Goal: Complete application form: Complete application form

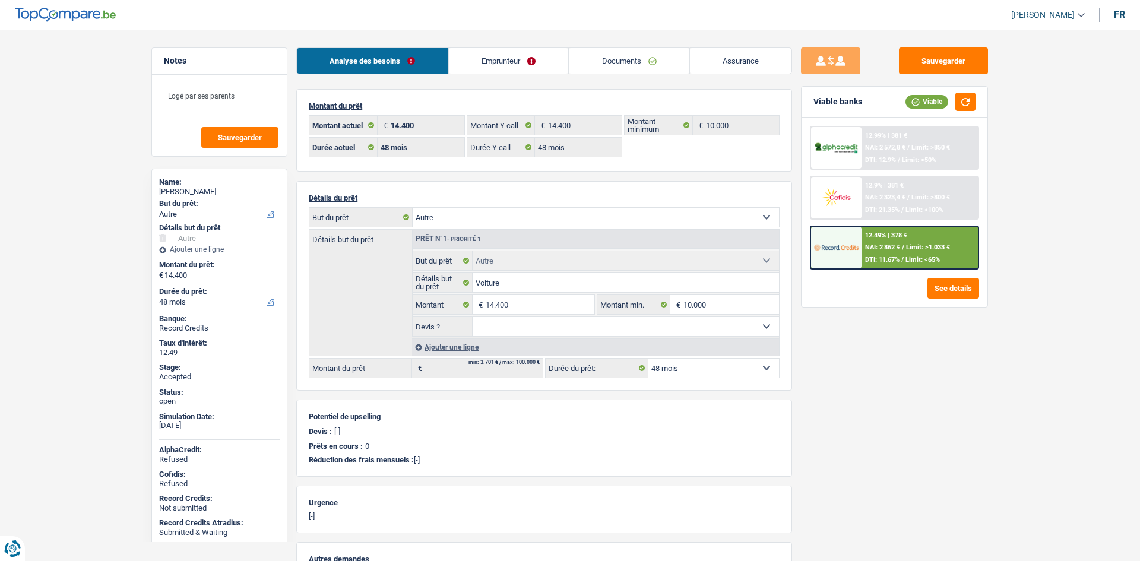
select select "other"
select select "48"
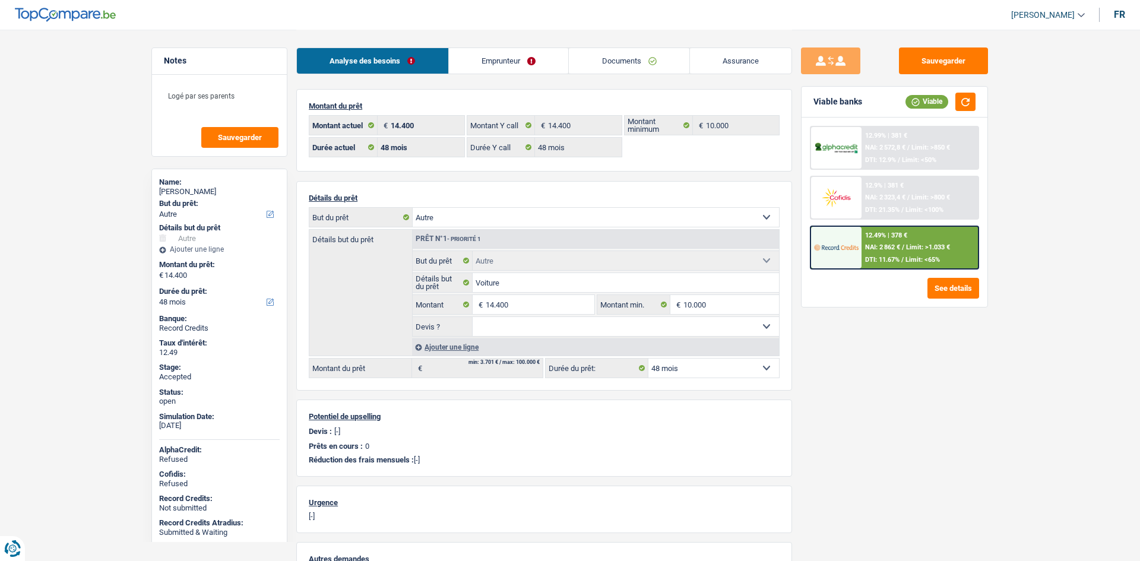
select select "other"
select select "48"
select select "liveWithParents"
select select "BE"
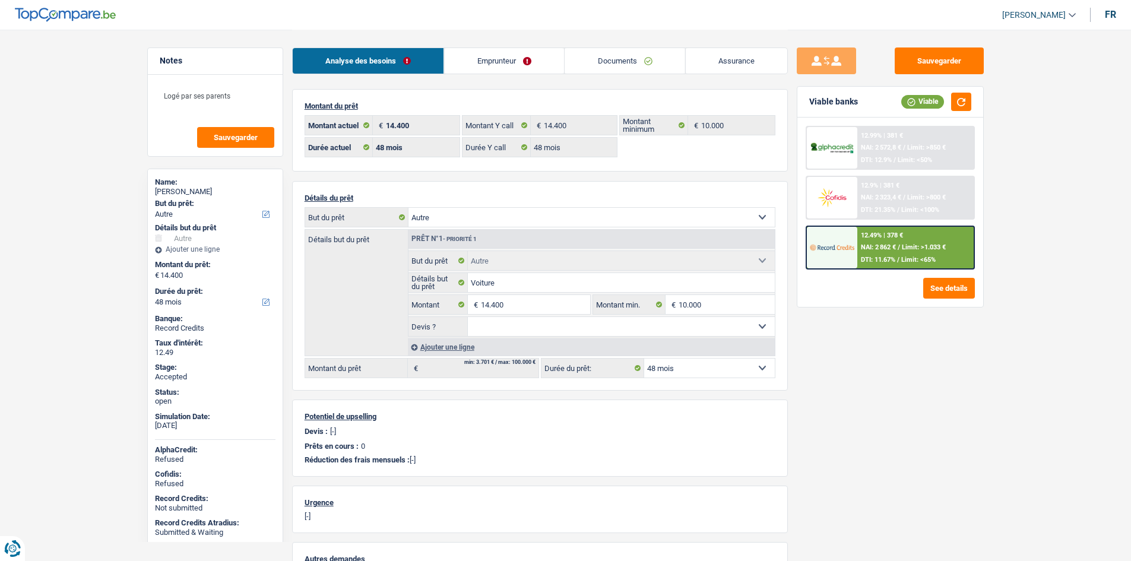
click at [534, 66] on link "Emprunteur" at bounding box center [504, 61] width 120 height 26
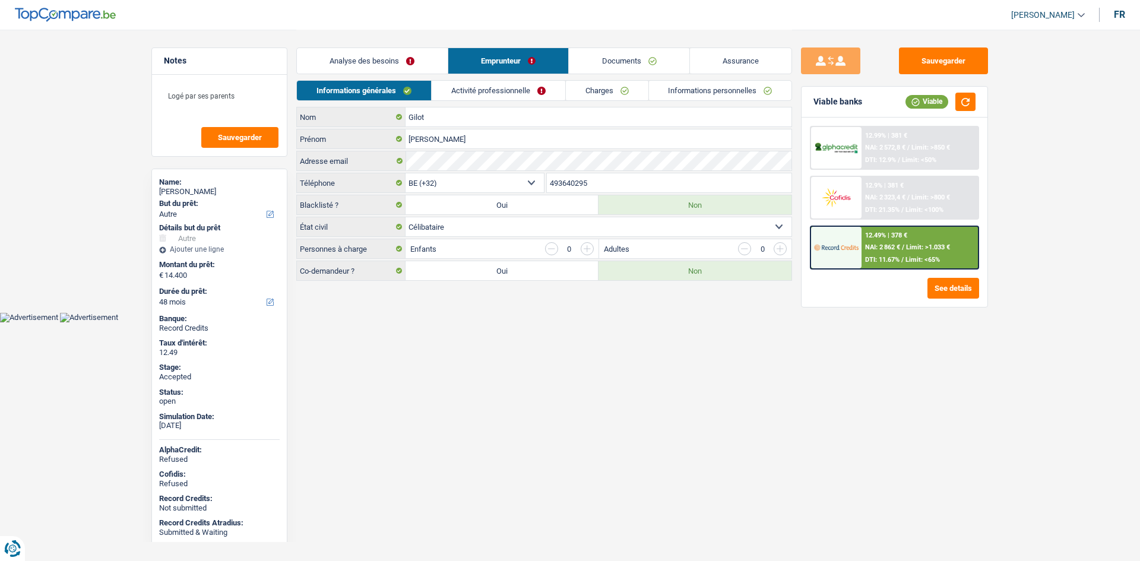
click at [617, 93] on link "Charges" at bounding box center [607, 91] width 83 height 20
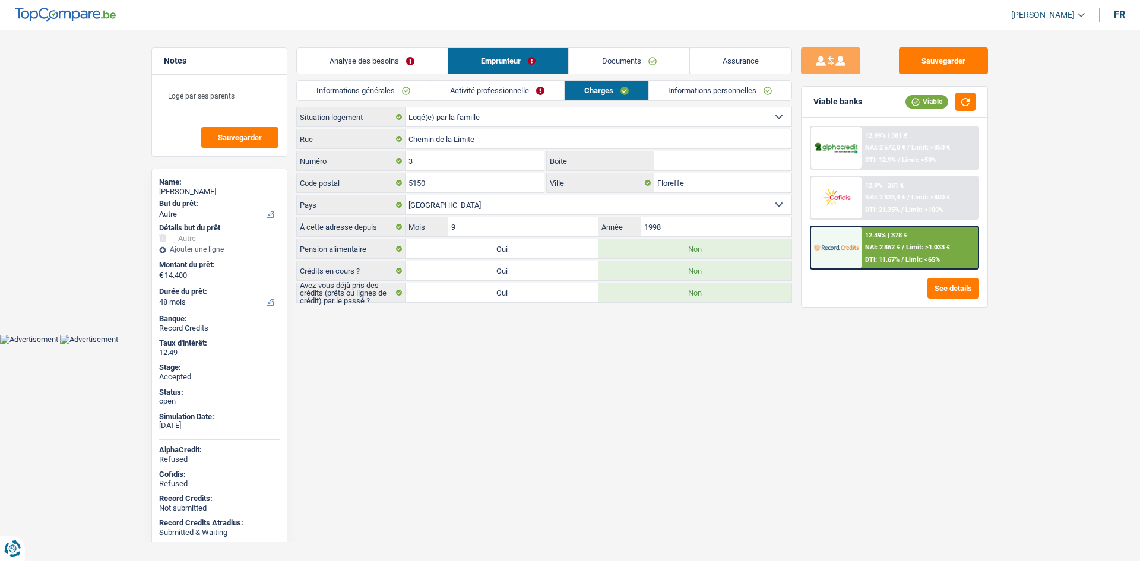
click at [644, 344] on html "Vous avez le contrôle de vos données Nous utilisons des cookies, tout comme nos…" at bounding box center [570, 172] width 1140 height 344
click at [132, 144] on main "Notes Logé par ses parents Sauvegarder Name: Gwendoline Gilot But du prêt: Conf…" at bounding box center [570, 167] width 1140 height 334
click at [198, 191] on div "Gwendoline Gilot" at bounding box center [219, 191] width 121 height 9
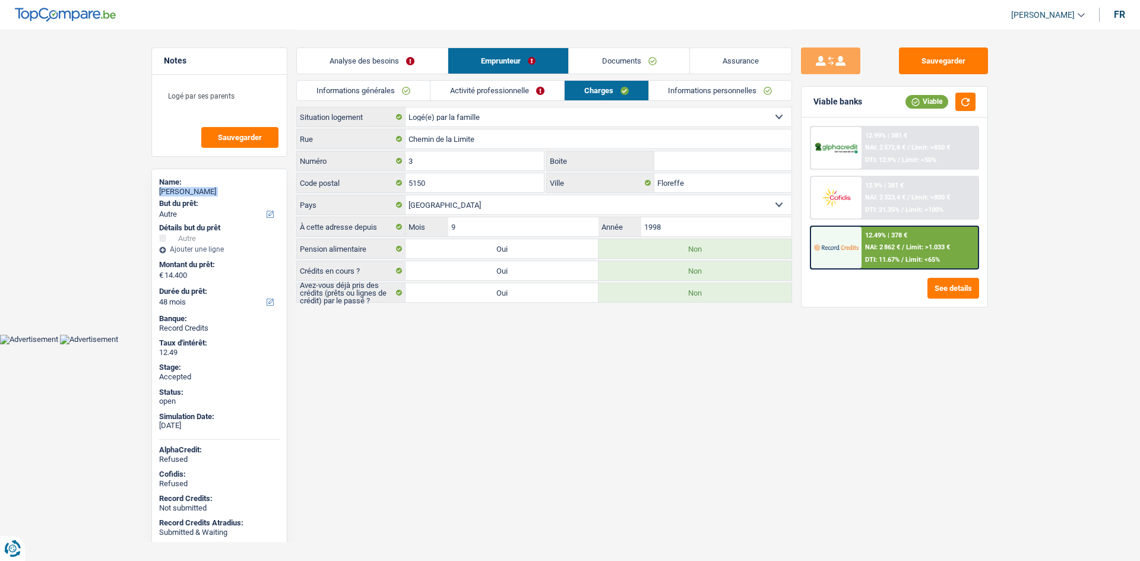
copy div "Gwendoline Gilot"
click at [386, 88] on link "Informations générales" at bounding box center [363, 91] width 133 height 20
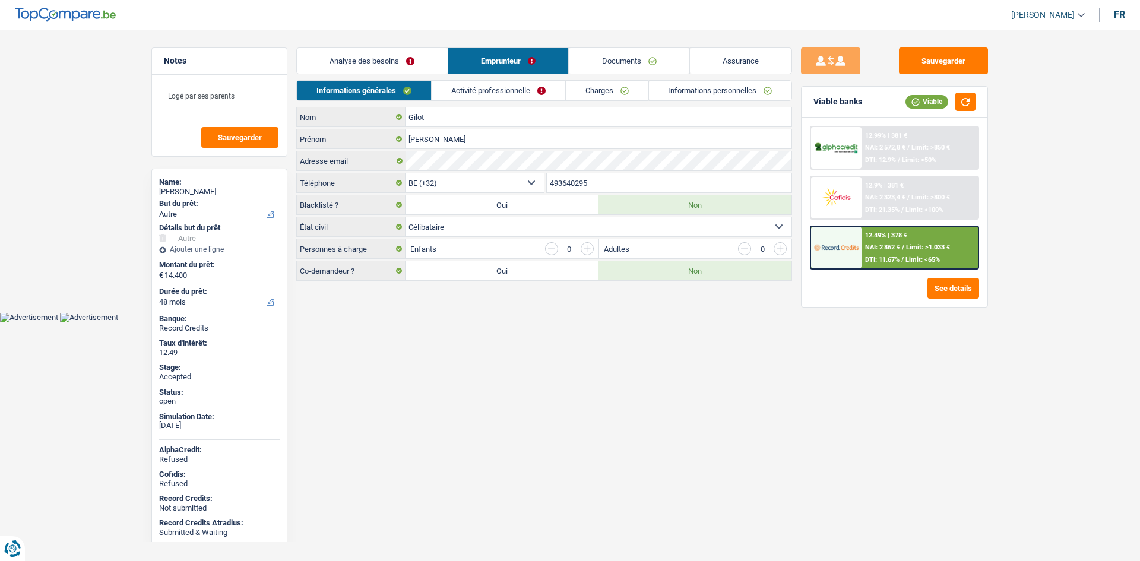
click at [593, 182] on input "493640295" at bounding box center [669, 182] width 245 height 19
click at [496, 87] on link "Activité professionnelle" at bounding box center [499, 91] width 134 height 20
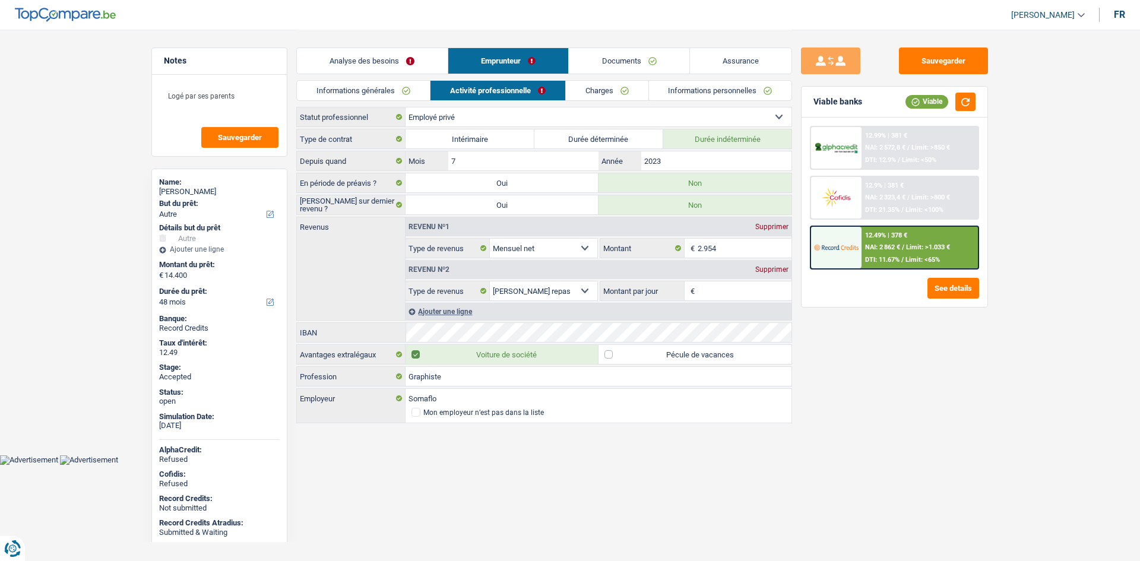
click at [585, 96] on link "Charges" at bounding box center [607, 91] width 83 height 20
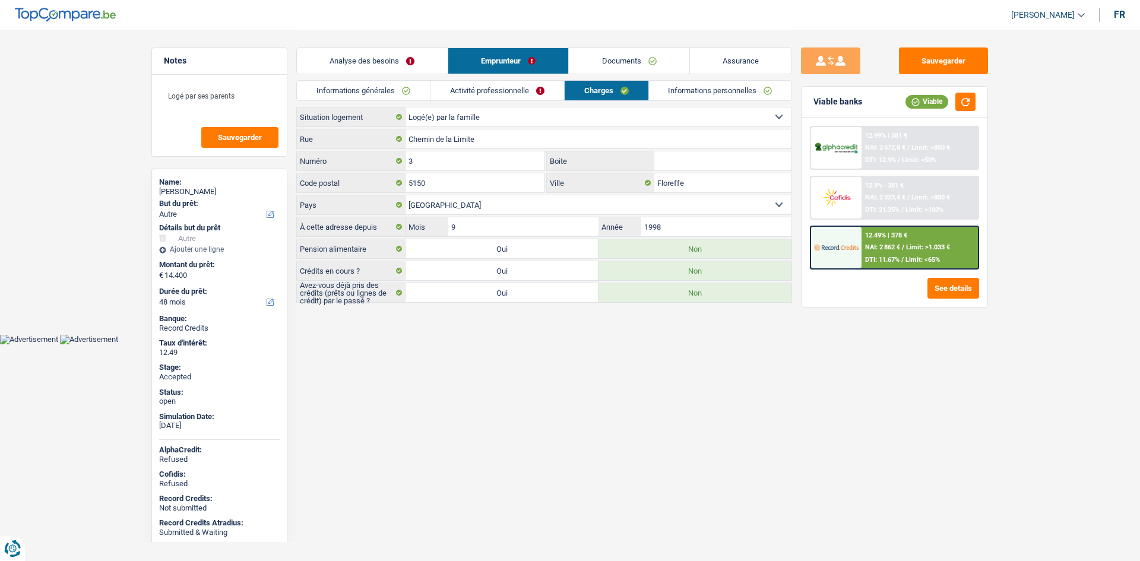
click at [709, 164] on input "Boite" at bounding box center [722, 160] width 137 height 19
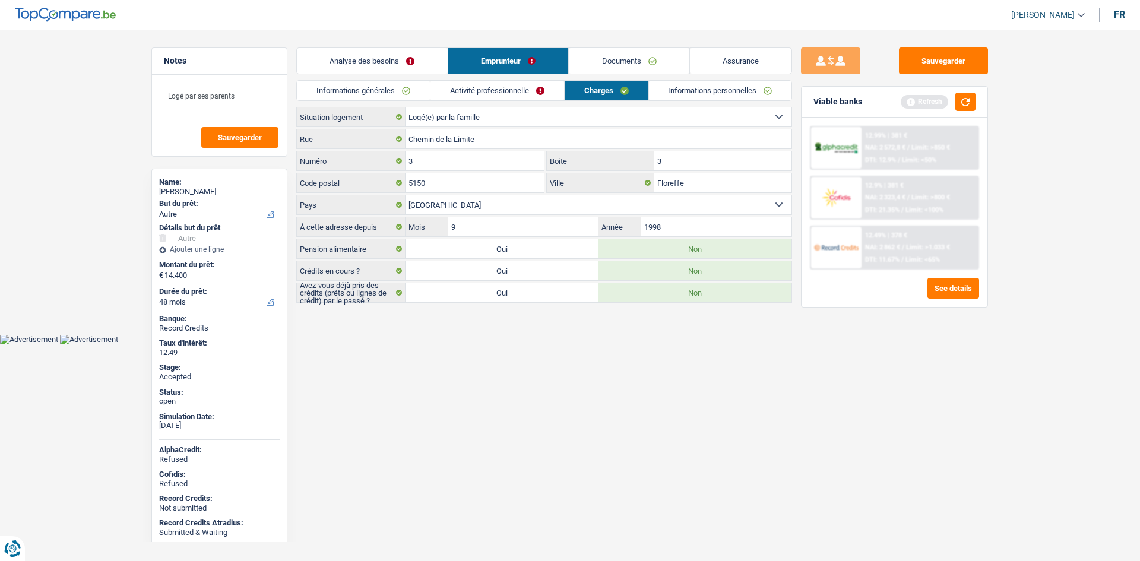
type input "3"
click at [746, 98] on link "Informations personnelles" at bounding box center [720, 91] width 143 height 20
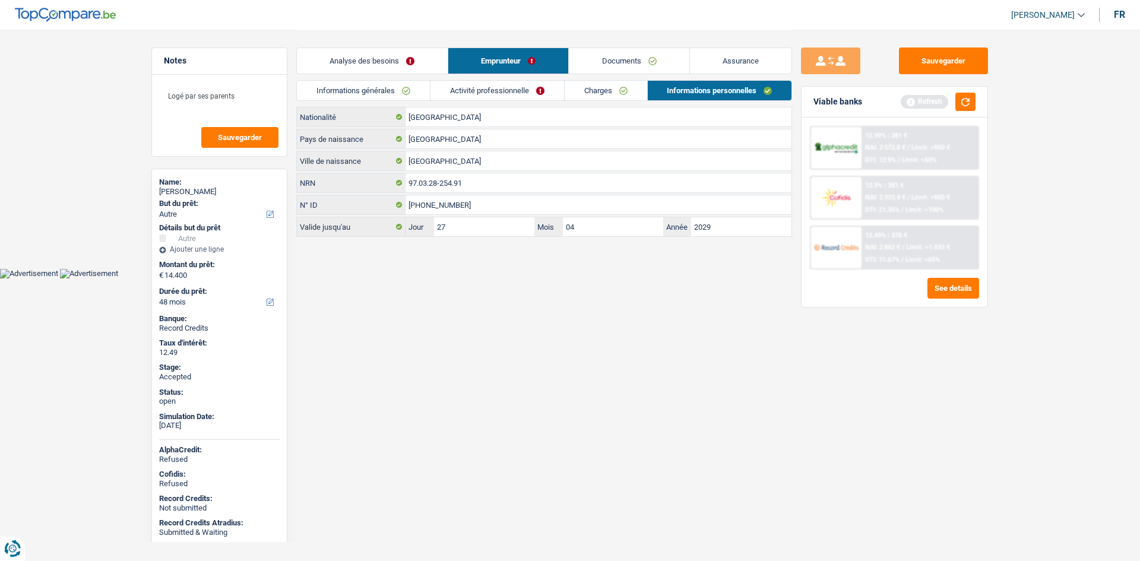
click at [705, 278] on html "Vous avez le contrôle de vos données Nous utilisons des cookies, tout comme nos…" at bounding box center [570, 139] width 1140 height 278
click at [637, 60] on link "Documents" at bounding box center [629, 61] width 121 height 26
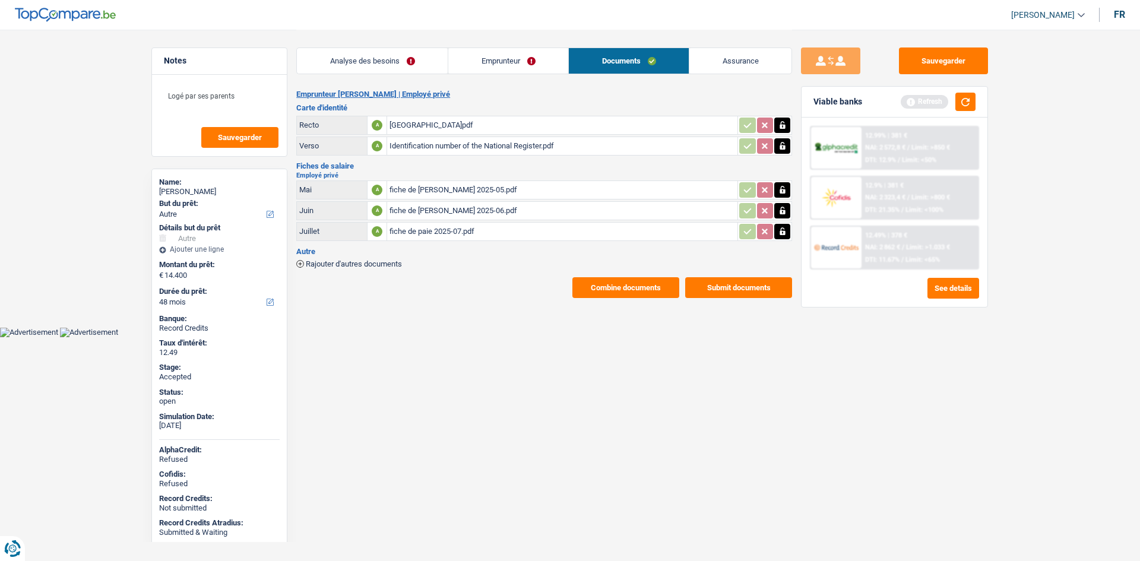
click at [548, 125] on div "BELGIQUE.pdf" at bounding box center [562, 125] width 346 height 18
click at [735, 54] on link "Assurance" at bounding box center [740, 61] width 102 height 26
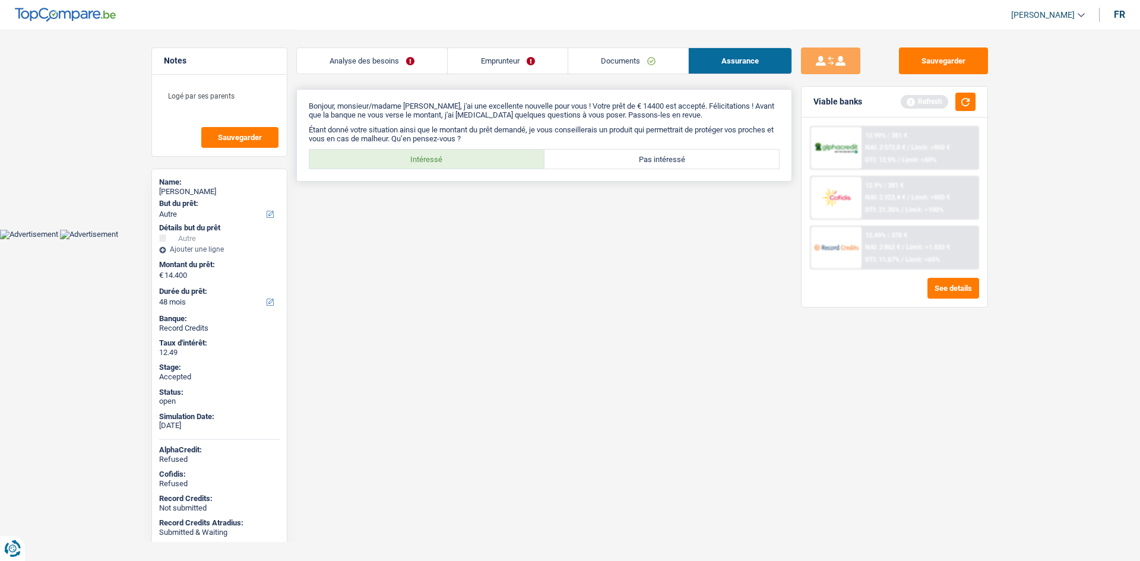
click at [459, 163] on label "Intéressé" at bounding box center [426, 159] width 235 height 19
click at [459, 163] on input "Intéressé" at bounding box center [426, 159] width 235 height 19
radio input "true"
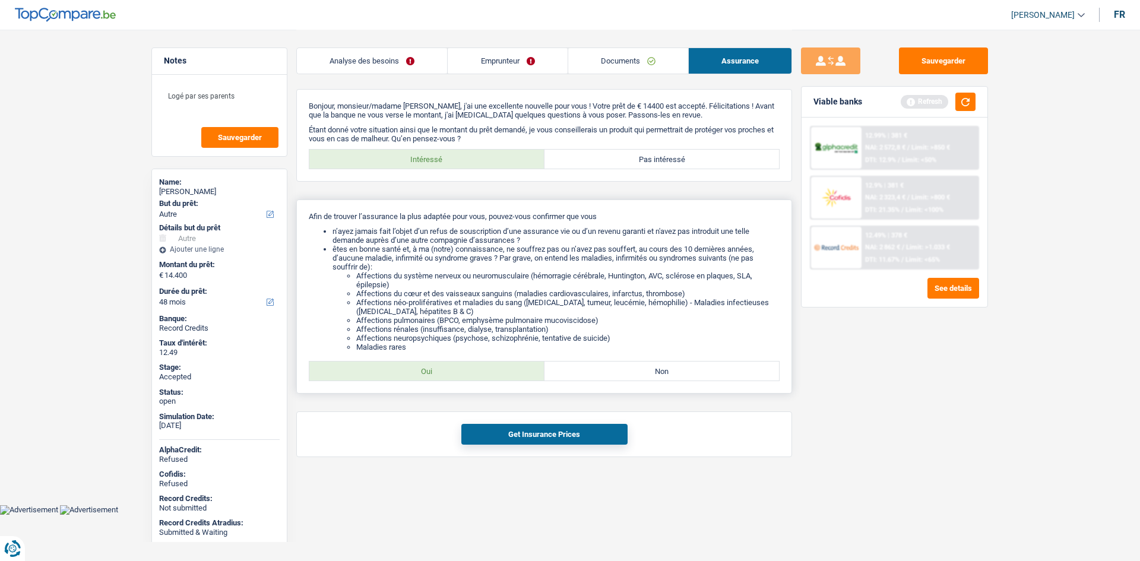
click at [496, 374] on label "Oui" at bounding box center [426, 371] width 235 height 19
click at [496, 374] on input "Oui" at bounding box center [426, 371] width 235 height 19
radio input "true"
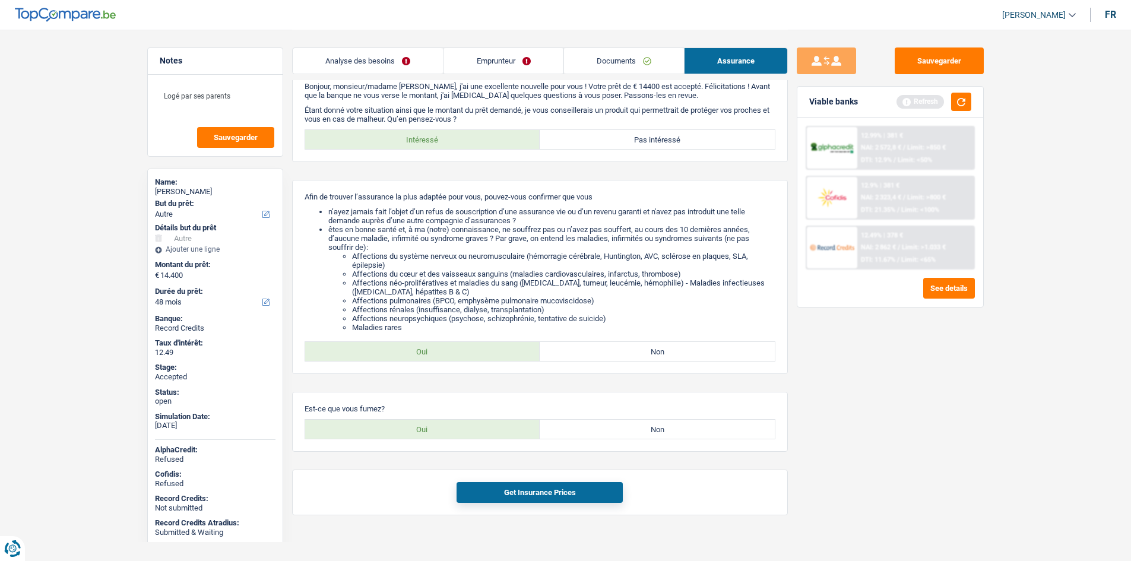
scroll to position [30, 0]
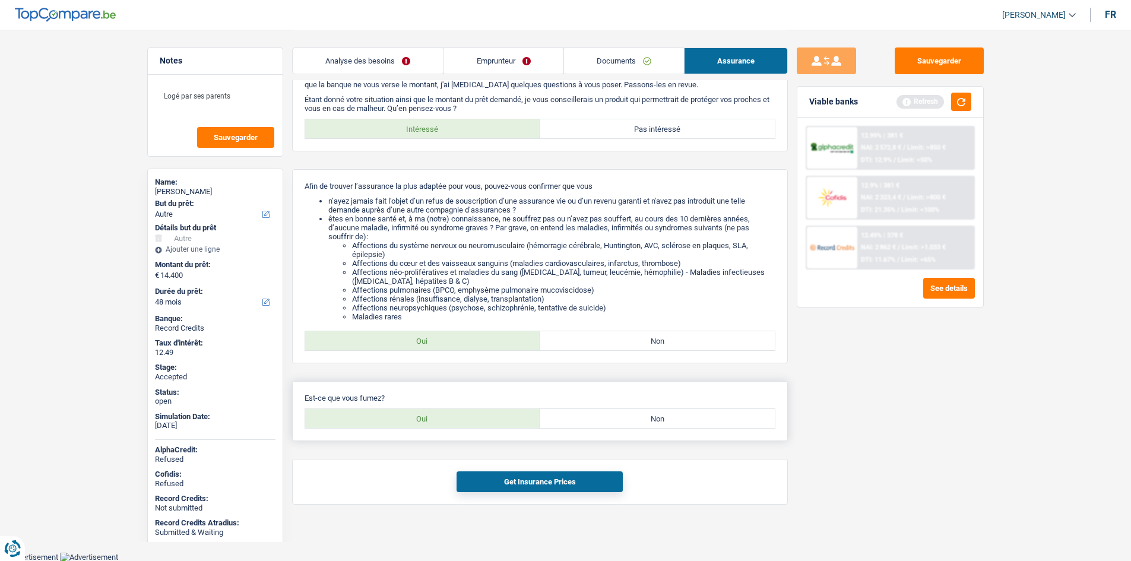
drag, startPoint x: 609, startPoint y: 424, endPoint x: 593, endPoint y: 421, distance: 16.3
click at [609, 424] on label "Non" at bounding box center [657, 418] width 235 height 19
click at [609, 424] on input "Non" at bounding box center [657, 418] width 235 height 19
radio input "true"
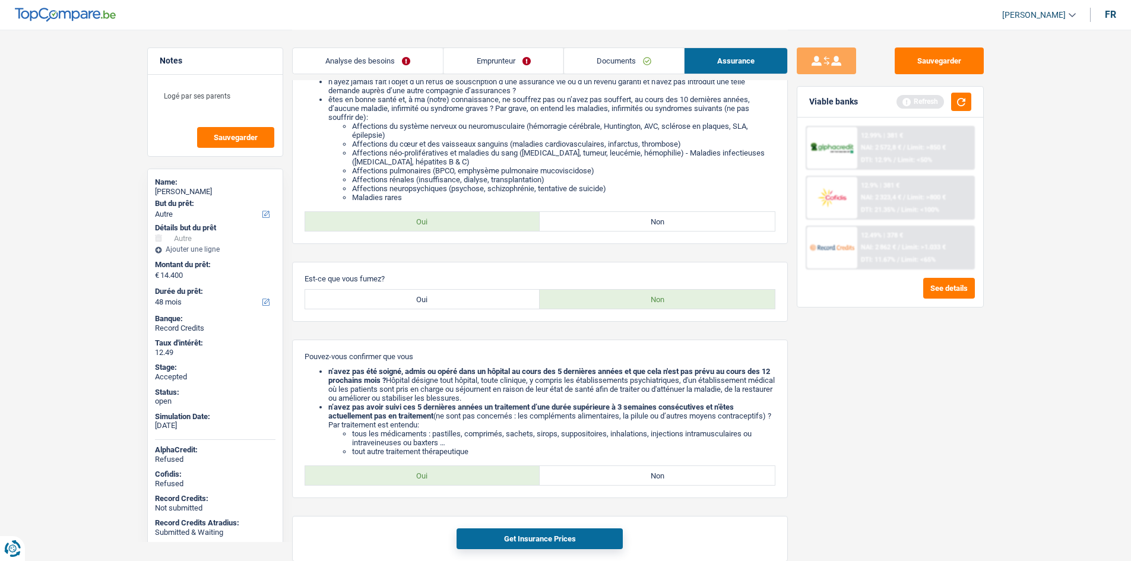
scroll to position [207, 0]
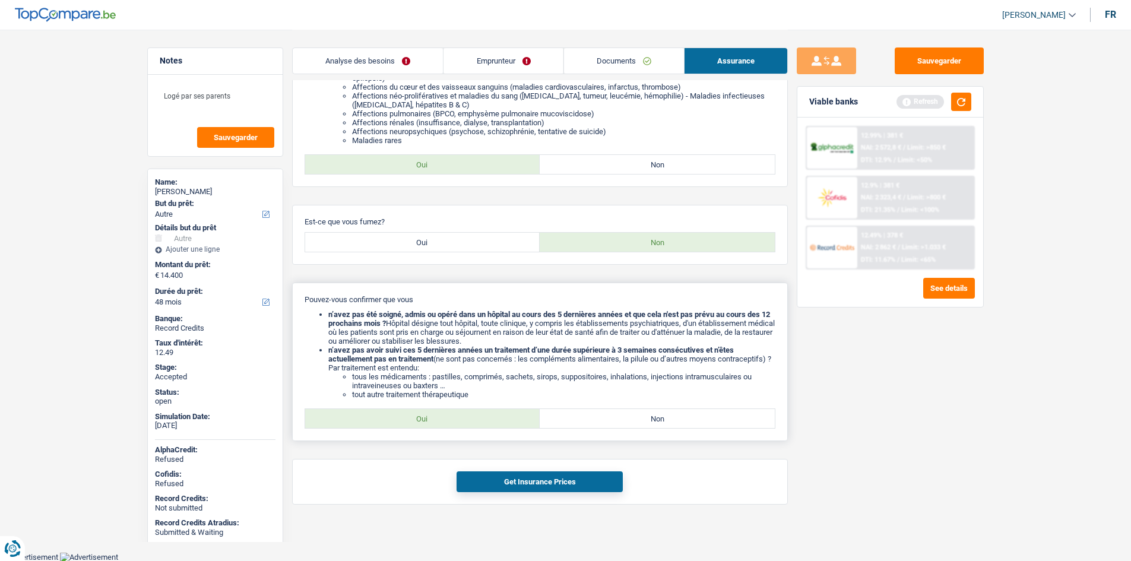
click at [478, 430] on div "Pouvez-vous confirmer que vous n’avez pas été soigné, admis ou opéré dans un hô…" at bounding box center [540, 362] width 496 height 159
click at [485, 405] on div "Pouvez-vous confirmer que vous n’avez pas été soigné, admis ou opéré dans un hô…" at bounding box center [540, 362] width 496 height 159
click at [490, 417] on label "Oui" at bounding box center [422, 418] width 235 height 19
click at [490, 417] on input "Oui" at bounding box center [422, 418] width 235 height 19
radio input "true"
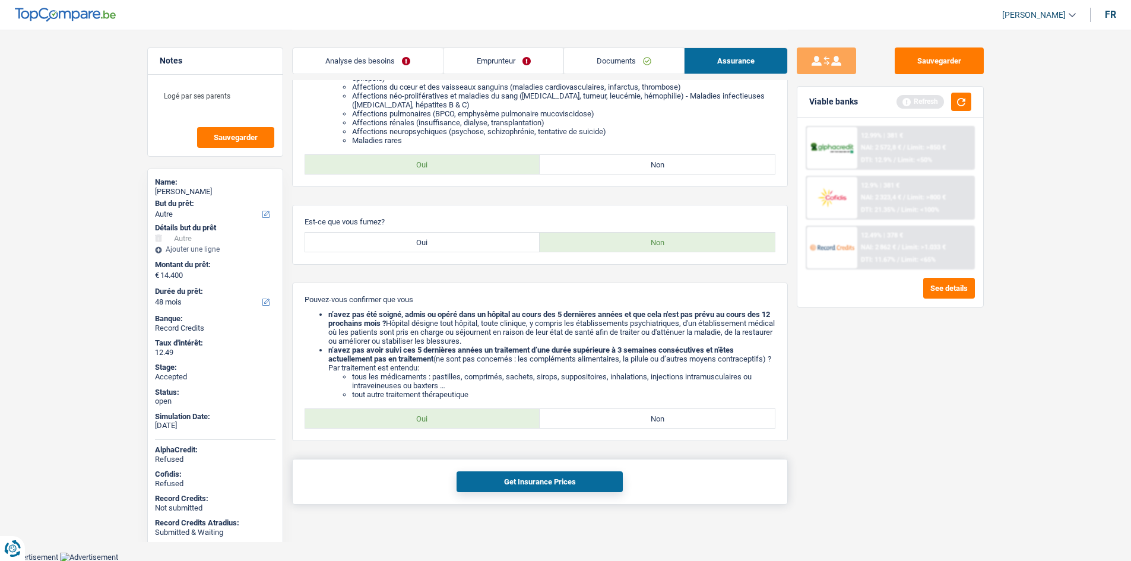
click at [525, 479] on button "Get Insurance Prices" at bounding box center [540, 481] width 166 height 21
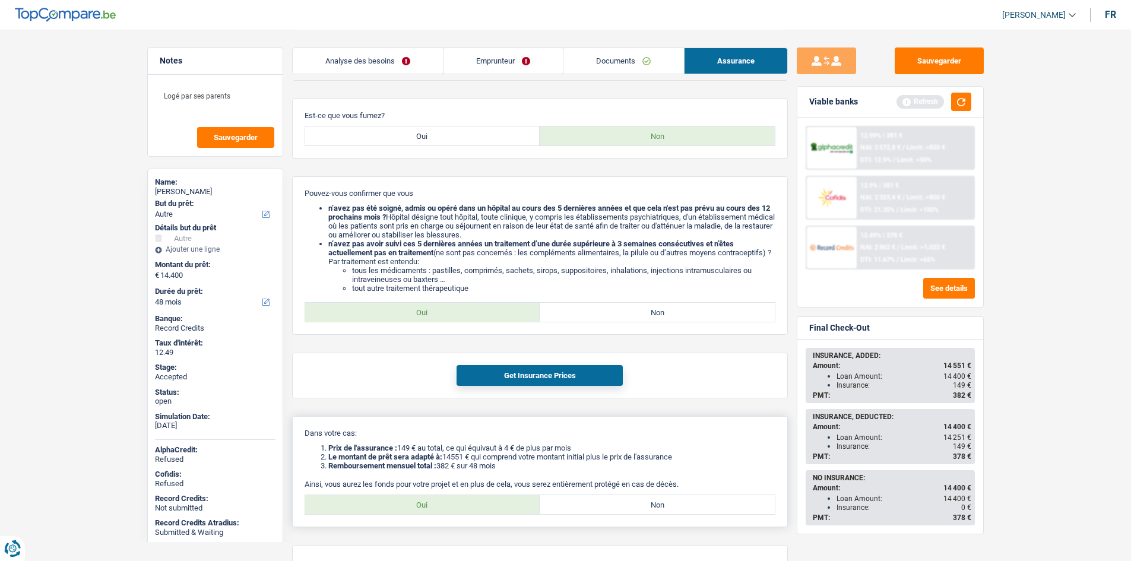
scroll to position [378, 0]
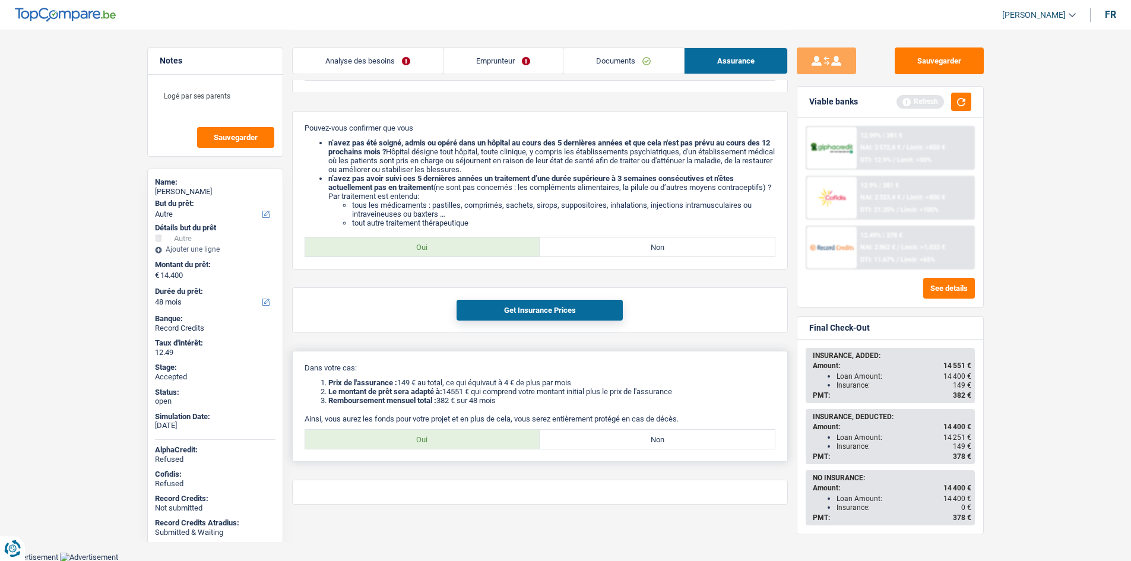
click at [466, 434] on label "Oui" at bounding box center [422, 439] width 235 height 19
click at [466, 434] on input "Oui" at bounding box center [422, 439] width 235 height 19
radio input "true"
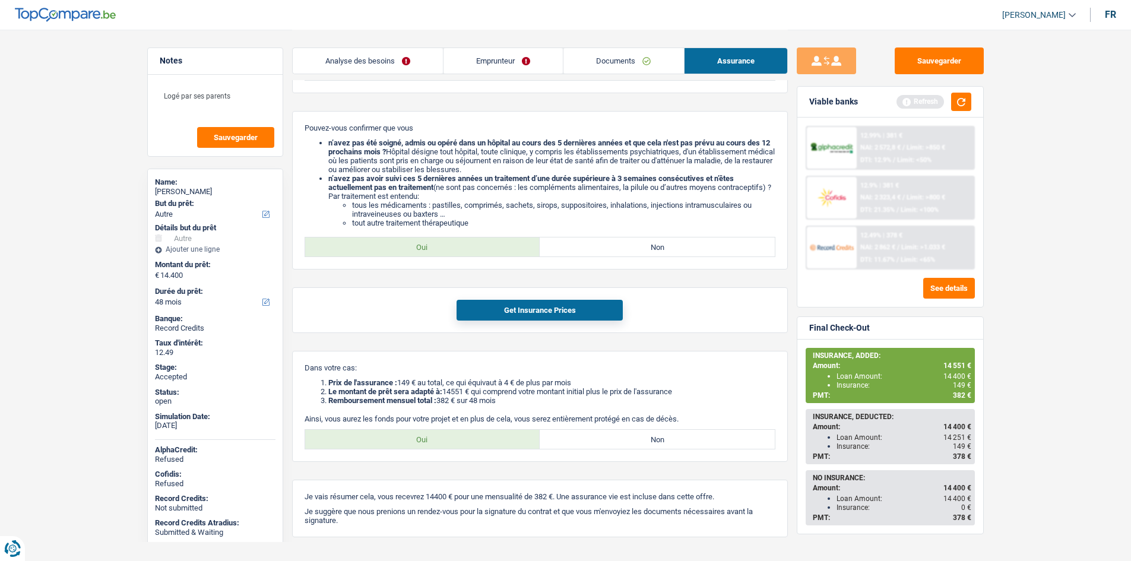
click at [88, 237] on main "Notes Logé par ses parents Sauvegarder Name: Gwendoline Gilot But du prêt: Conf…" at bounding box center [565, 103] width 1131 height 963
click at [1037, 308] on main "Notes Logé par ses parents Sauvegarder Name: Gwendoline Gilot But du prêt: Conf…" at bounding box center [565, 103] width 1131 height 963
click at [968, 97] on button "button" at bounding box center [961, 102] width 20 height 18
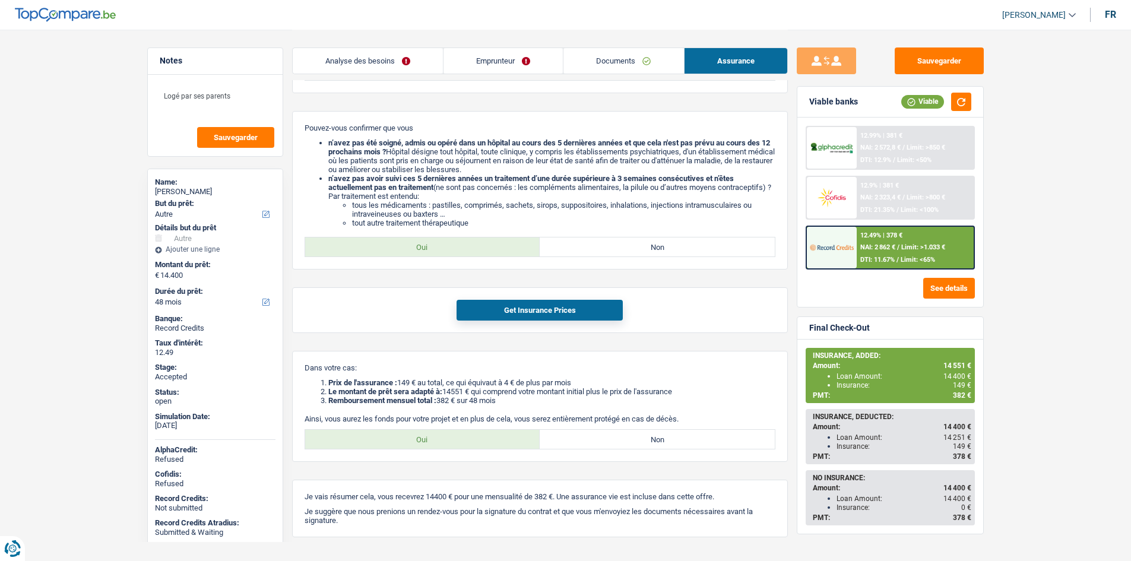
click at [1051, 186] on main "Notes Logé par ses parents Sauvegarder Name: Gwendoline Gilot But du prêt: Conf…" at bounding box center [565, 103] width 1131 height 963
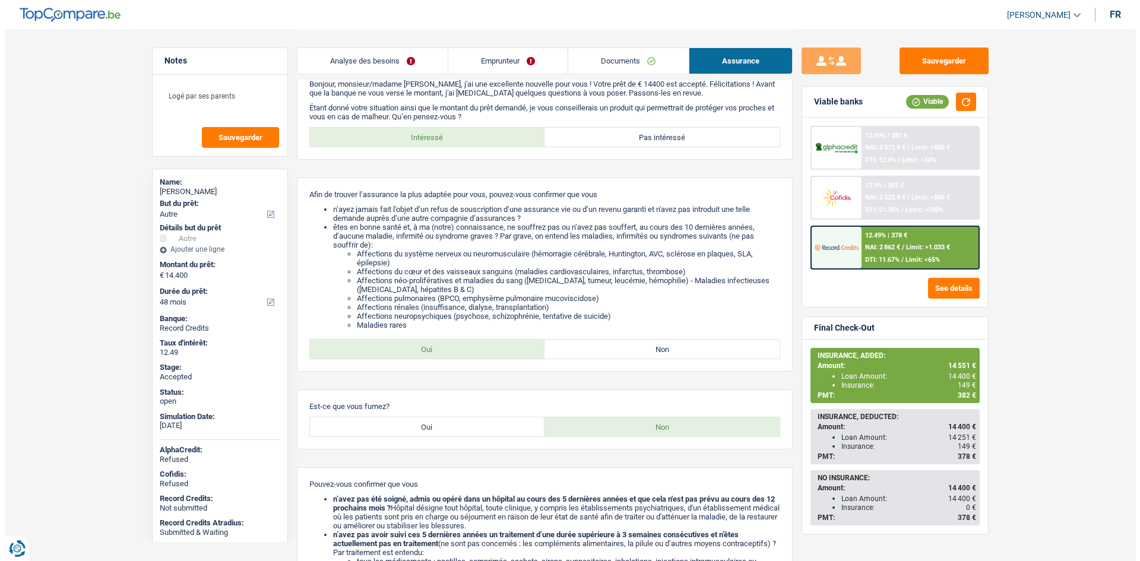
scroll to position [0, 0]
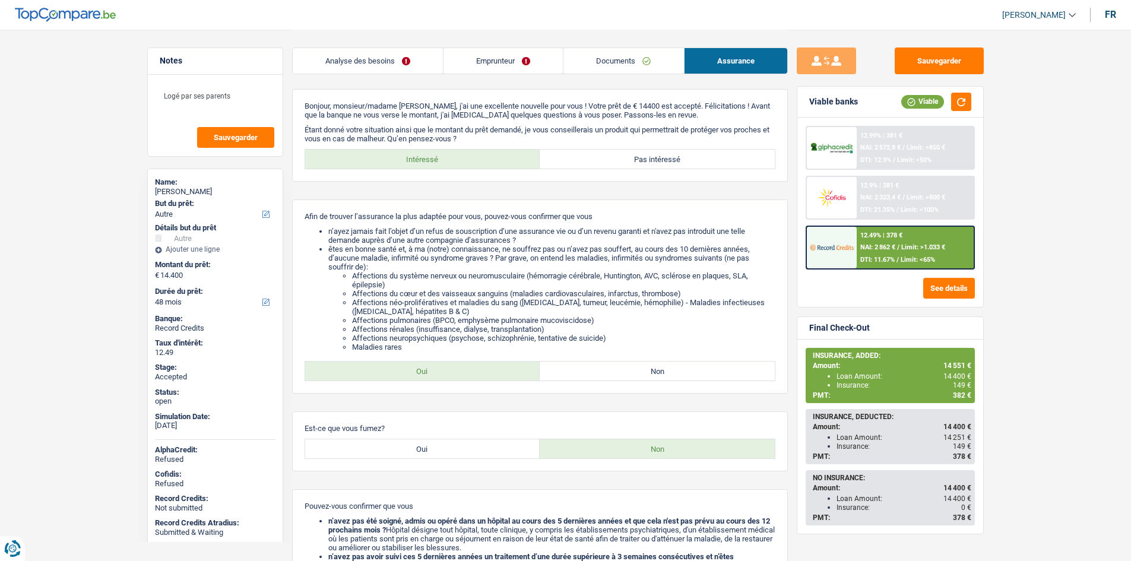
drag, startPoint x: 483, startPoint y: 58, endPoint x: 499, endPoint y: 72, distance: 22.3
click at [483, 58] on link "Emprunteur" at bounding box center [502, 61] width 119 height 26
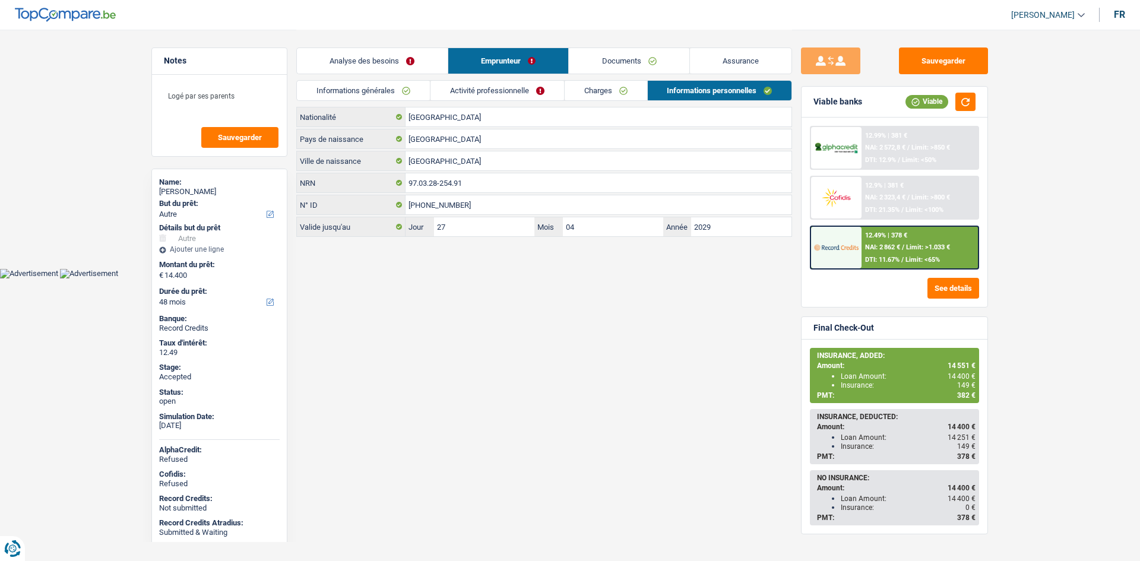
drag, startPoint x: 620, startPoint y: 85, endPoint x: 542, endPoint y: 123, distance: 86.8
click at [619, 84] on link "Charges" at bounding box center [606, 91] width 83 height 20
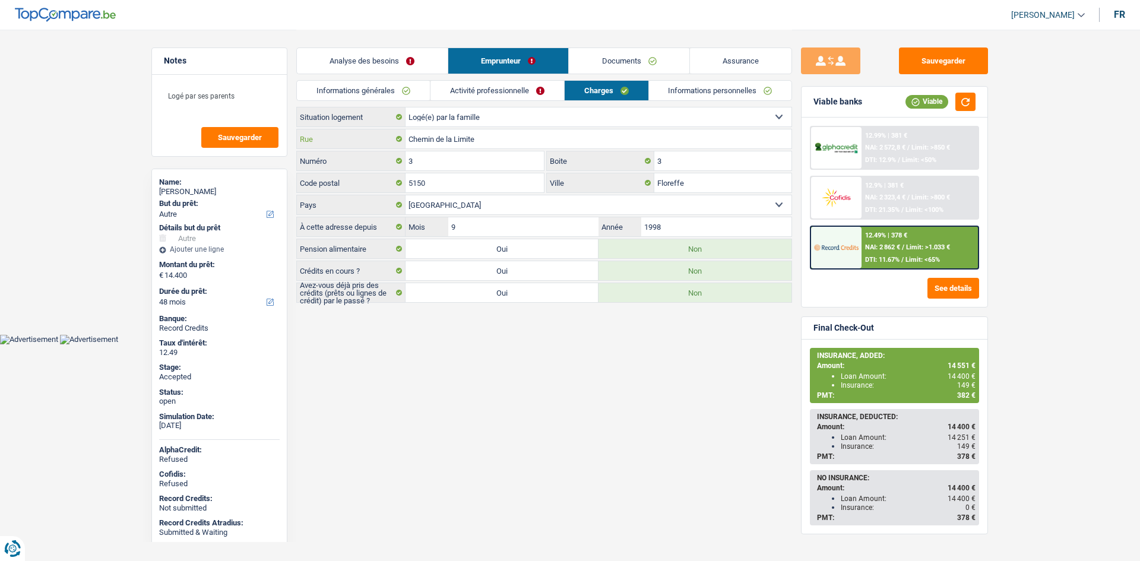
click at [486, 134] on input "Chemin de la Limite" at bounding box center [598, 138] width 386 height 19
click at [682, 90] on link "Informations personnelles" at bounding box center [720, 91] width 143 height 20
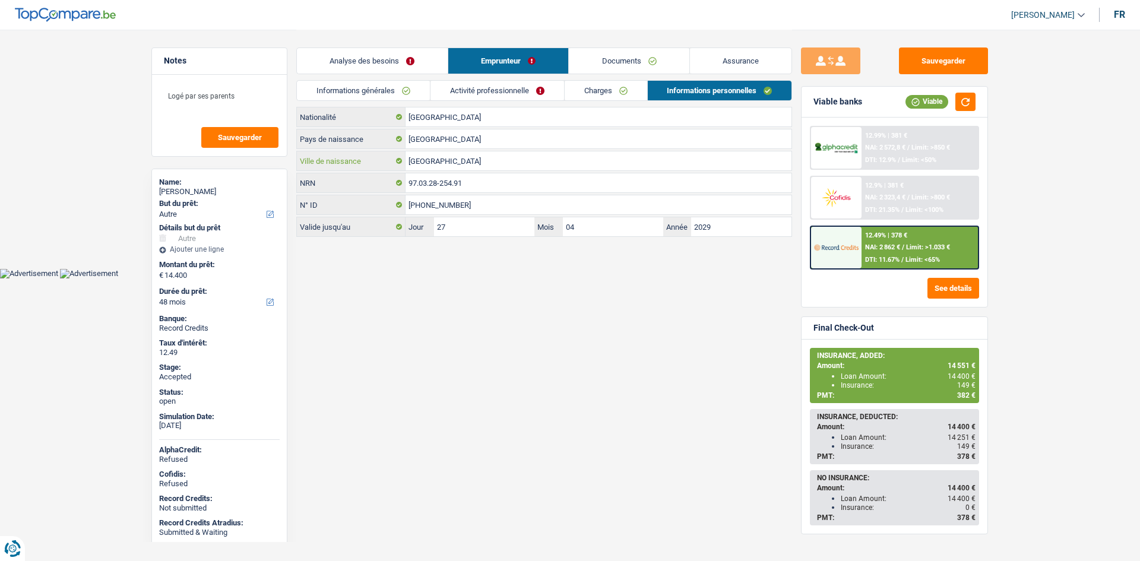
click at [528, 162] on input "Namur" at bounding box center [598, 160] width 386 height 19
click at [965, 386] on span "149 €" at bounding box center [966, 385] width 18 height 8
copy span "149"
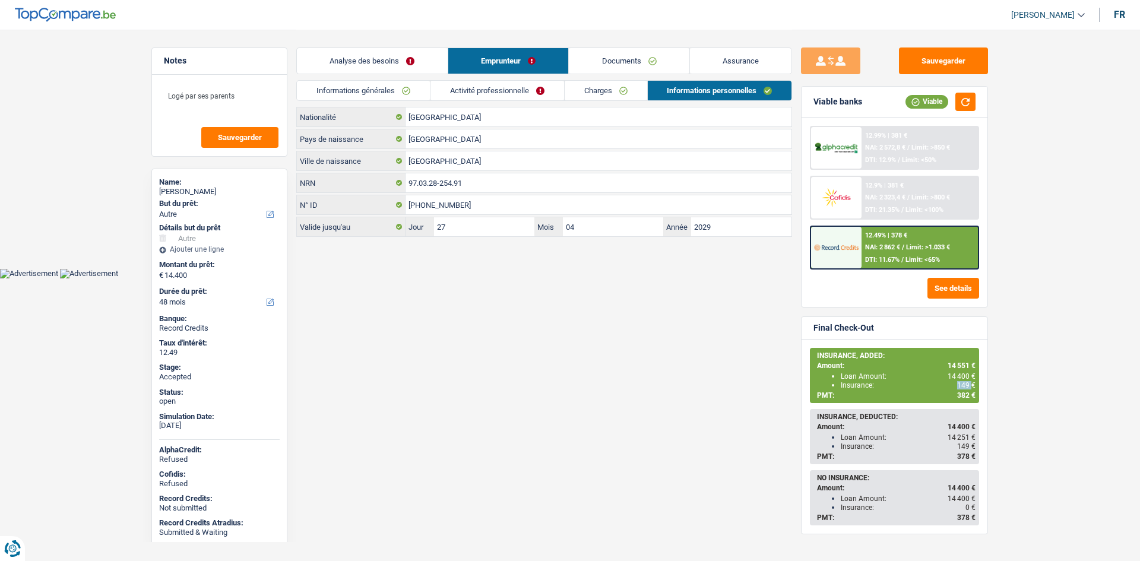
click at [601, 91] on link "Charges" at bounding box center [606, 91] width 83 height 20
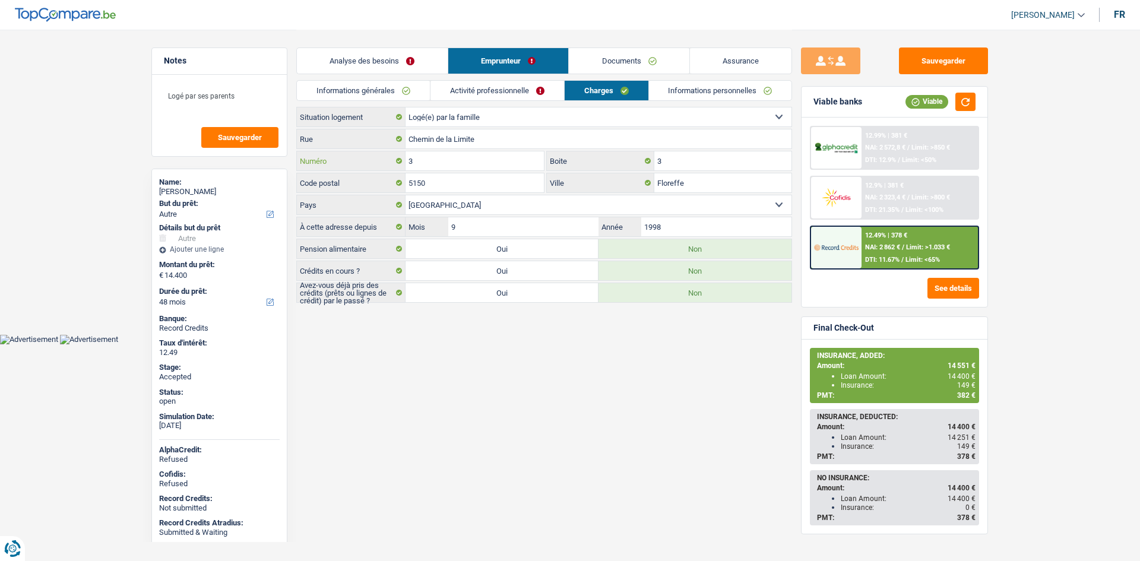
click at [530, 165] on input "3" at bounding box center [474, 160] width 138 height 19
click at [484, 176] on input "5150" at bounding box center [474, 182] width 138 height 19
click at [722, 188] on input "Floreffe" at bounding box center [722, 182] width 137 height 19
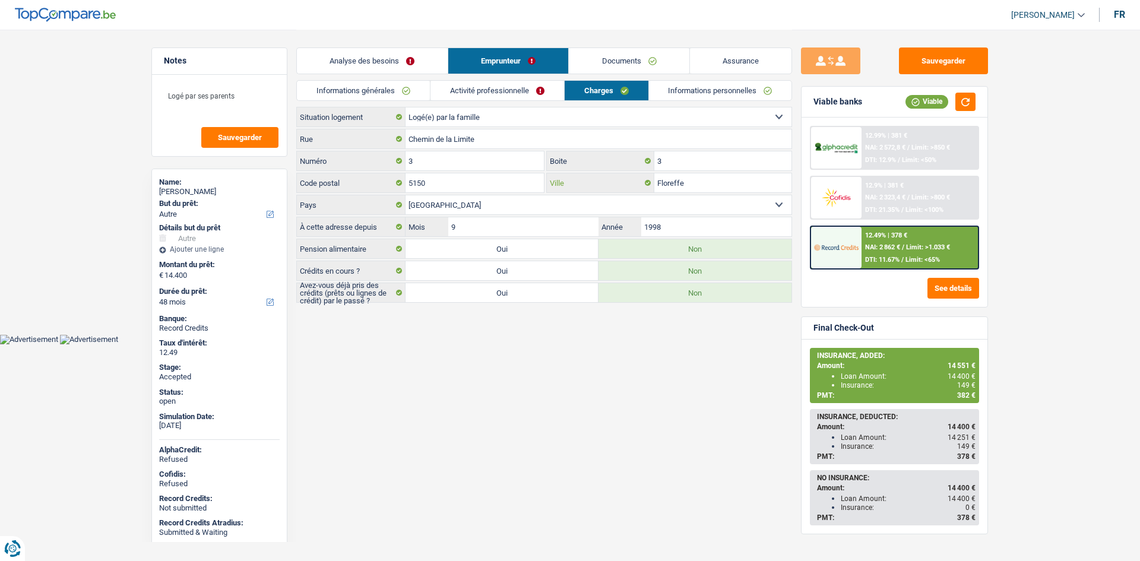
click at [722, 188] on input "Floreffe" at bounding box center [722, 182] width 137 height 19
click at [966, 69] on button "Sauvegarder" at bounding box center [943, 60] width 89 height 27
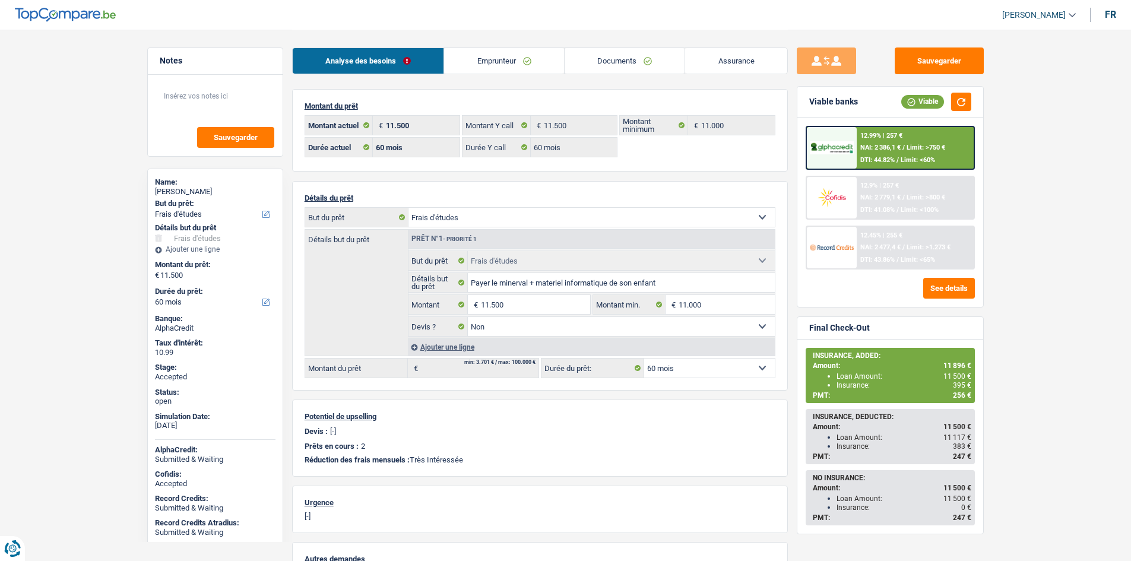
select select "study"
select select "60"
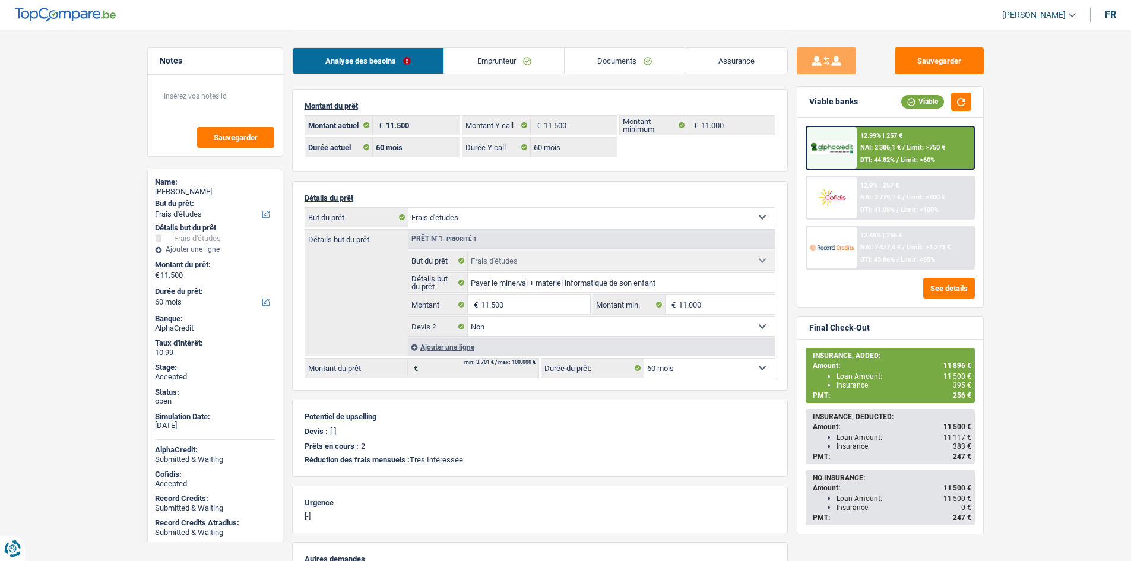
select select "study"
select select "false"
select select "60"
click at [1026, 239] on main "Notes Sauvegarder Name: olivier Dulaunoy But du prêt: Confort maison: meubles, …" at bounding box center [565, 371] width 1131 height 743
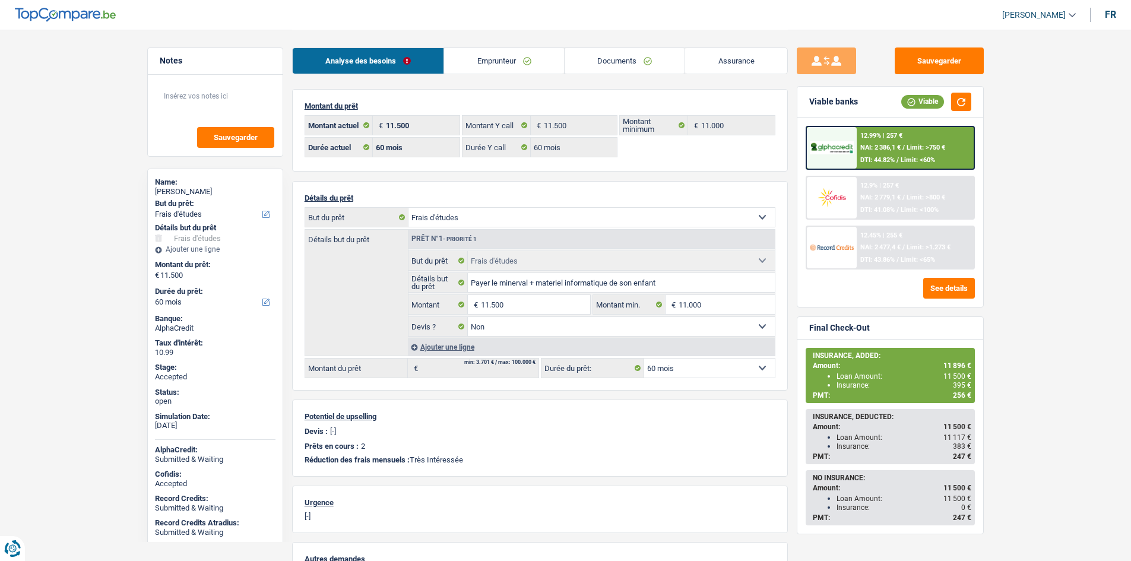
click at [1026, 239] on main "Notes Sauvegarder Name: olivier Dulaunoy But du prêt: Confort maison: meubles, …" at bounding box center [565, 371] width 1131 height 743
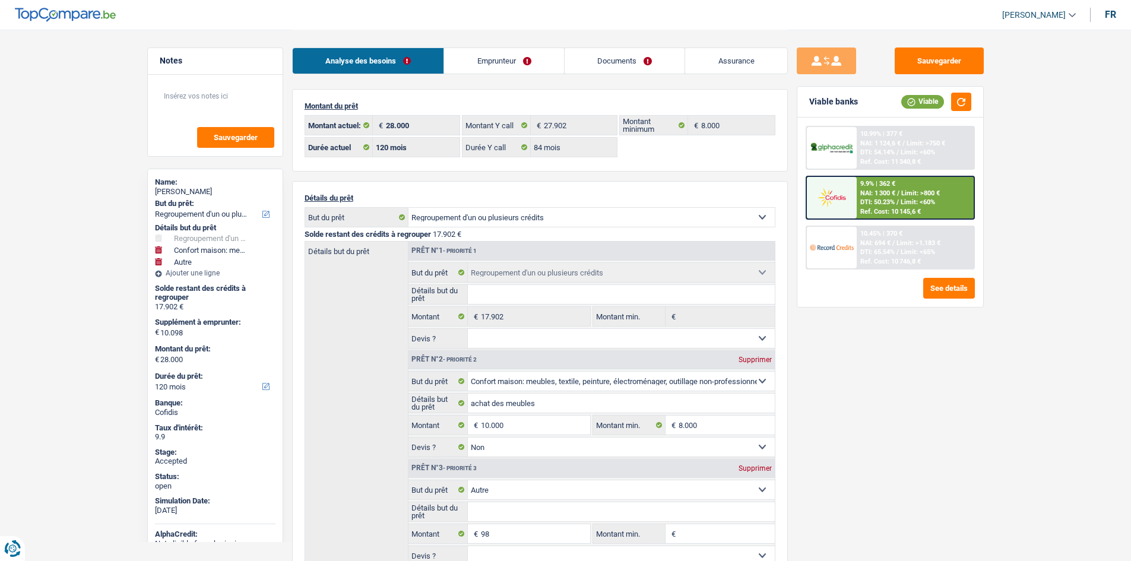
select select "refinancing"
select select "household"
select select "other"
select select "120"
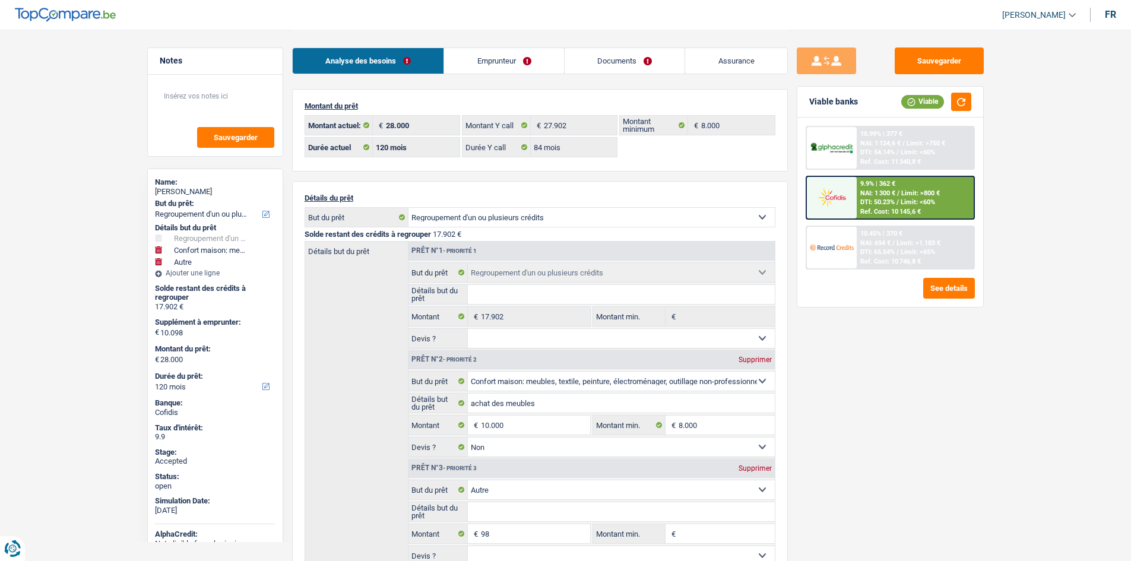
select select "120"
select select "84"
select select "refinancing"
select select "household"
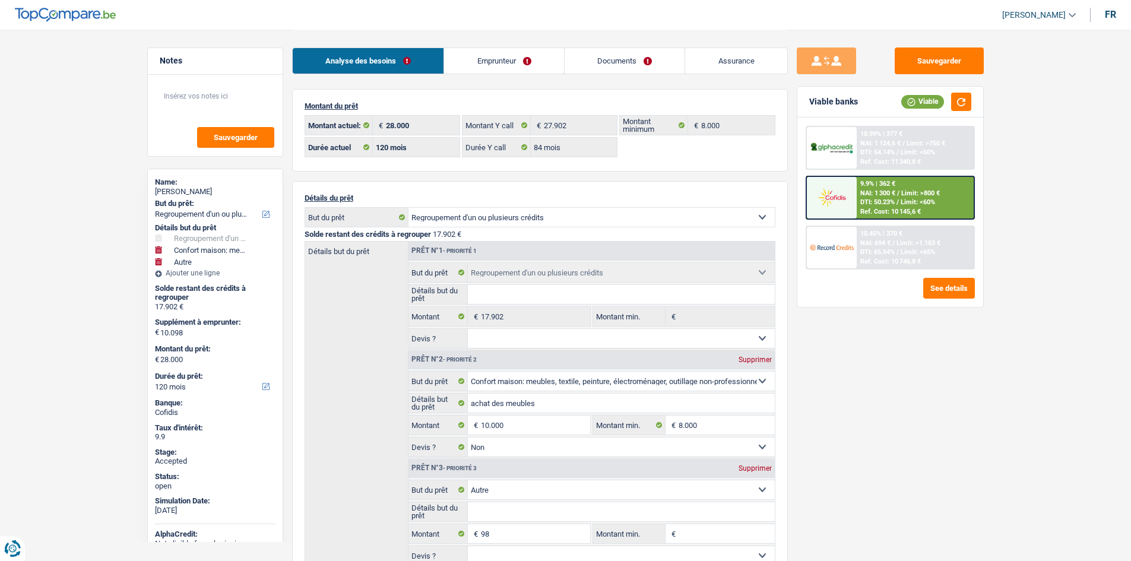
select select "false"
select select "other"
select select "120"
click at [499, 57] on link "Emprunteur" at bounding box center [504, 61] width 120 height 26
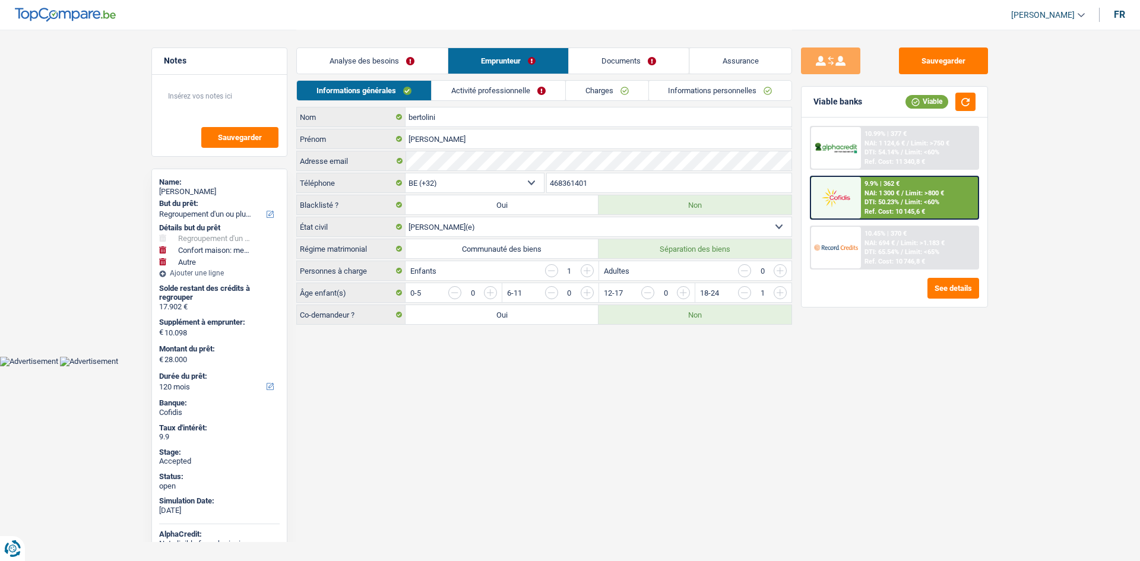
click at [604, 81] on link "Charges" at bounding box center [607, 91] width 83 height 20
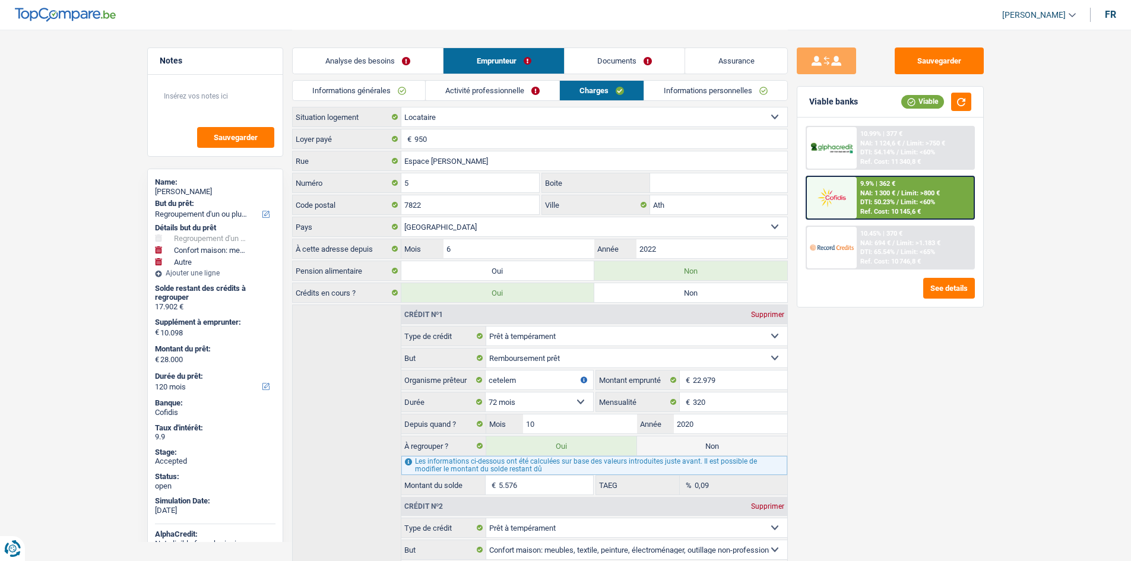
click at [537, 85] on link "Activité professionnelle" at bounding box center [493, 91] width 134 height 20
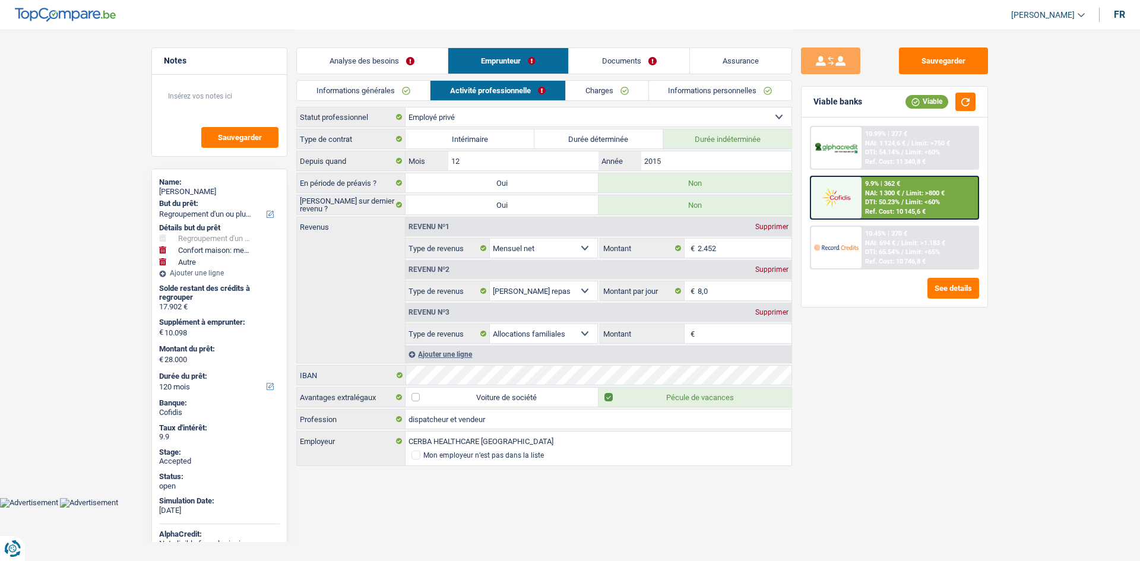
click at [364, 87] on link "Informations générales" at bounding box center [363, 91] width 133 height 20
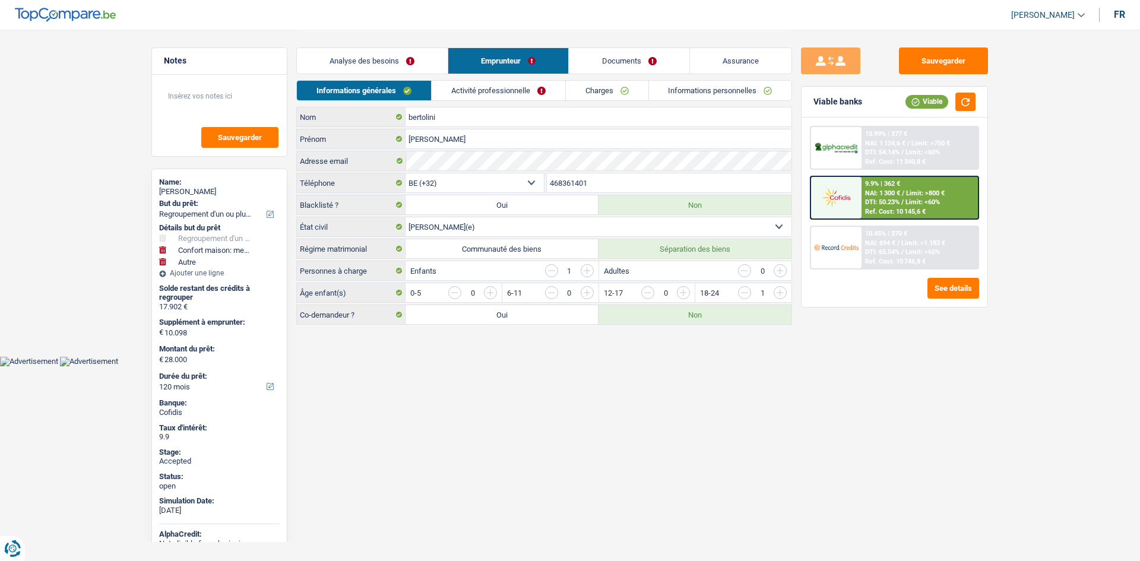
drag, startPoint x: 57, startPoint y: 194, endPoint x: 58, endPoint y: 185, distance: 8.9
click at [57, 191] on main "Notes Sauvegarder Name: roberto bertolini But du prêt: Confort maison: meubles,…" at bounding box center [570, 178] width 1140 height 356
click at [715, 61] on link "Assurance" at bounding box center [741, 61] width 102 height 26
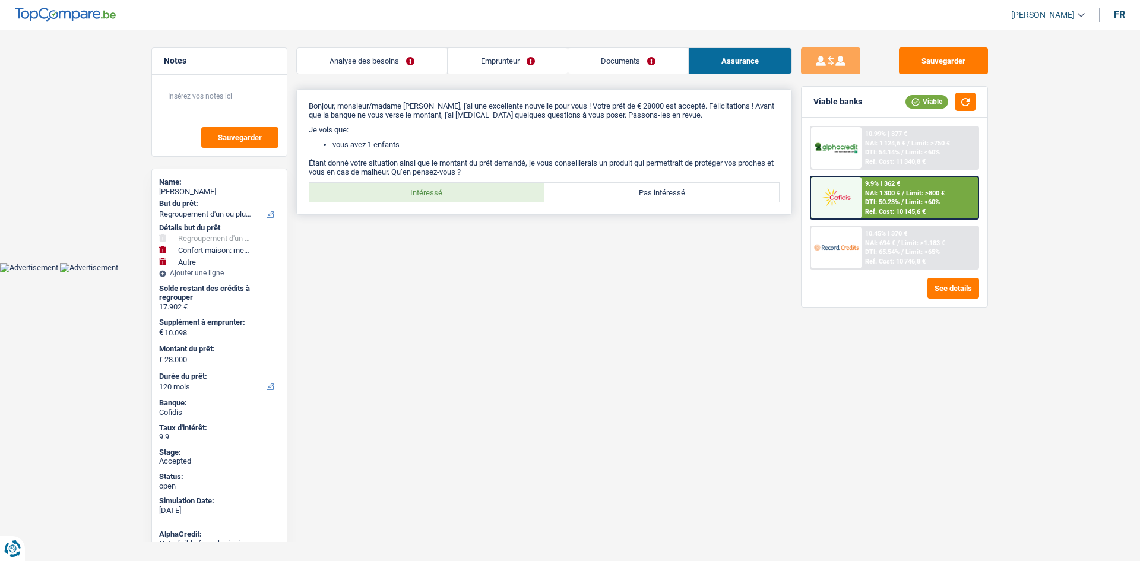
drag, startPoint x: 455, startPoint y: 188, endPoint x: 458, endPoint y: 196, distance: 8.8
click at [455, 186] on label "Intéressé" at bounding box center [426, 192] width 235 height 19
click at [455, 186] on input "Intéressé" at bounding box center [426, 192] width 235 height 19
radio input "true"
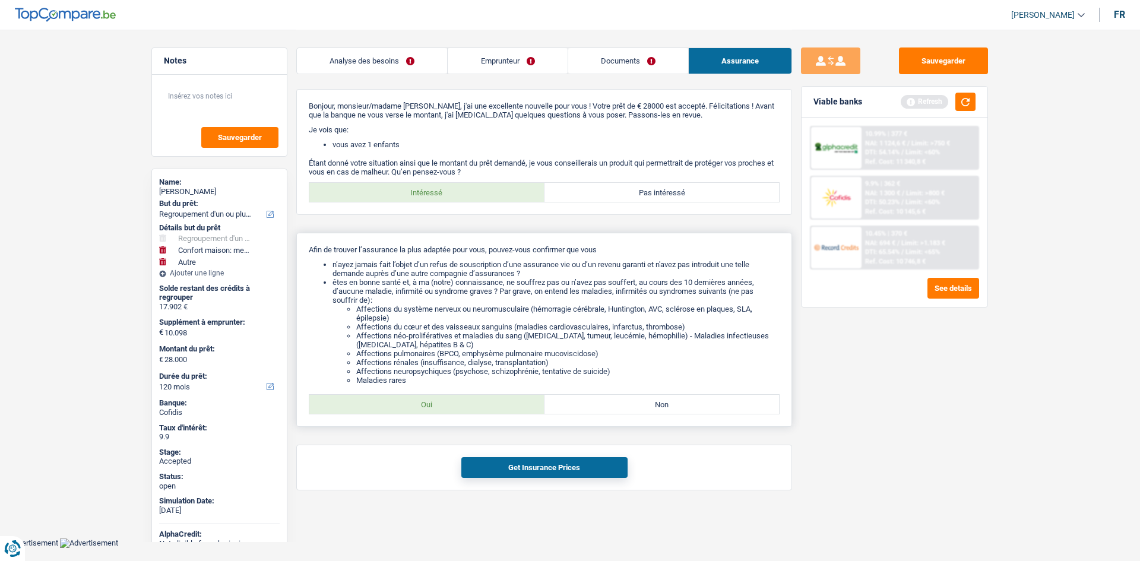
click at [486, 403] on label "Oui" at bounding box center [426, 404] width 235 height 19
click at [486, 403] on input "Oui" at bounding box center [426, 404] width 235 height 19
radio input "true"
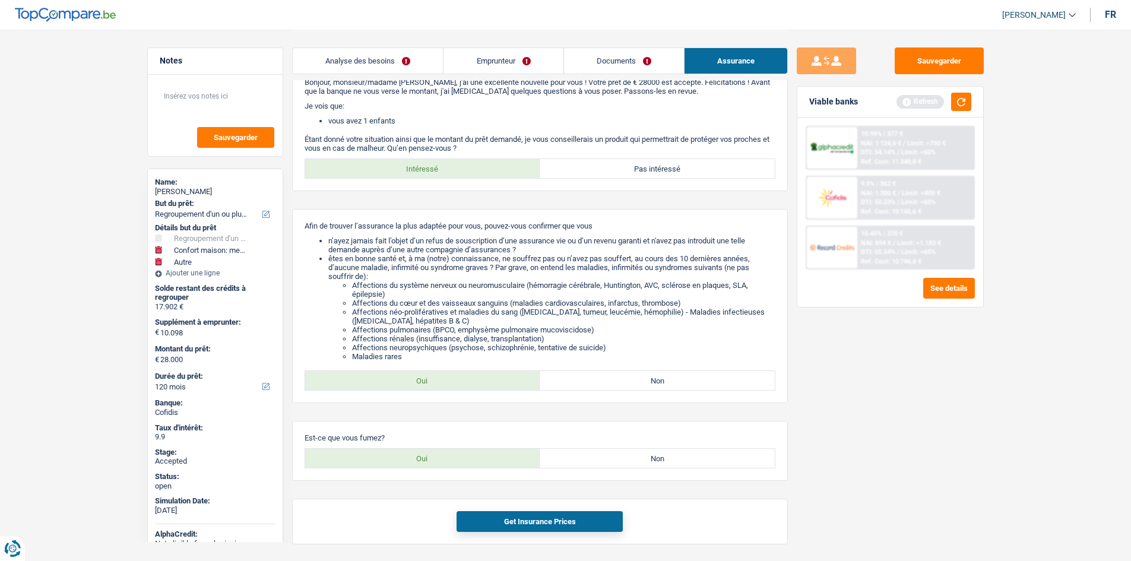
scroll to position [64, 0]
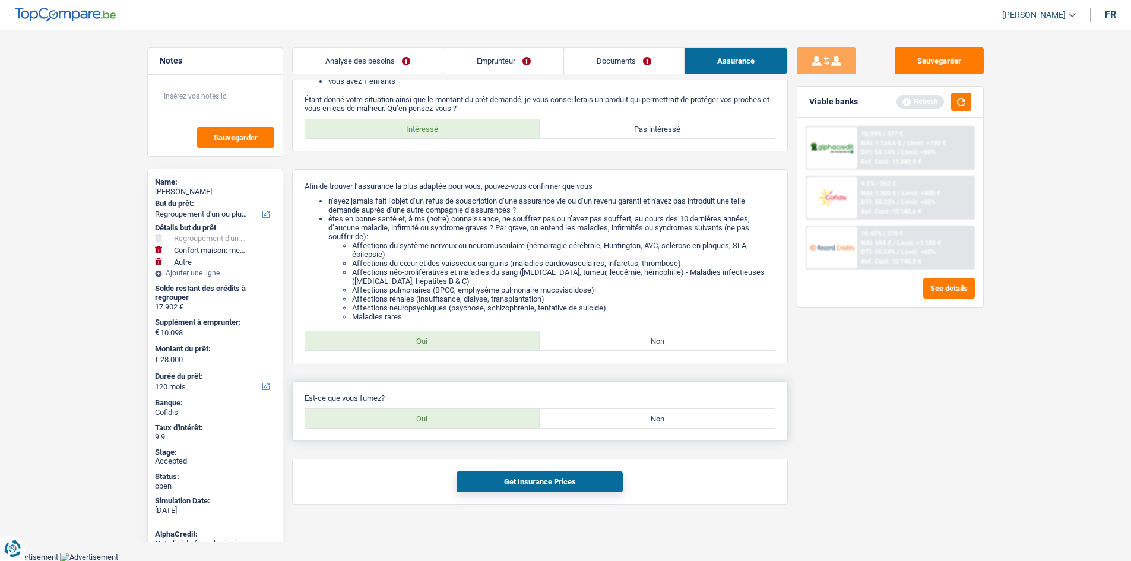
click at [495, 423] on label "Oui" at bounding box center [422, 418] width 235 height 19
click at [495, 423] on input "Oui" at bounding box center [422, 418] width 235 height 19
radio input "true"
click at [546, 481] on button "Get Insurance Prices" at bounding box center [540, 481] width 166 height 21
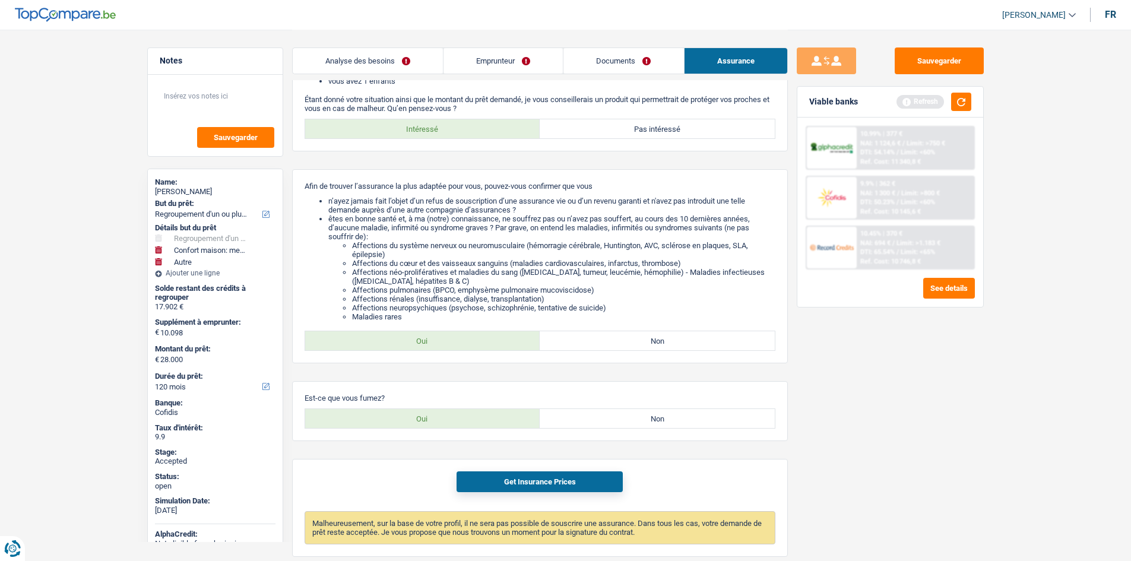
drag, startPoint x: 537, startPoint y: 66, endPoint x: 567, endPoint y: 72, distance: 30.9
click at [537, 66] on link "Emprunteur" at bounding box center [502, 61] width 119 height 26
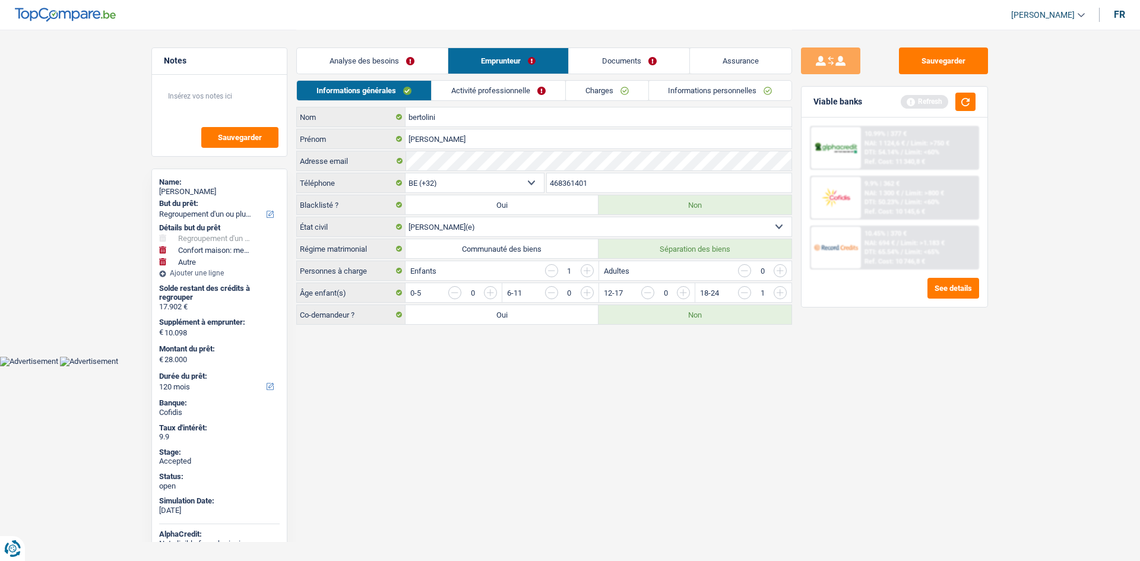
click at [597, 81] on link "Charges" at bounding box center [607, 91] width 83 height 20
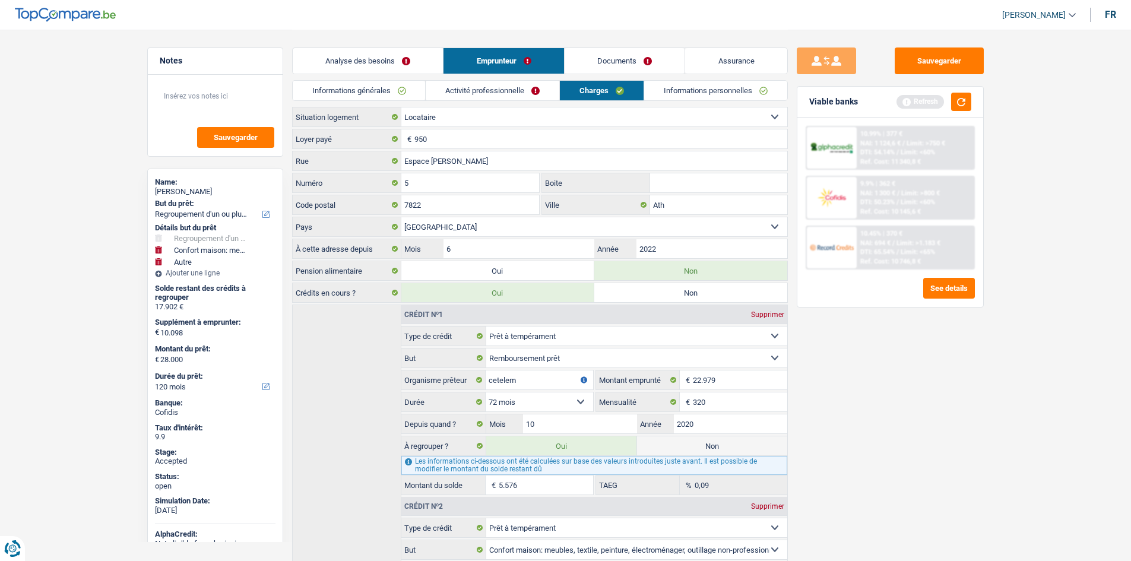
click at [84, 224] on main "Notes Sauvegarder Name: roberto bertolini But du prêt: Confort maison: meubles,…" at bounding box center [565, 369] width 1131 height 739
click at [177, 185] on div "Name:" at bounding box center [215, 182] width 121 height 9
click at [184, 190] on div "roberto bertolini" at bounding box center [215, 191] width 121 height 9
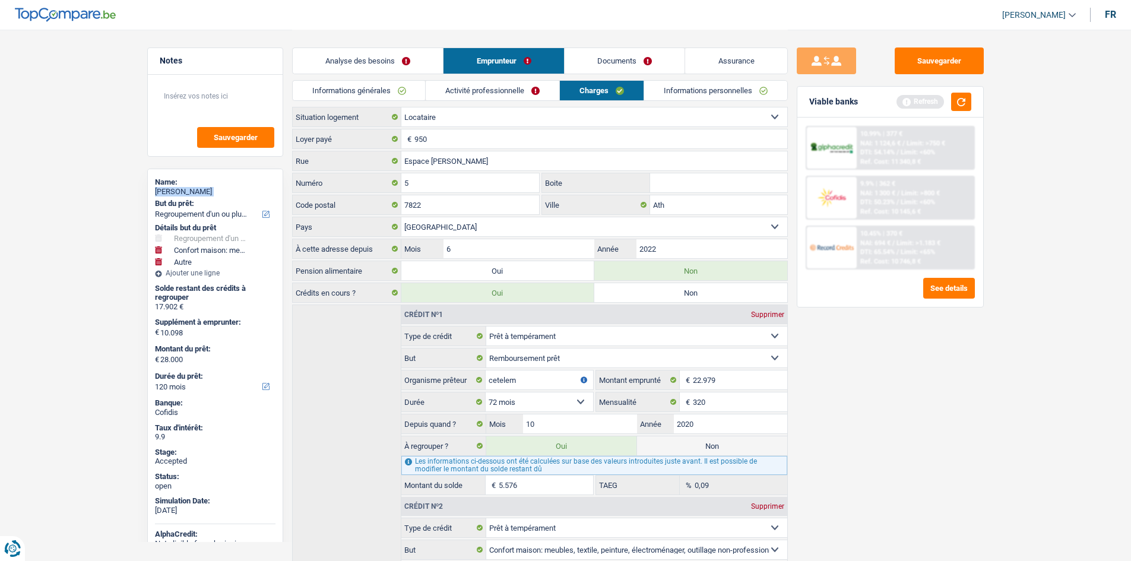
click at [184, 190] on div "roberto bertolini" at bounding box center [215, 191] width 121 height 9
copy div "roberto bertolini"
click at [410, 87] on link "Informations générales" at bounding box center [359, 91] width 133 height 20
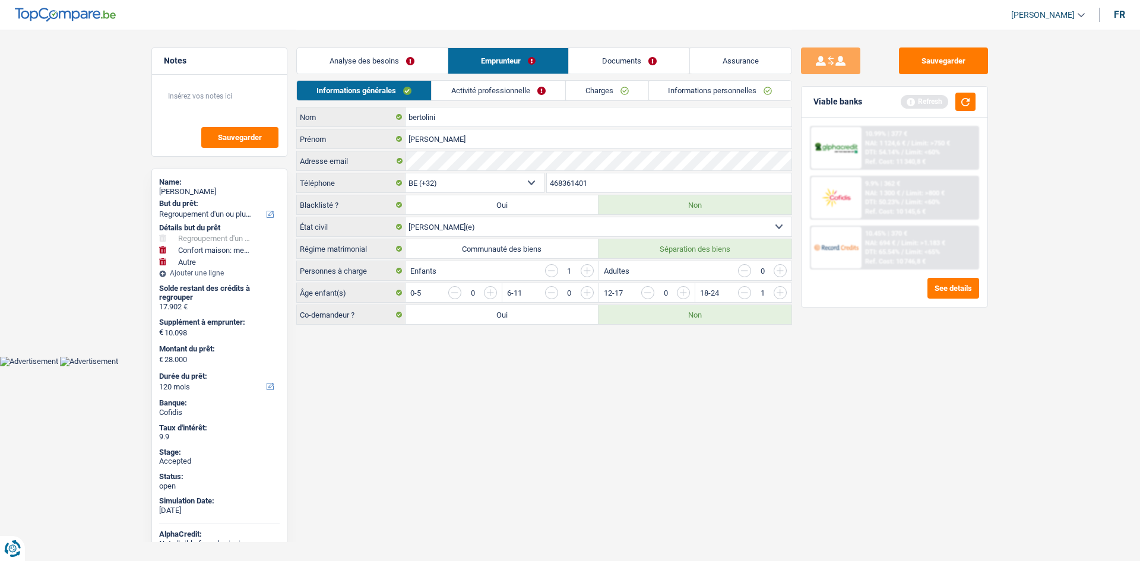
click at [599, 186] on input "468361401" at bounding box center [669, 182] width 245 height 19
click at [448, 81] on link "Activité professionnelle" at bounding box center [499, 91] width 134 height 20
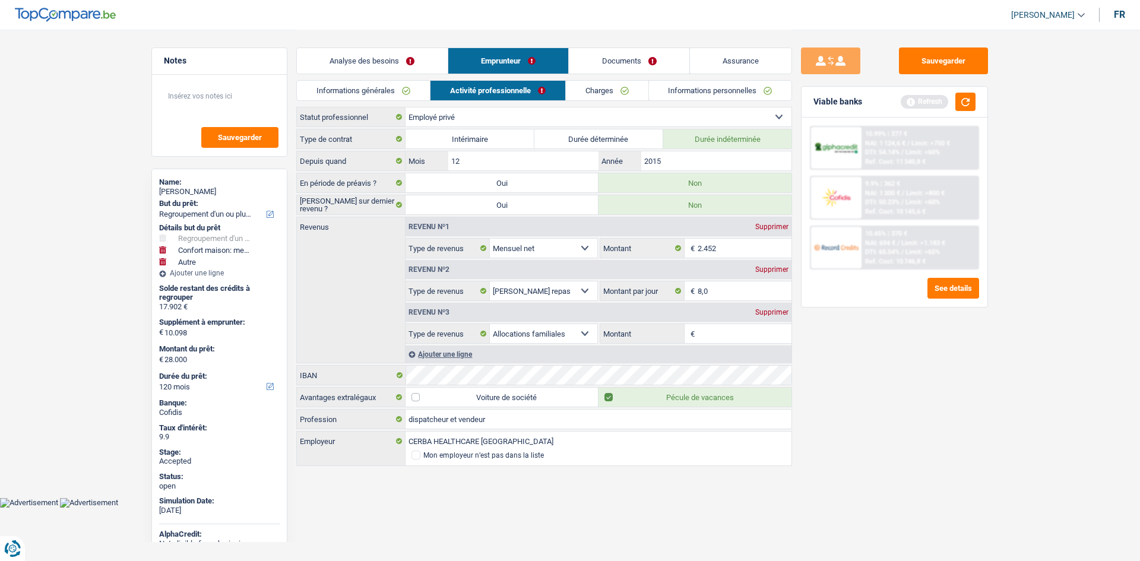
click at [596, 93] on link "Charges" at bounding box center [607, 91] width 83 height 20
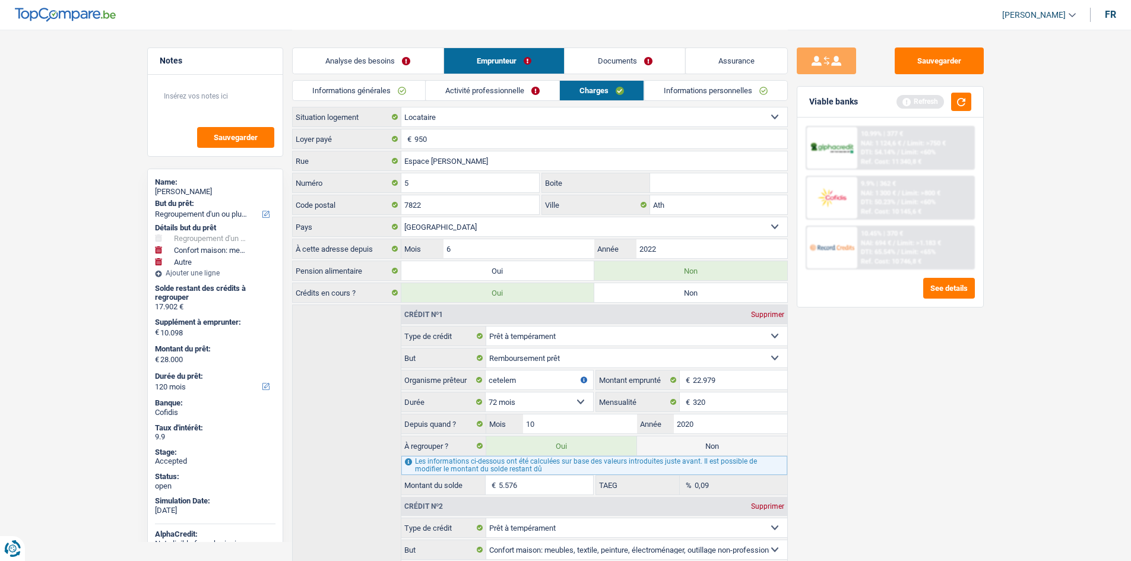
click at [693, 88] on link "Informations personnelles" at bounding box center [715, 91] width 143 height 20
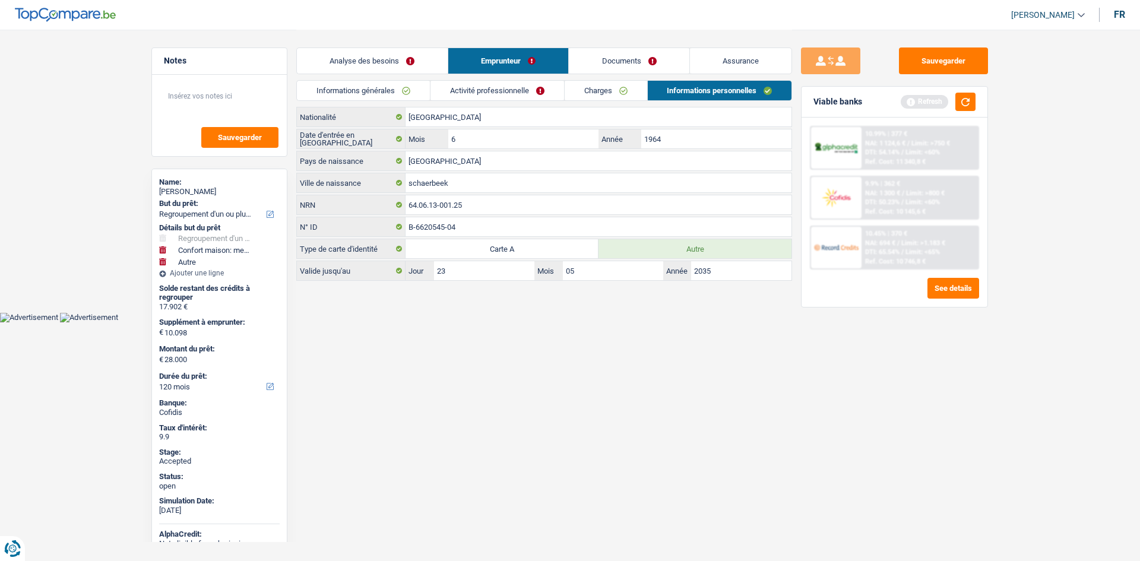
click at [626, 64] on link "Documents" at bounding box center [629, 61] width 121 height 26
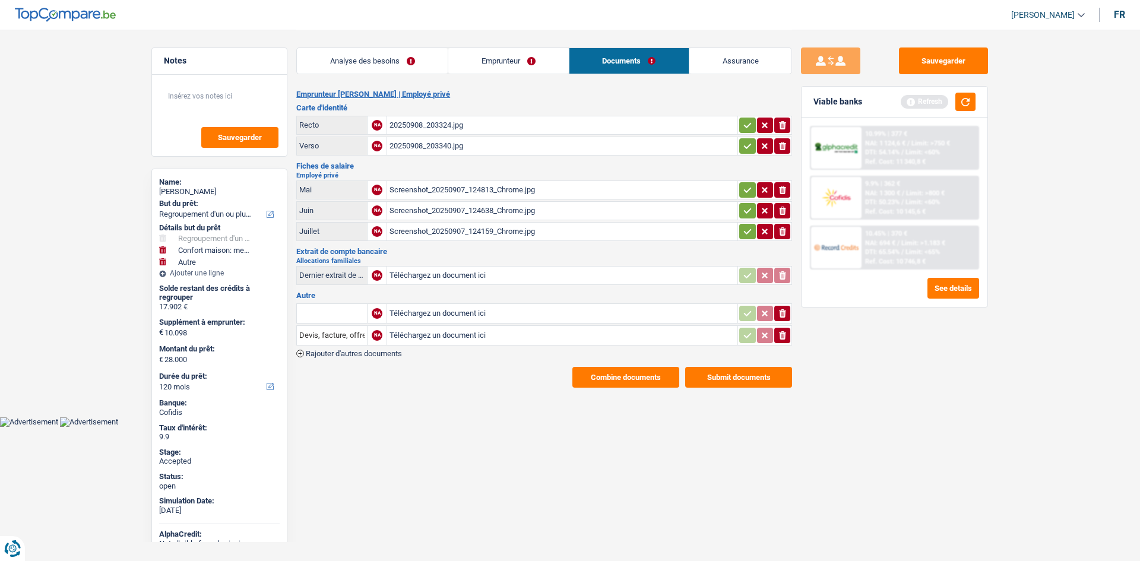
click at [438, 62] on link "Analyse des besoins" at bounding box center [372, 61] width 151 height 26
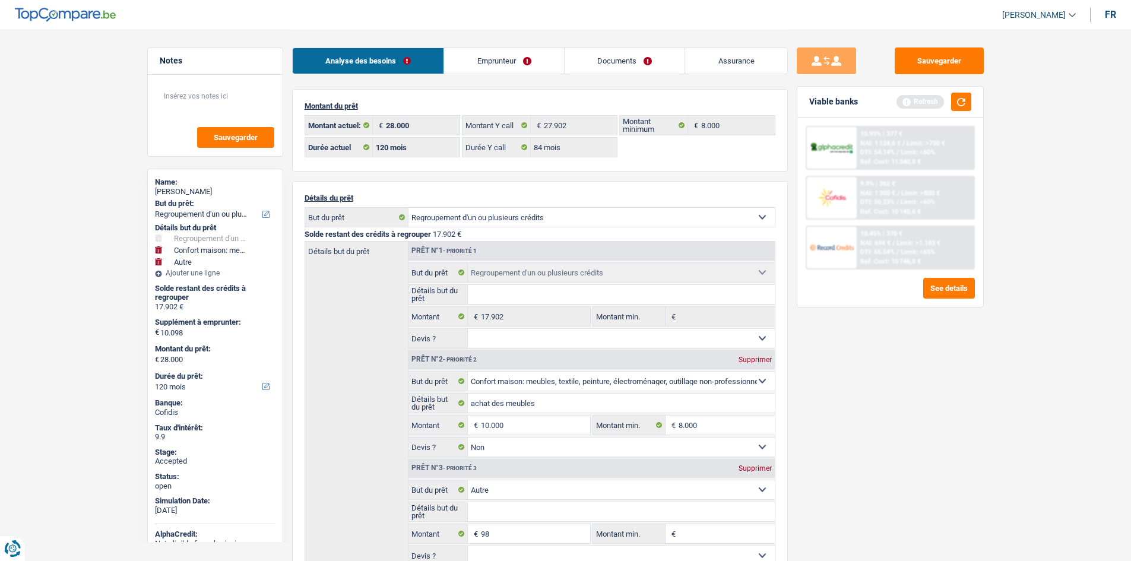
click at [535, 66] on link "Emprunteur" at bounding box center [504, 61] width 120 height 26
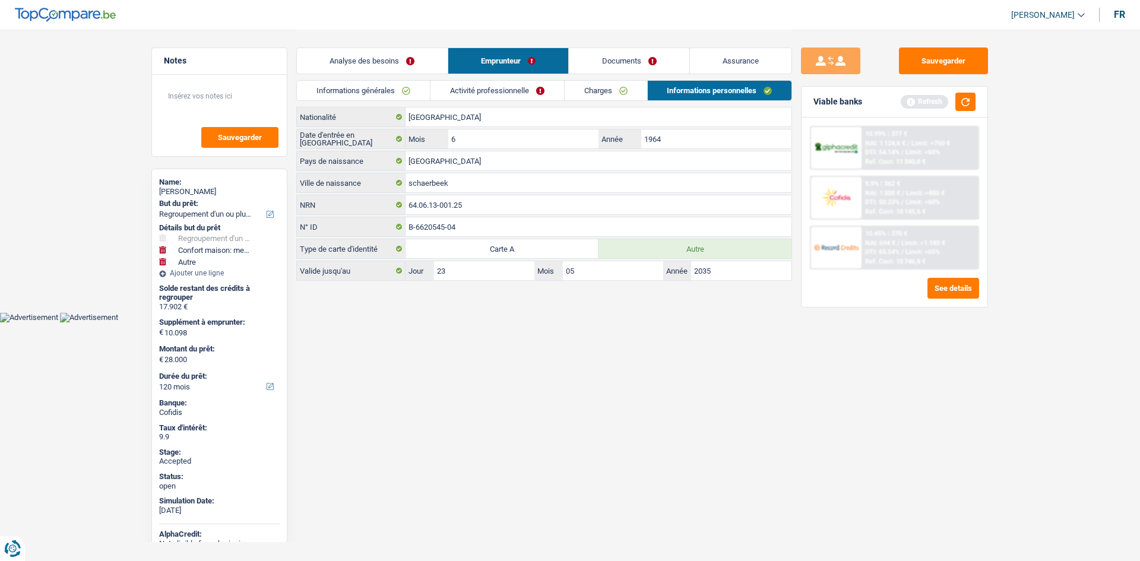
click at [620, 96] on link "Charges" at bounding box center [606, 91] width 83 height 20
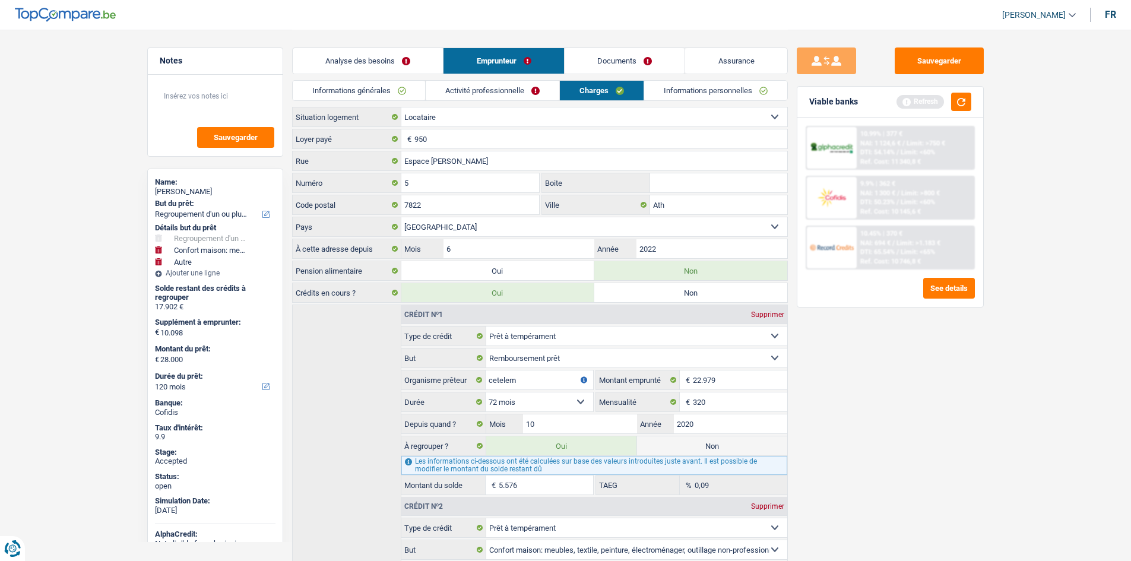
click at [862, 382] on div "Sauvegarder Viable banks Refresh 10.99% | 377 € NAI: 1 124,6 € / Limit: >750 € …" at bounding box center [890, 294] width 205 height 495
drag, startPoint x: 959, startPoint y: 99, endPoint x: 968, endPoint y: 113, distance: 16.5
click at [960, 99] on button "button" at bounding box center [961, 102] width 20 height 18
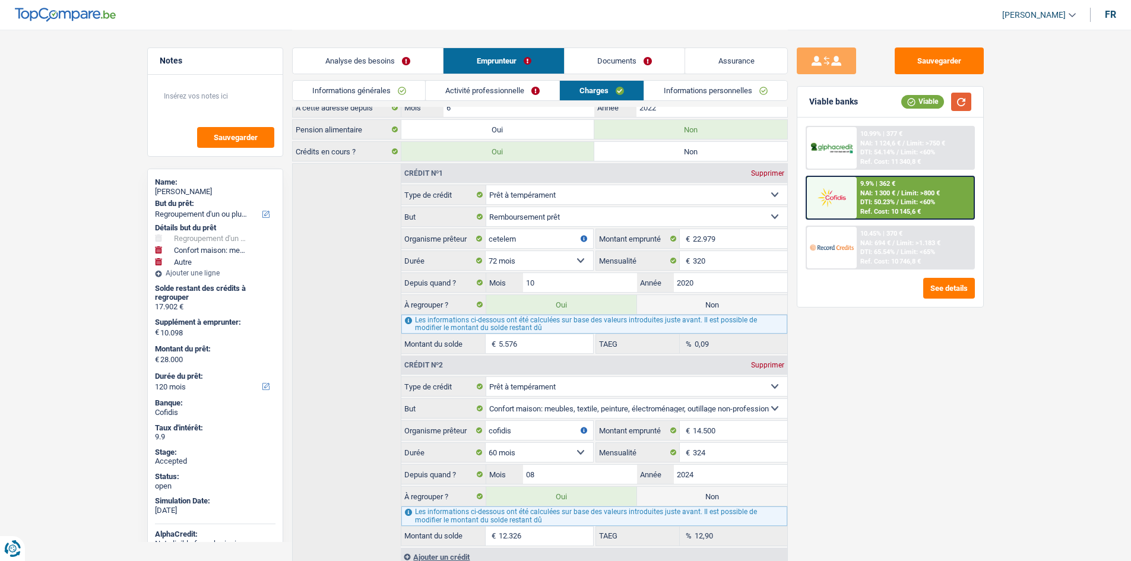
scroll to position [187, 0]
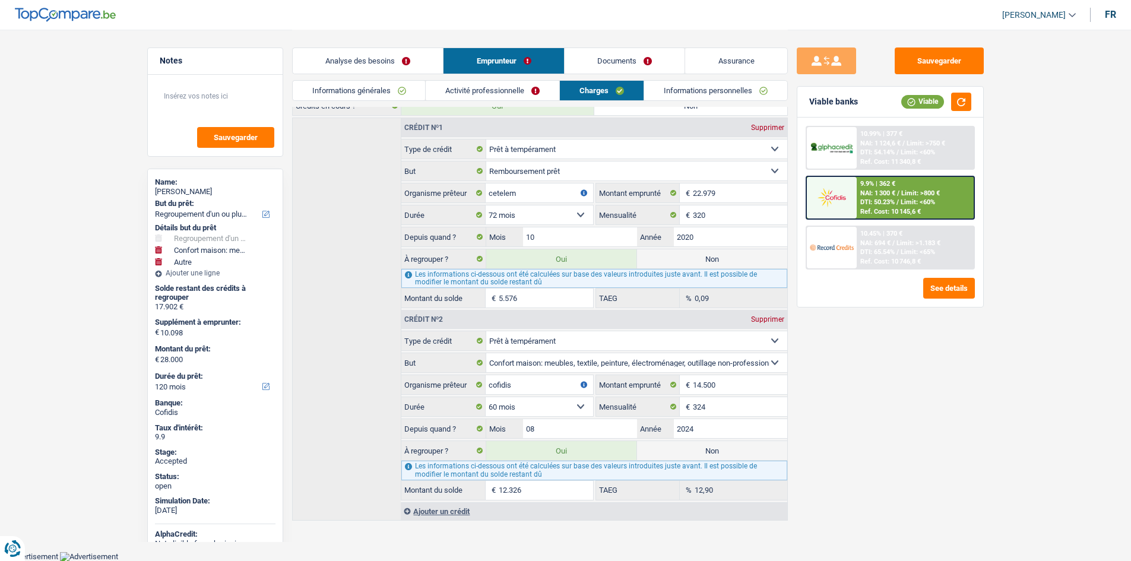
click at [1027, 206] on main "Notes Sauvegarder Name: roberto bertolini But du prêt: Confort maison: meubles,…" at bounding box center [565, 182] width 1131 height 739
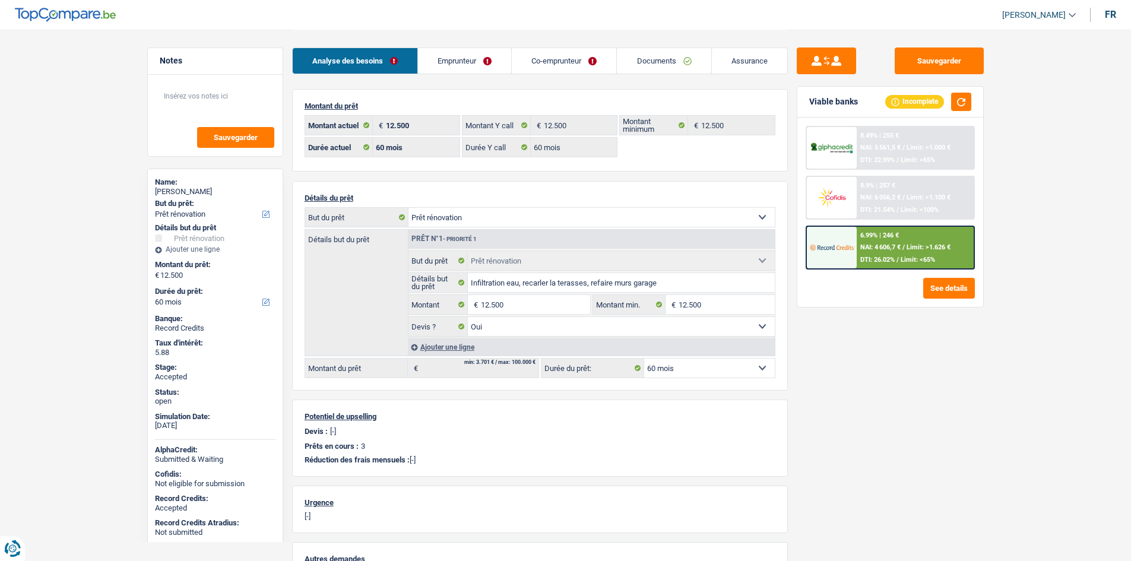
select select "renovation"
select select "60"
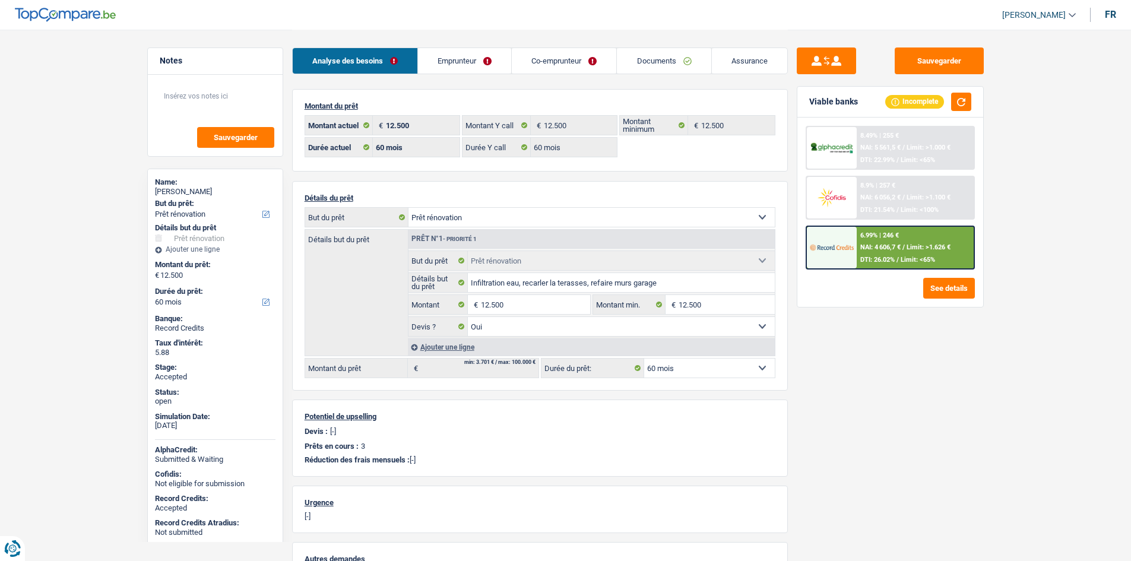
select select "renovation"
select select "yes"
select select "60"
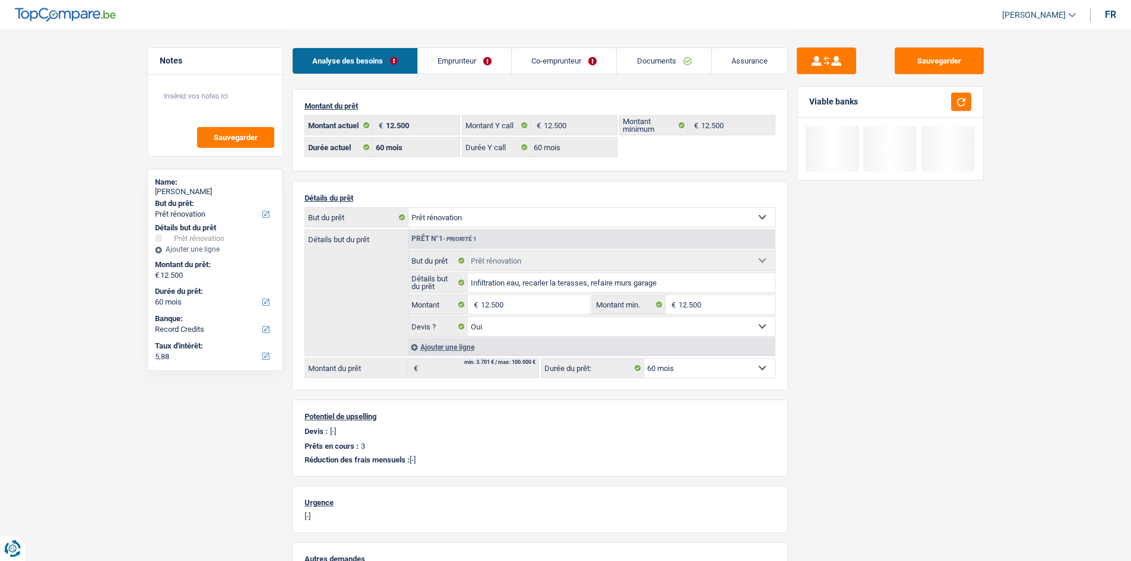
select select "renovation"
select select "60"
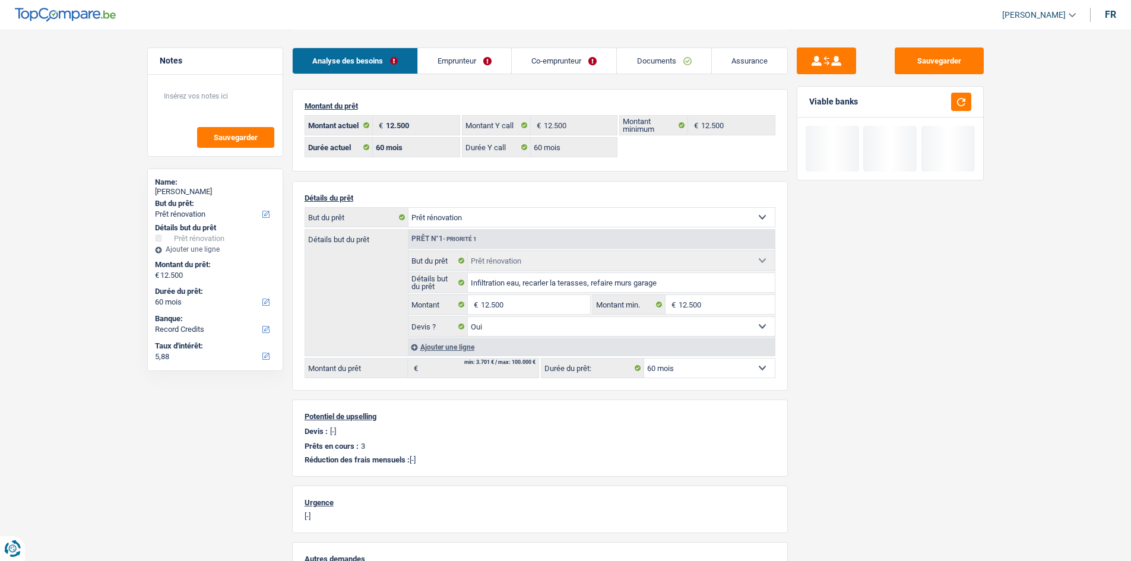
select select "renovation"
select select "yes"
select select "60"
select select "ownerWithMortgage"
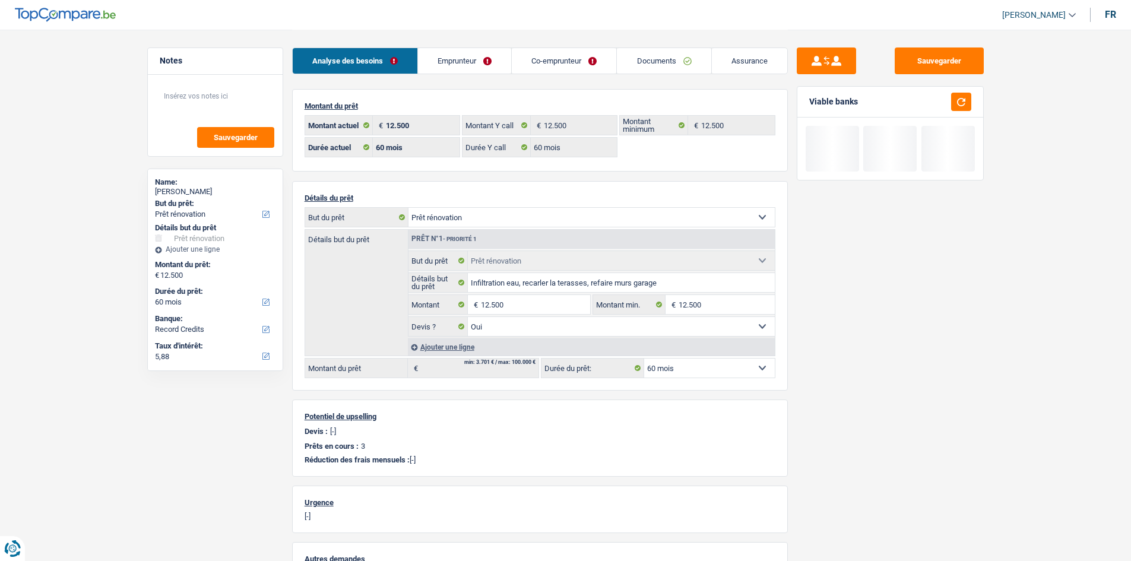
select select "BE"
select select "mortgage"
select select "300"
select select "cardOrCredit"
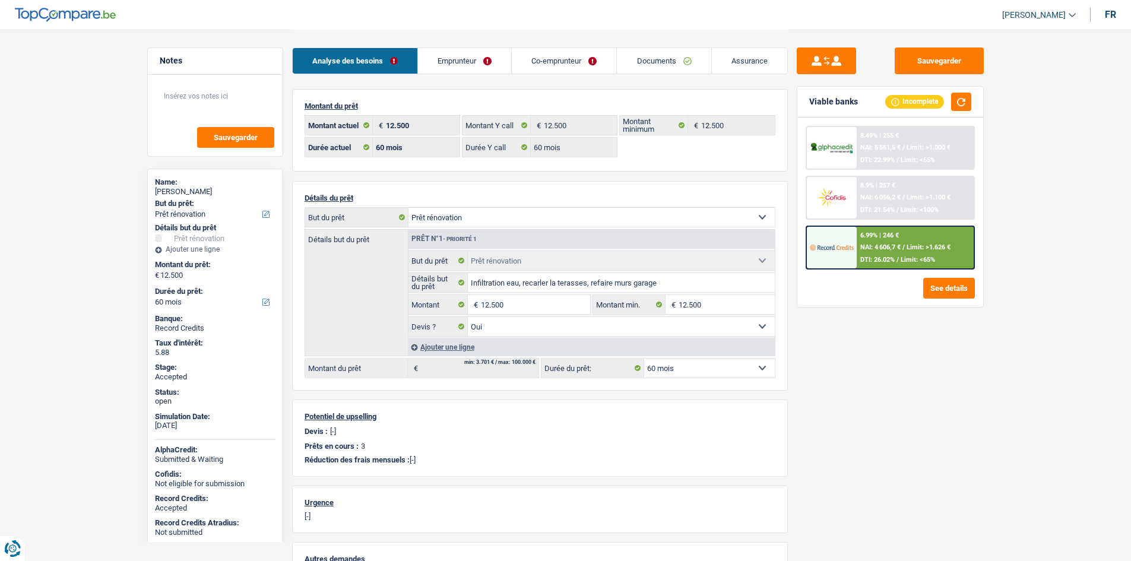
click at [468, 63] on link "Emprunteur" at bounding box center [464, 61] width 93 height 26
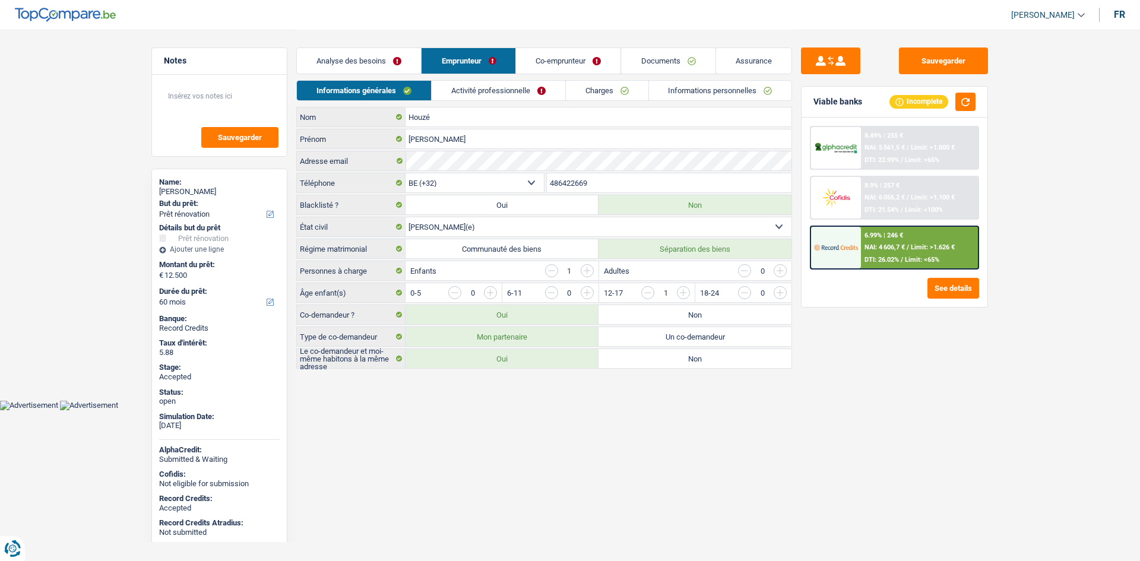
click at [601, 93] on link "Charges" at bounding box center [607, 91] width 83 height 20
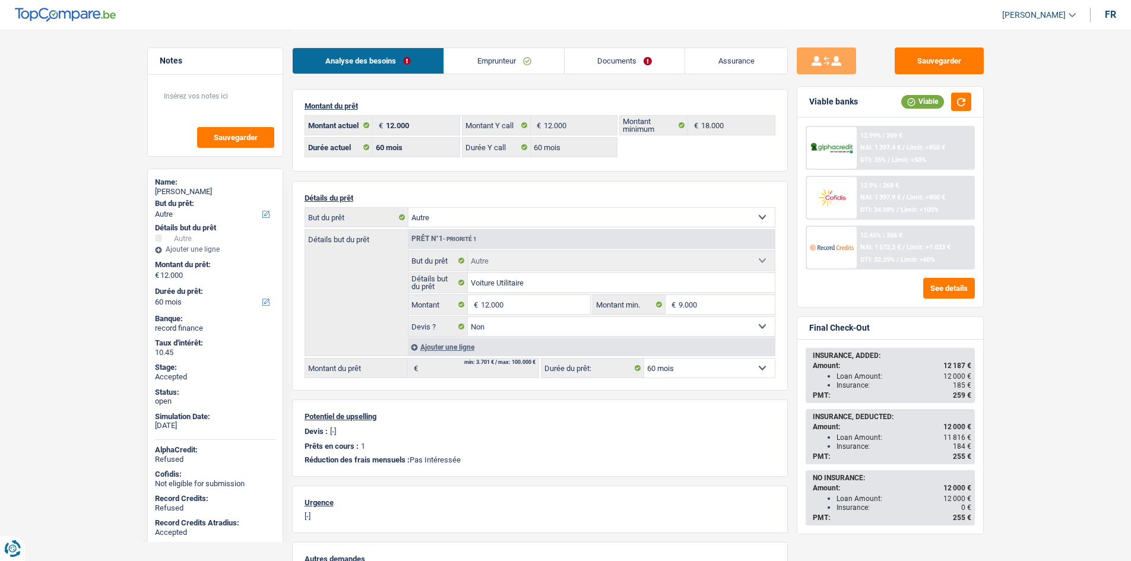
select select "other"
select select "60"
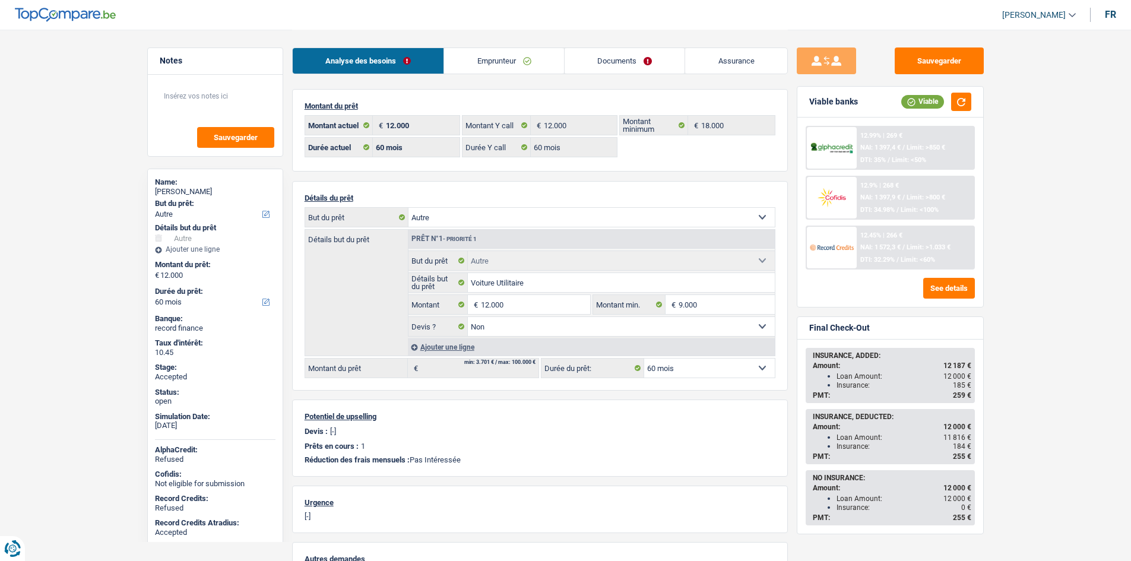
select select "other"
select select "false"
select select "60"
click at [541, 49] on link "Emprunteur" at bounding box center [504, 61] width 120 height 26
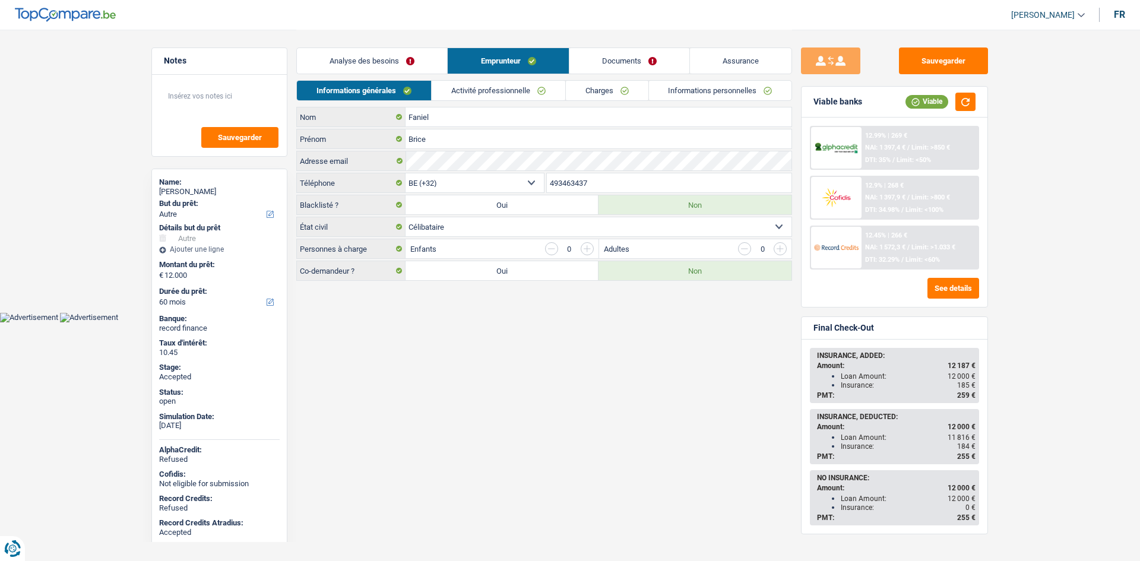
click at [618, 79] on div "Analyse des besoins Emprunteur Documents Assurance" at bounding box center [544, 55] width 496 height 50
click at [623, 87] on link "Charges" at bounding box center [607, 91] width 83 height 20
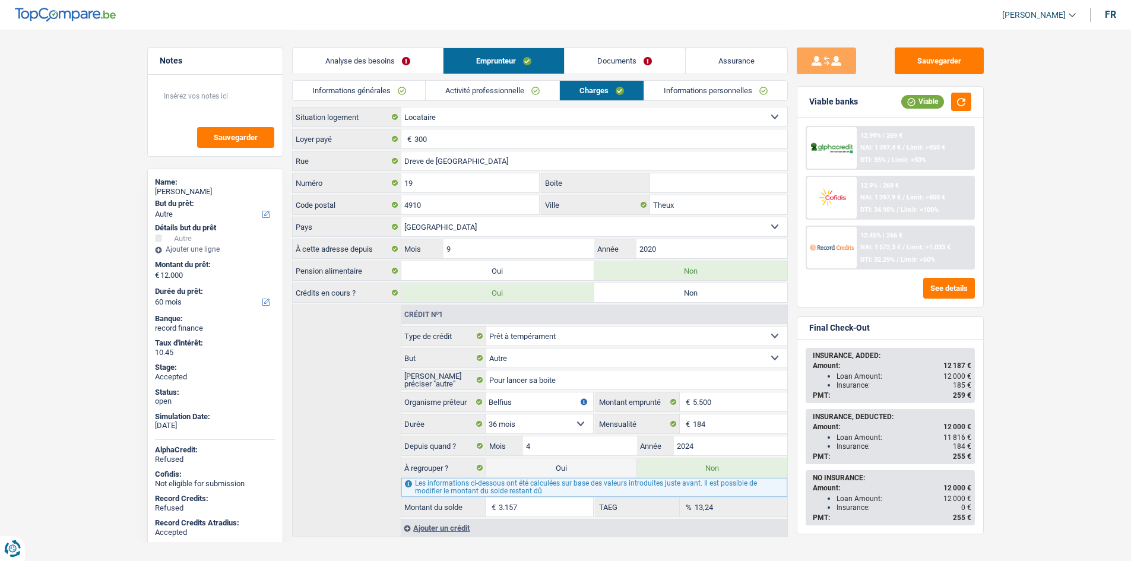
click at [28, 215] on main "Notes Sauvegarder Name: [PERSON_NAME] But du prêt: Confort maison: meubles, tex…" at bounding box center [565, 284] width 1131 height 569
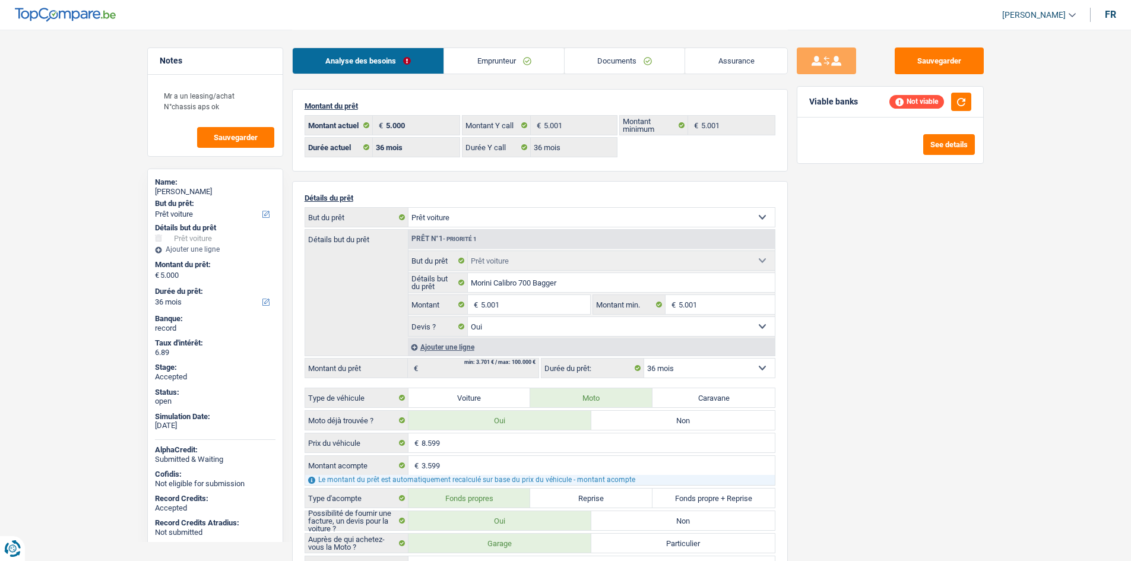
select select "car"
select select "36"
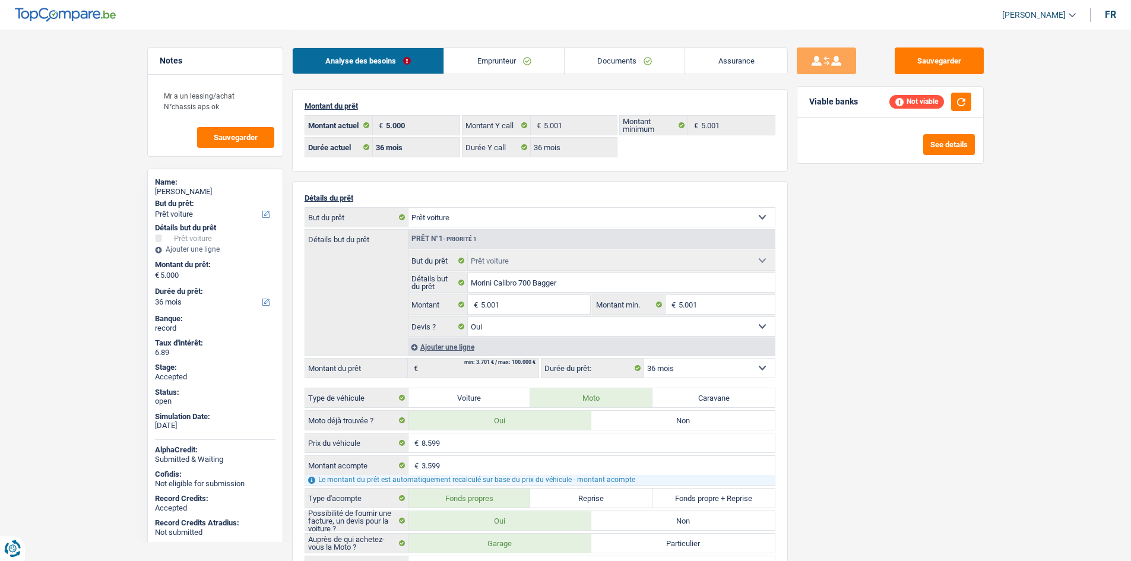
select select "car"
select select "yes"
select select "36"
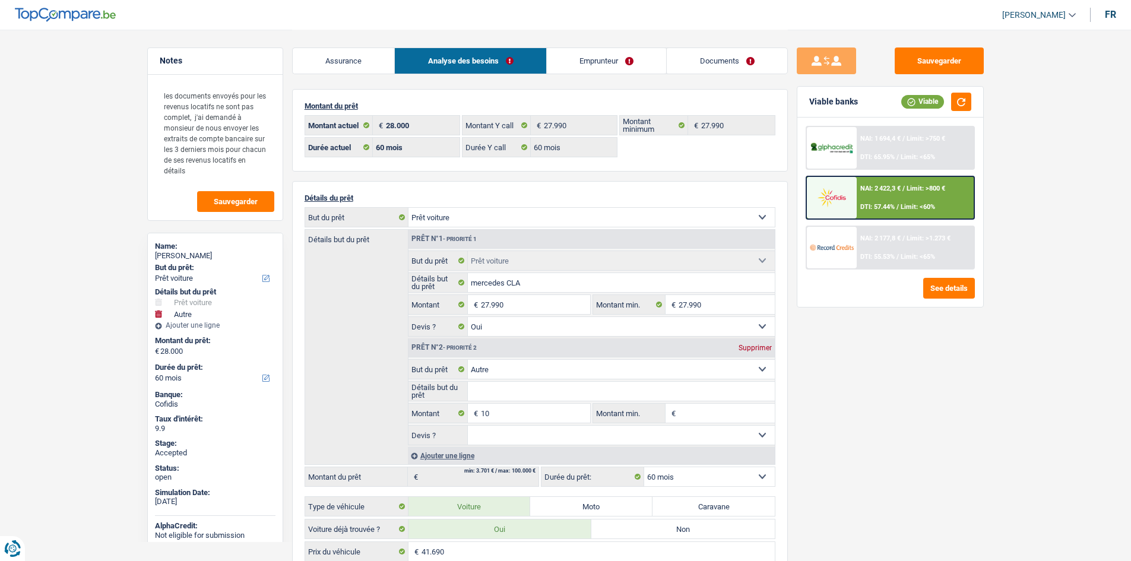
select select "car"
select select "other"
select select "60"
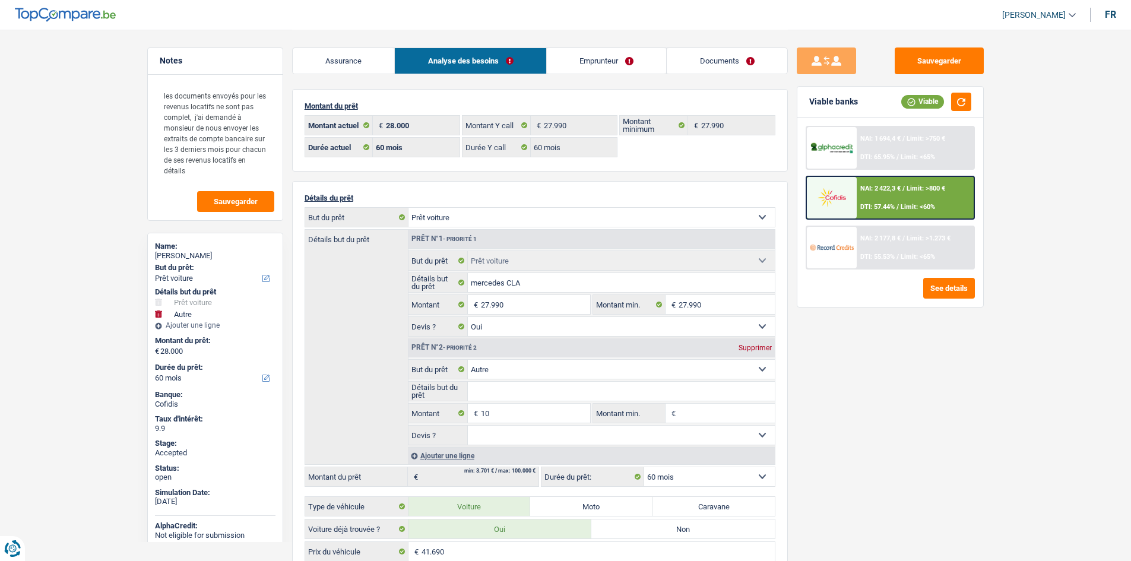
select select "60"
select select "car"
select select "yes"
select select "other"
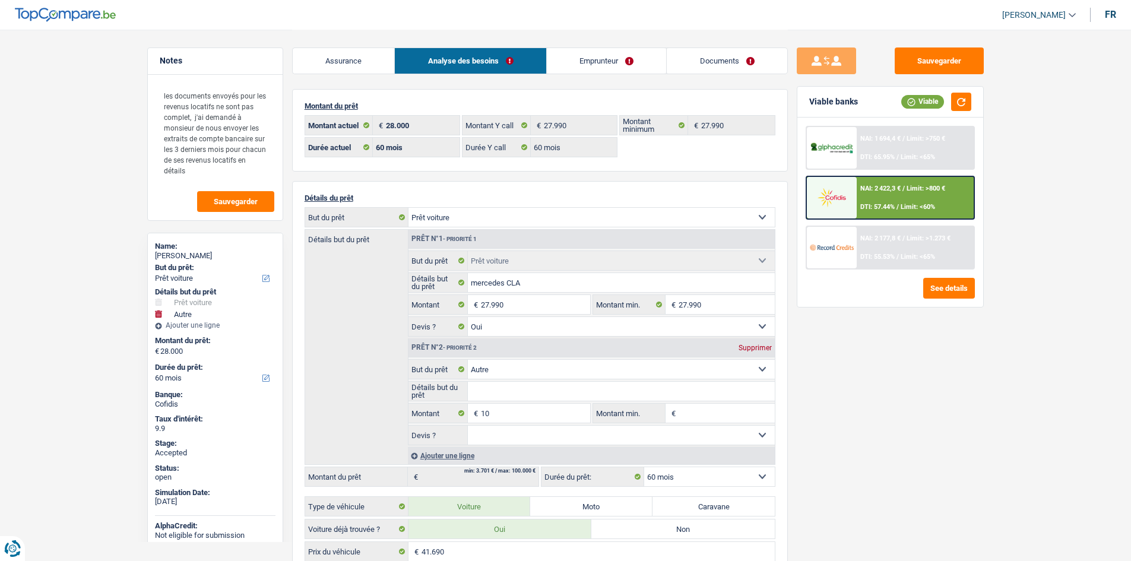
select select "60"
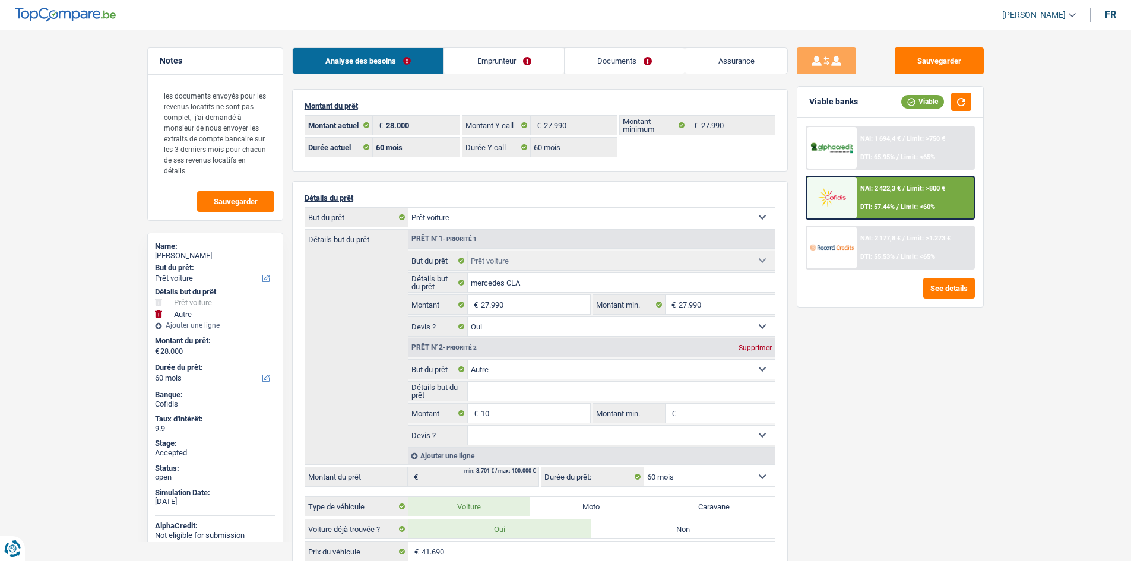
click at [466, 59] on link "Emprunteur" at bounding box center [504, 61] width 120 height 26
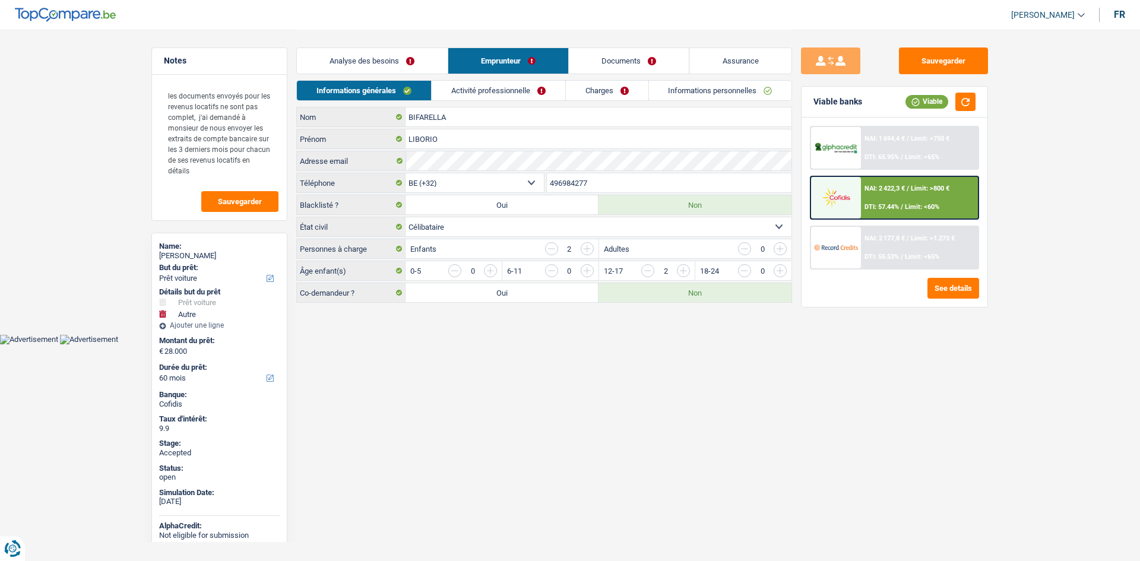
click at [588, 85] on link "Charges" at bounding box center [607, 91] width 83 height 20
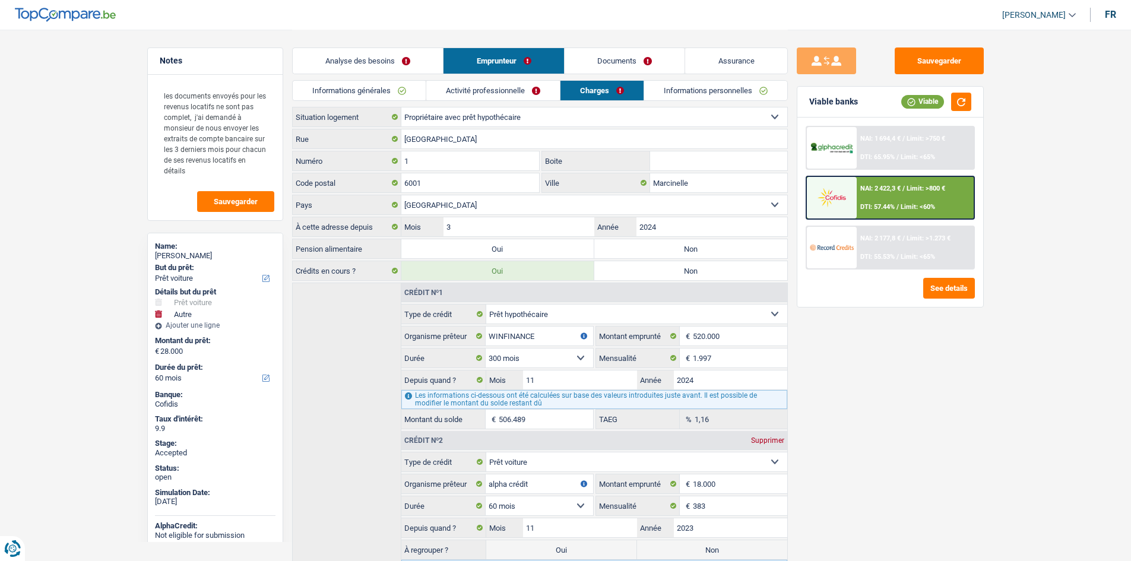
click at [955, 422] on div "Sauvegarder Viable banks Viable NAI: 1 694,4 € / Limit: >750 € DTI: 65.95% / Li…" at bounding box center [890, 294] width 205 height 495
click at [505, 140] on input "avenue cite parc" at bounding box center [594, 138] width 386 height 19
click at [489, 163] on input "1" at bounding box center [470, 160] width 138 height 19
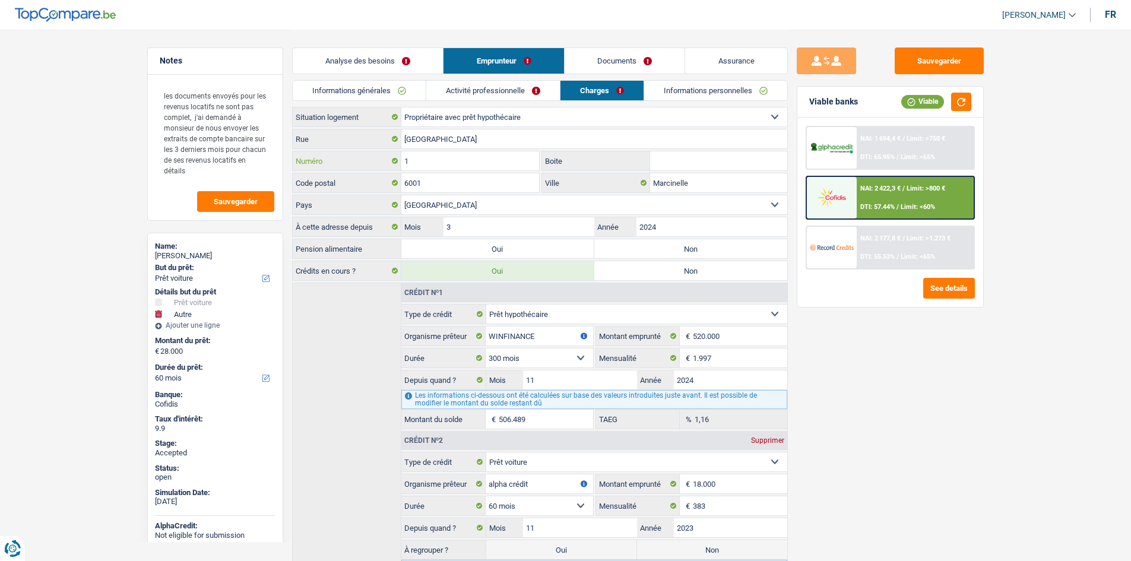
click at [489, 163] on input "1" at bounding box center [470, 160] width 138 height 19
click at [208, 258] on div "LIBORIO BIFARELLA" at bounding box center [215, 255] width 121 height 9
copy div "LIBORIO BIFARELLA"
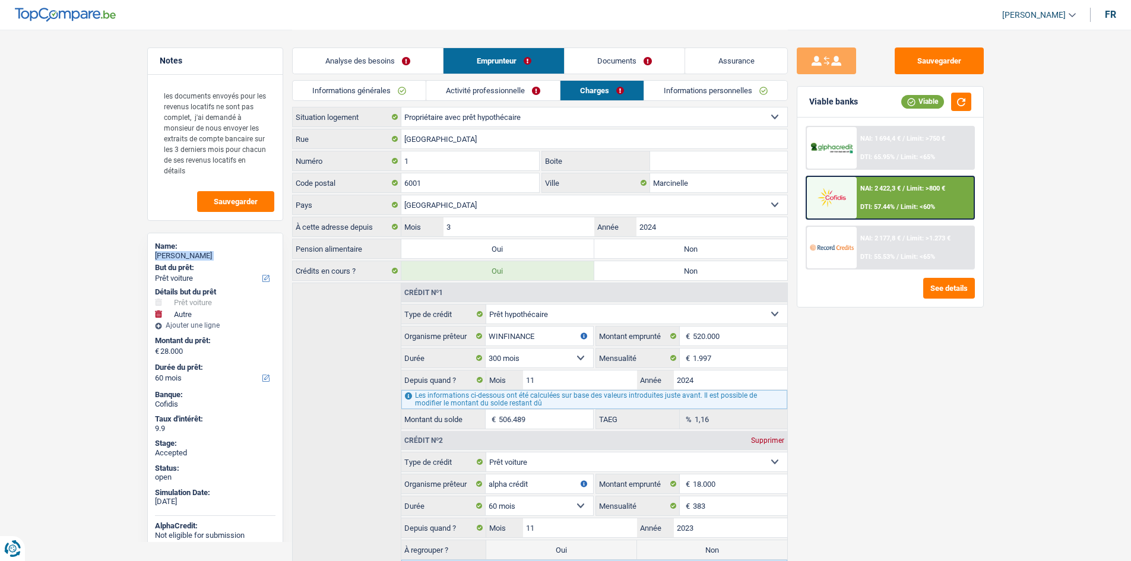
click at [397, 90] on link "Informations générales" at bounding box center [359, 91] width 133 height 20
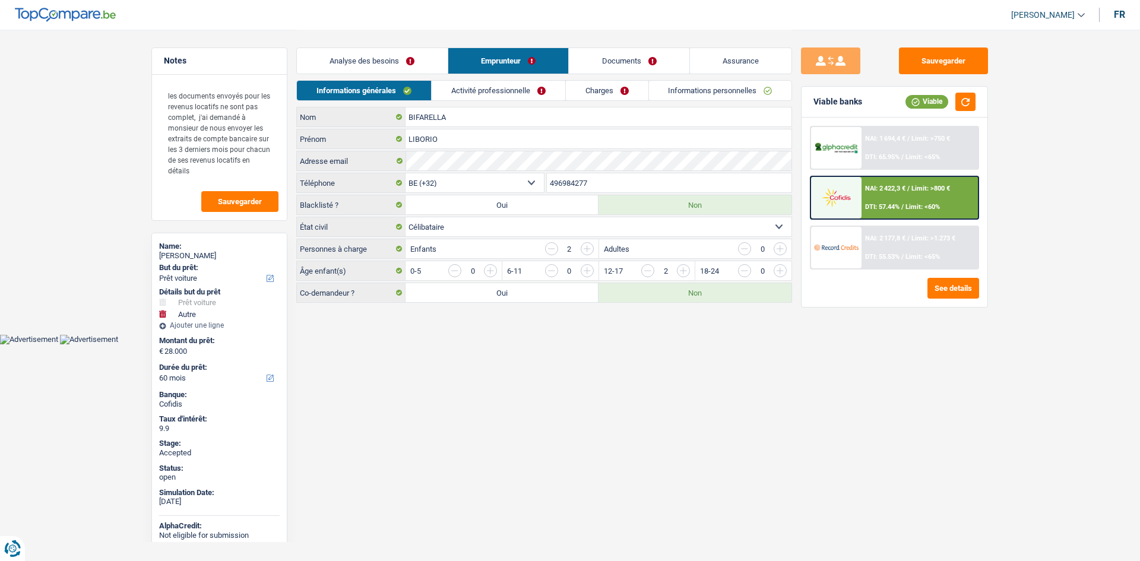
click at [591, 176] on input "496984277" at bounding box center [669, 182] width 245 height 19
click at [587, 96] on link "Charges" at bounding box center [607, 91] width 83 height 20
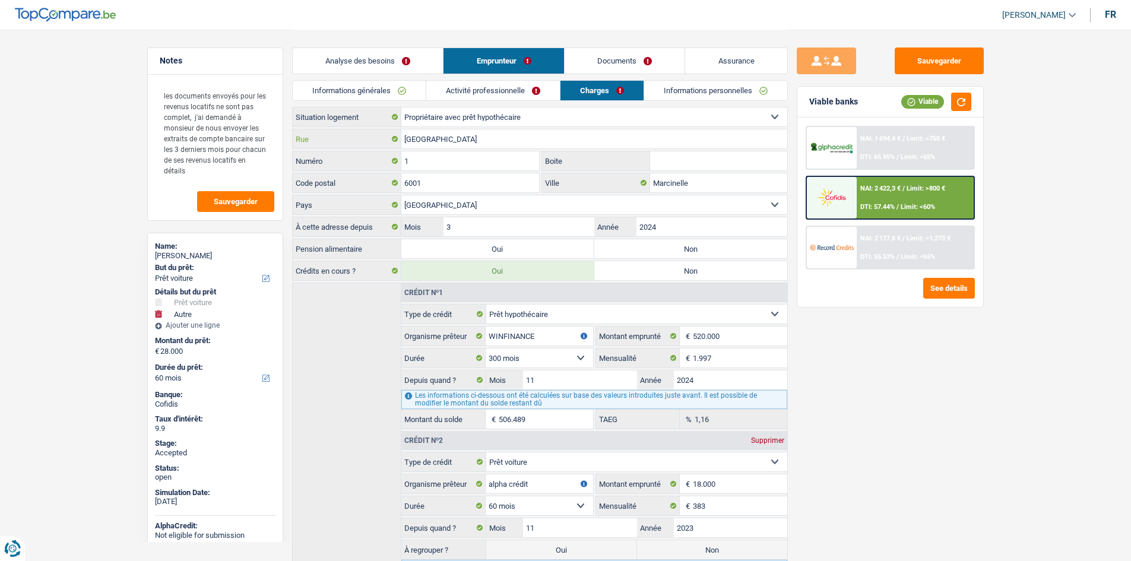
click at [555, 140] on input "avenue cite parc" at bounding box center [594, 138] width 386 height 19
click at [489, 173] on div "6001 Code postal" at bounding box center [416, 183] width 248 height 20
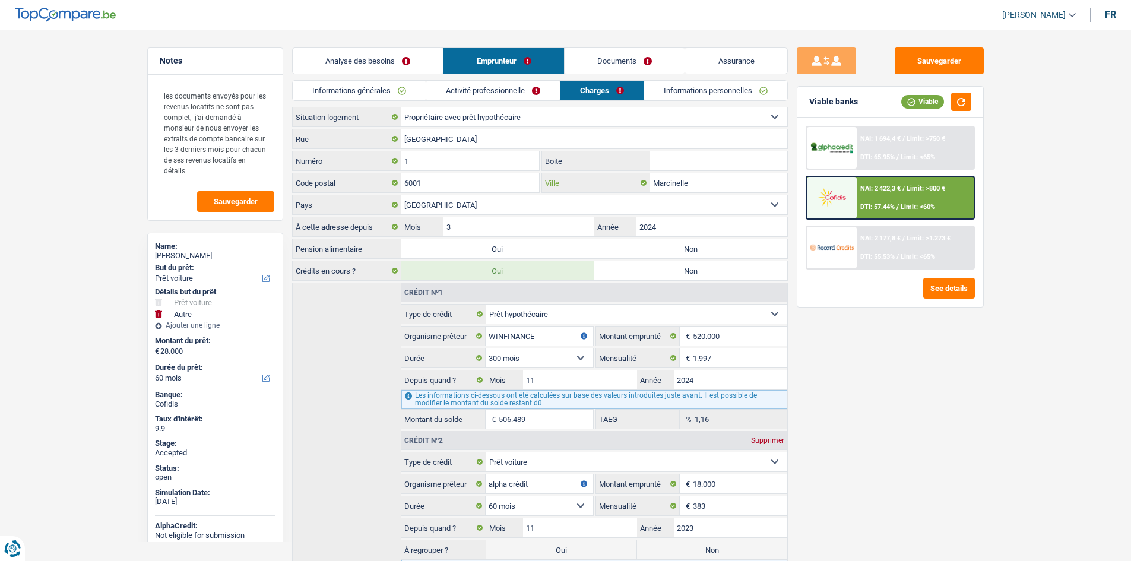
click at [696, 187] on input "Marcinelle" at bounding box center [718, 182] width 137 height 19
click at [728, 90] on link "Informations personnelles" at bounding box center [715, 91] width 143 height 20
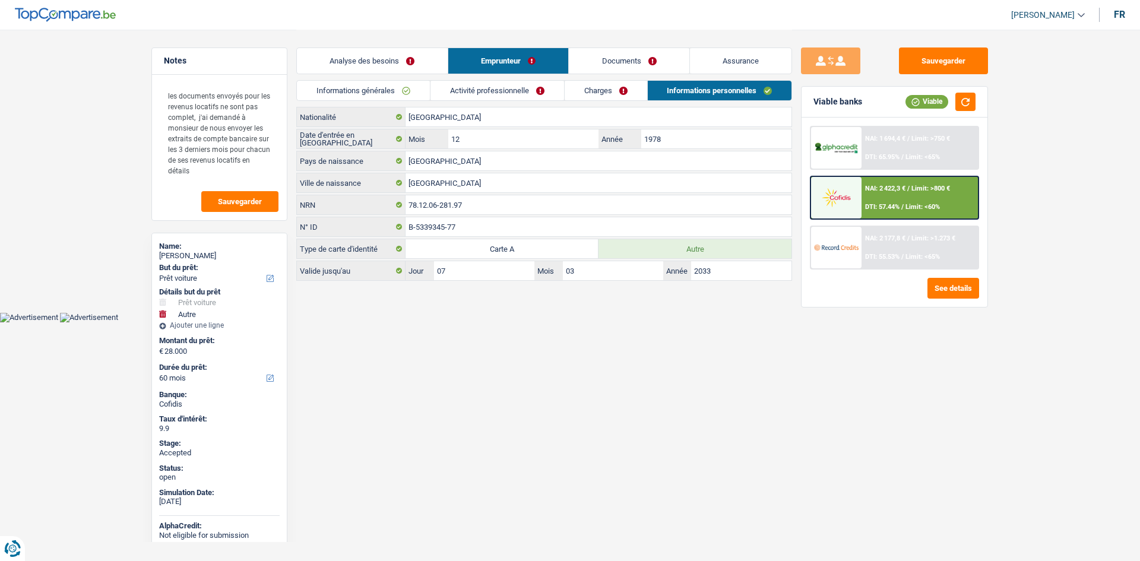
click at [739, 61] on link "Assurance" at bounding box center [741, 61] width 102 height 26
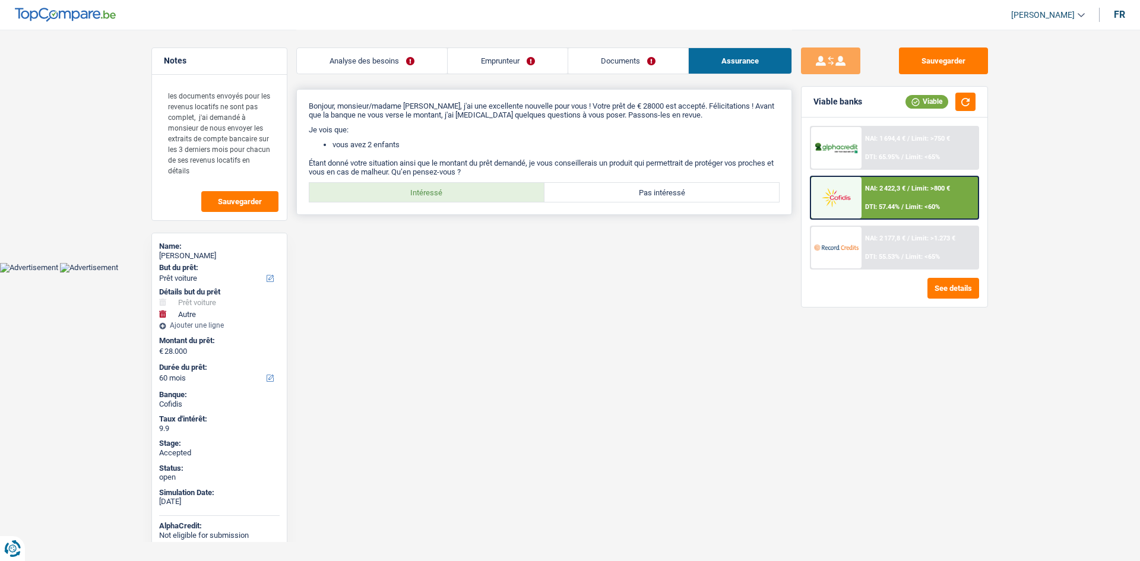
click at [456, 179] on div "Bonjour, monsieur/madame LIBORIO BIFARELLA, j'ai une excellente nouvelle pour v…" at bounding box center [544, 152] width 496 height 126
click at [469, 196] on label "Intéressé" at bounding box center [426, 192] width 235 height 19
click at [469, 196] on input "Intéressé" at bounding box center [426, 192] width 235 height 19
radio input "true"
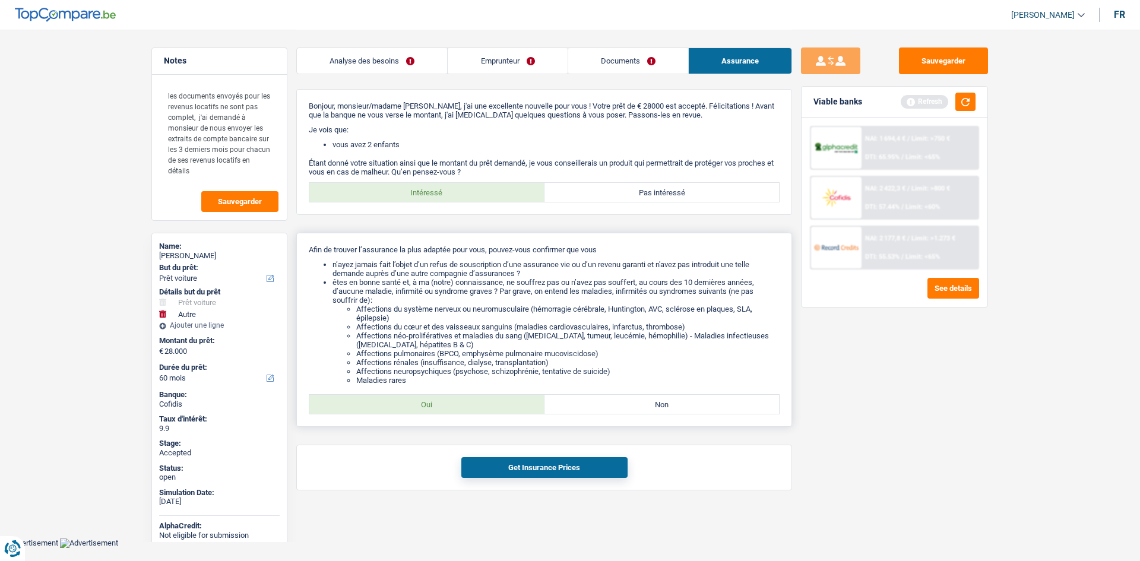
click at [499, 403] on label "Oui" at bounding box center [426, 404] width 235 height 19
click at [499, 403] on input "Oui" at bounding box center [426, 404] width 235 height 19
radio input "true"
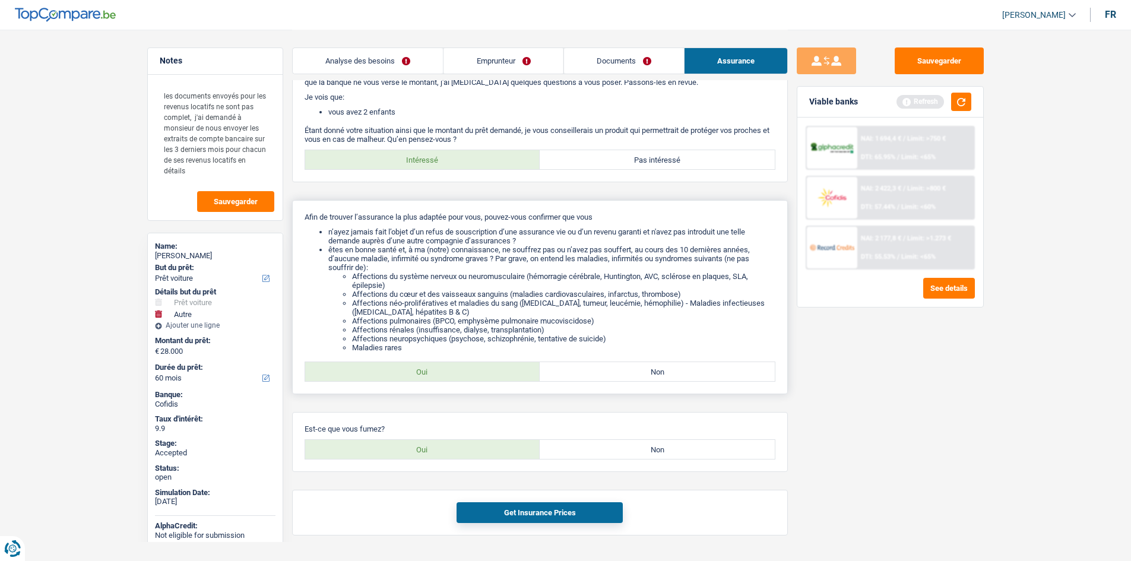
scroll to position [64, 0]
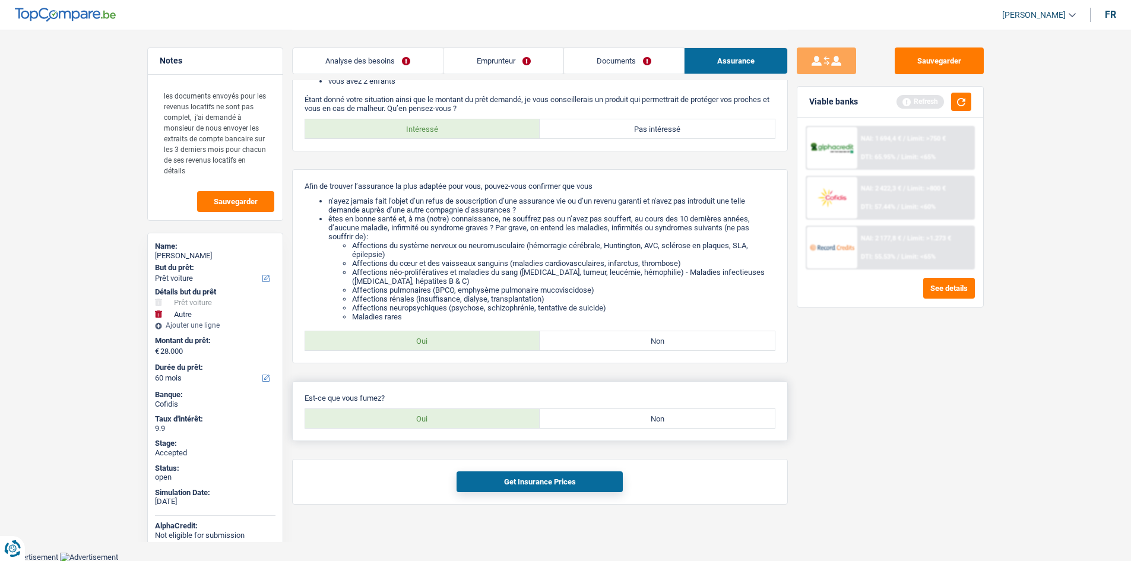
click at [505, 426] on label "Oui" at bounding box center [422, 418] width 235 height 19
click at [505, 426] on input "Oui" at bounding box center [422, 418] width 235 height 19
radio input "true"
click at [556, 487] on button "Get Insurance Prices" at bounding box center [540, 481] width 166 height 21
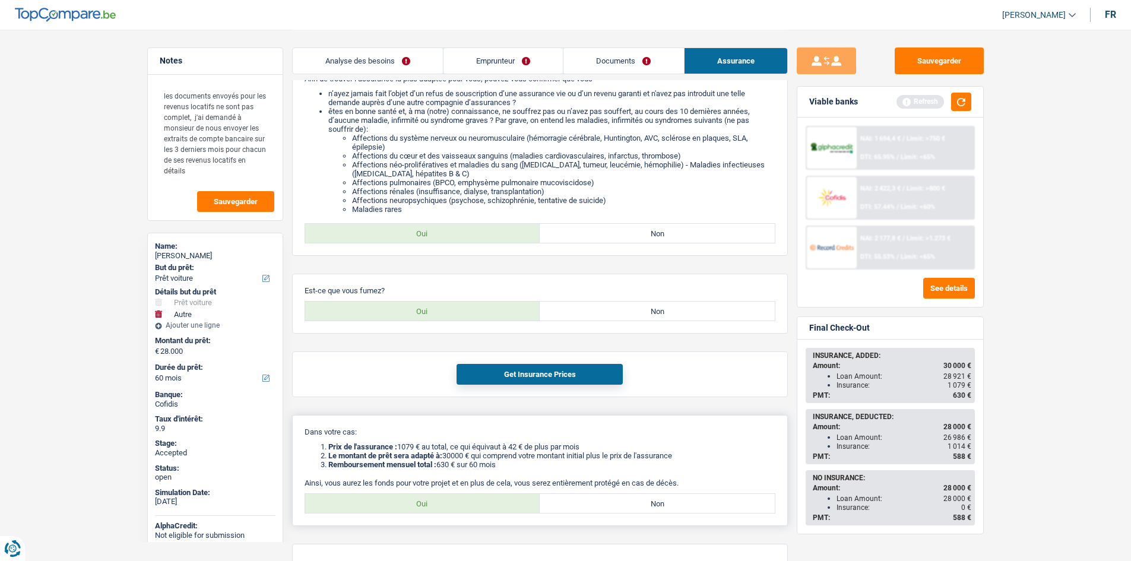
scroll to position [235, 0]
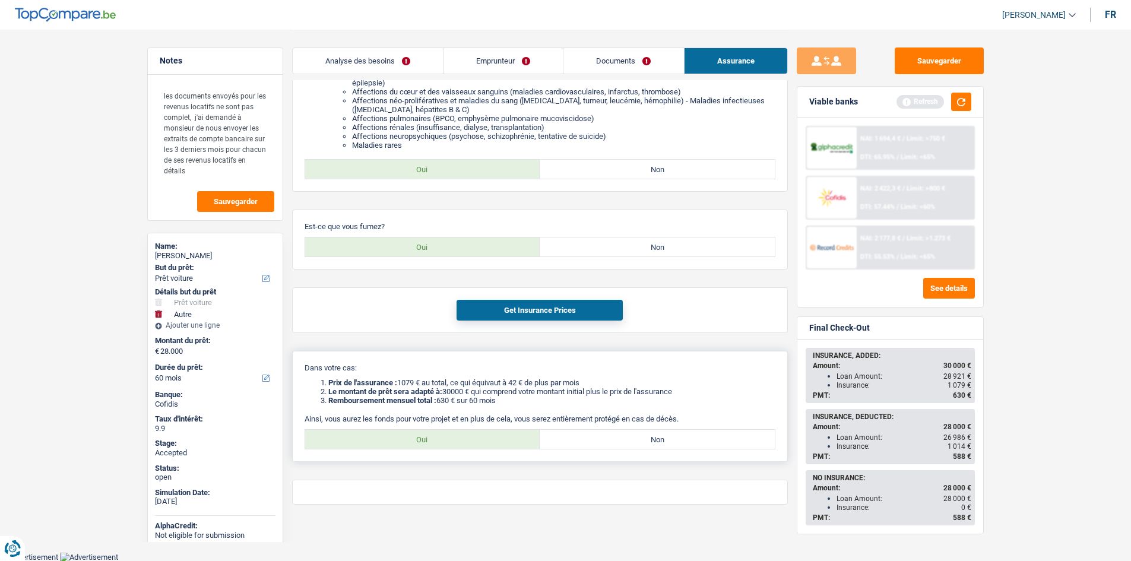
click at [486, 438] on label "Oui" at bounding box center [422, 439] width 235 height 19
click at [486, 438] on input "Oui" at bounding box center [422, 439] width 235 height 19
radio input "true"
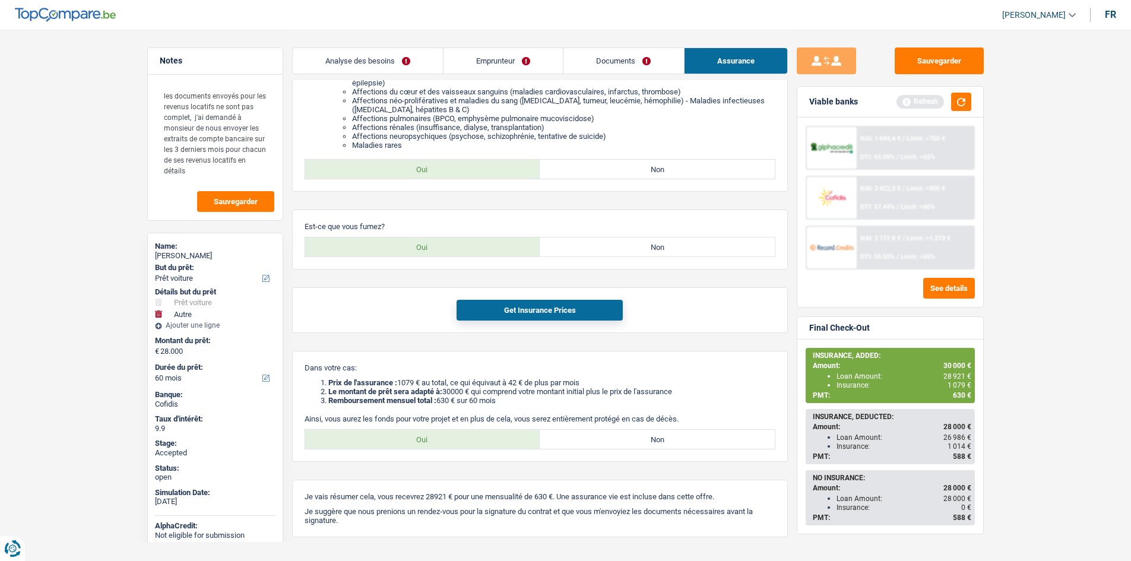
drag, startPoint x: 426, startPoint y: 57, endPoint x: 444, endPoint y: 61, distance: 18.3
click at [426, 57] on link "Analyse des besoins" at bounding box center [368, 61] width 150 height 26
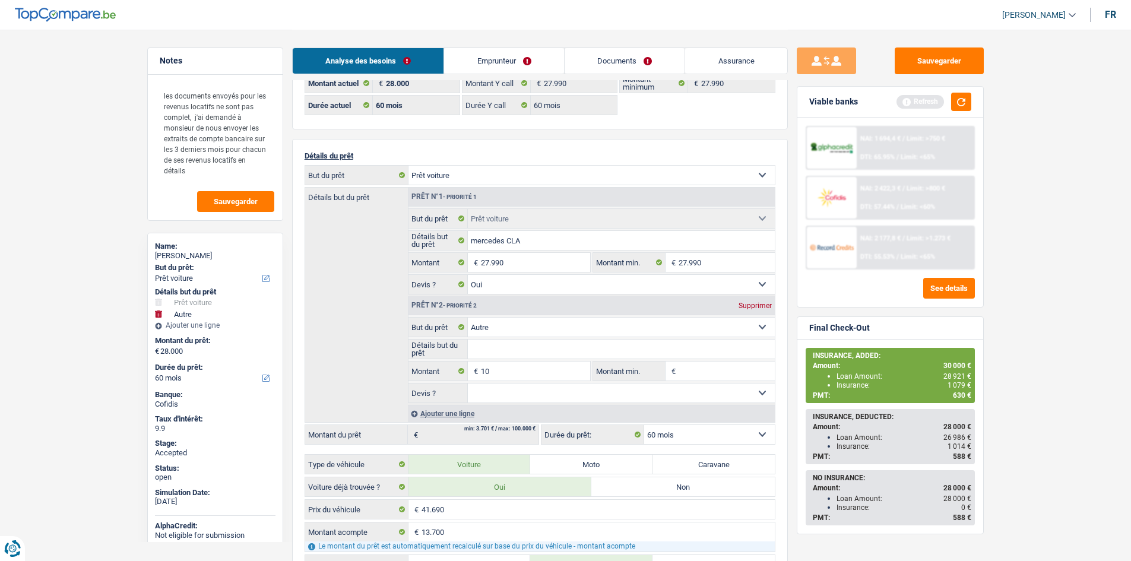
scroll to position [0, 0]
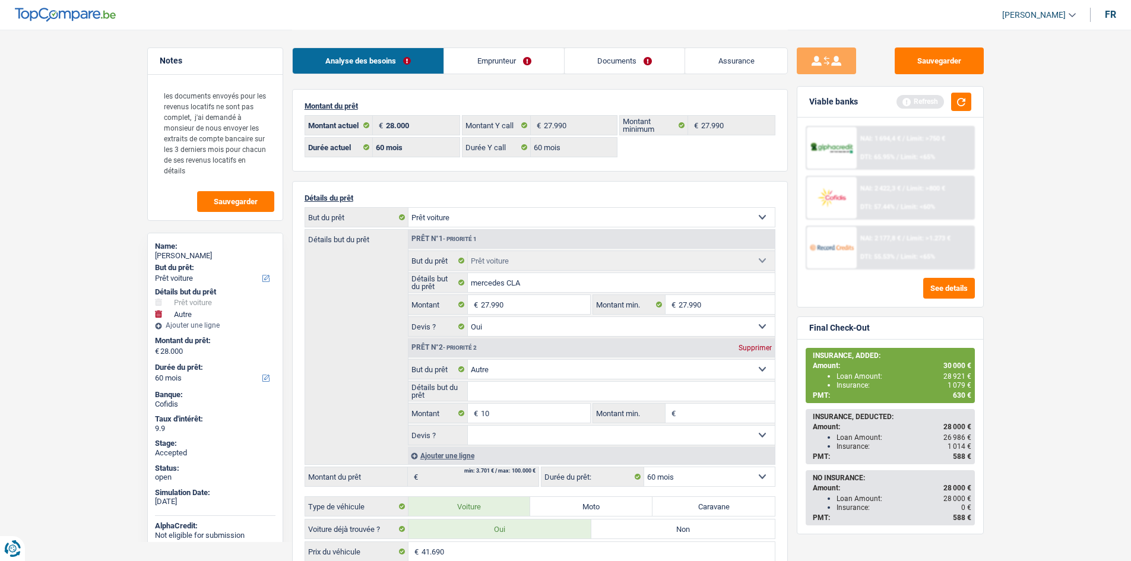
click at [497, 50] on link "Emprunteur" at bounding box center [504, 61] width 120 height 26
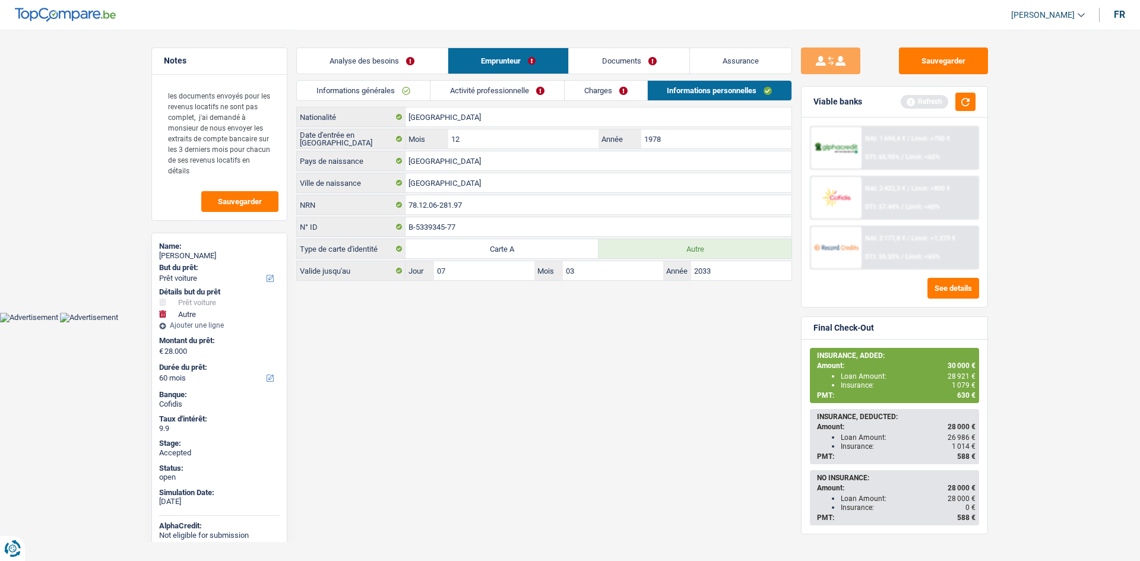
click at [1029, 310] on main "Notes les documents envoyés pour les revenus locatifs ne sont pas complet, j'ai…" at bounding box center [570, 156] width 1140 height 312
click at [961, 104] on button "button" at bounding box center [965, 102] width 20 height 18
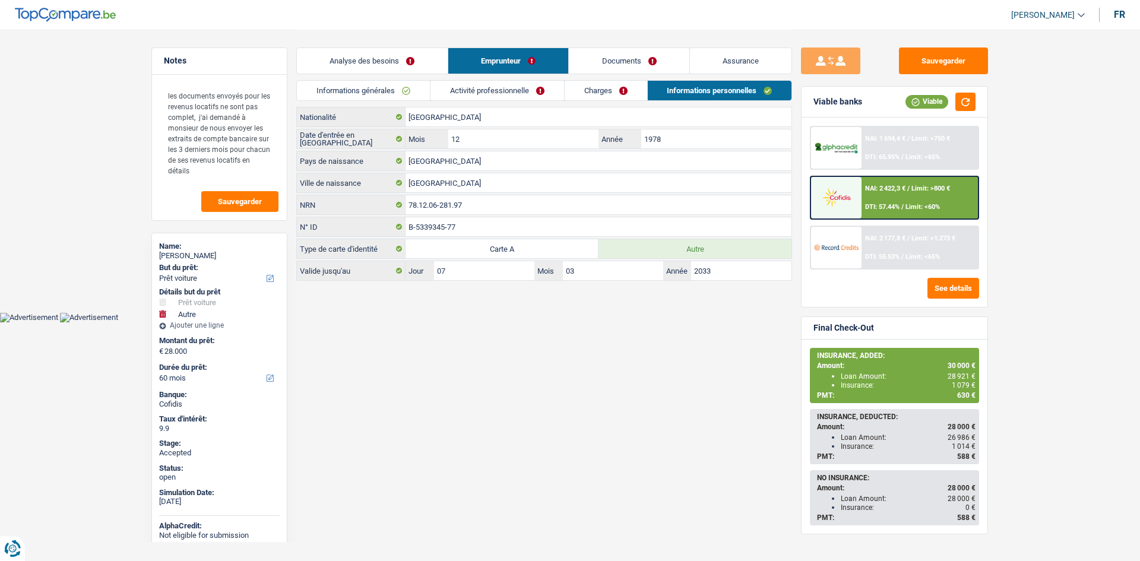
click at [968, 380] on span "28 921 €" at bounding box center [961, 376] width 28 height 8
click at [956, 383] on span "1 079 €" at bounding box center [964, 385] width 24 height 8
copy span "1 079"
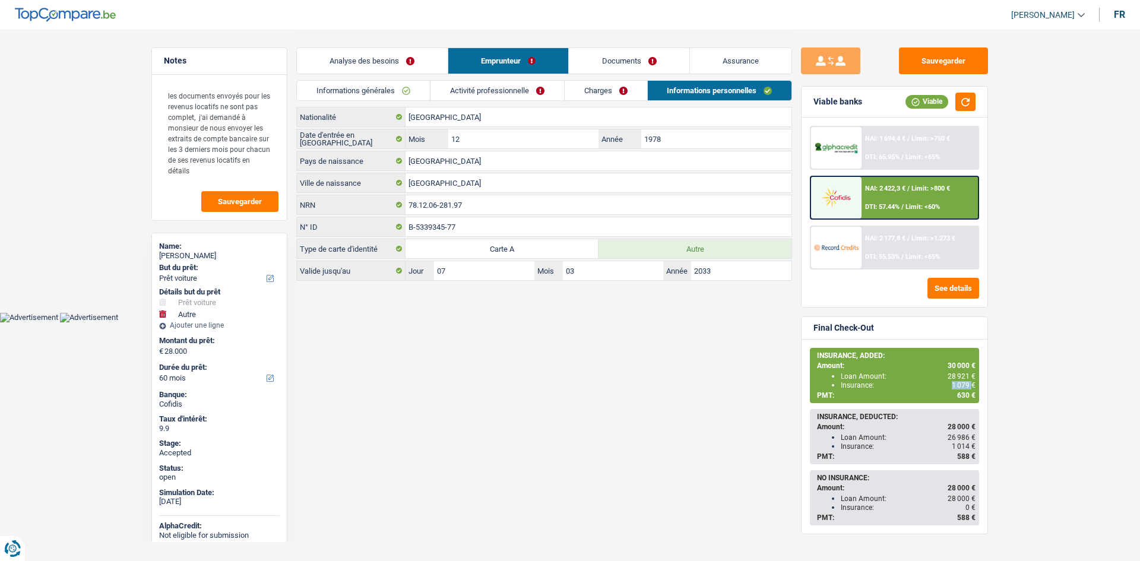
click at [766, 52] on link "Assurance" at bounding box center [741, 61] width 102 height 26
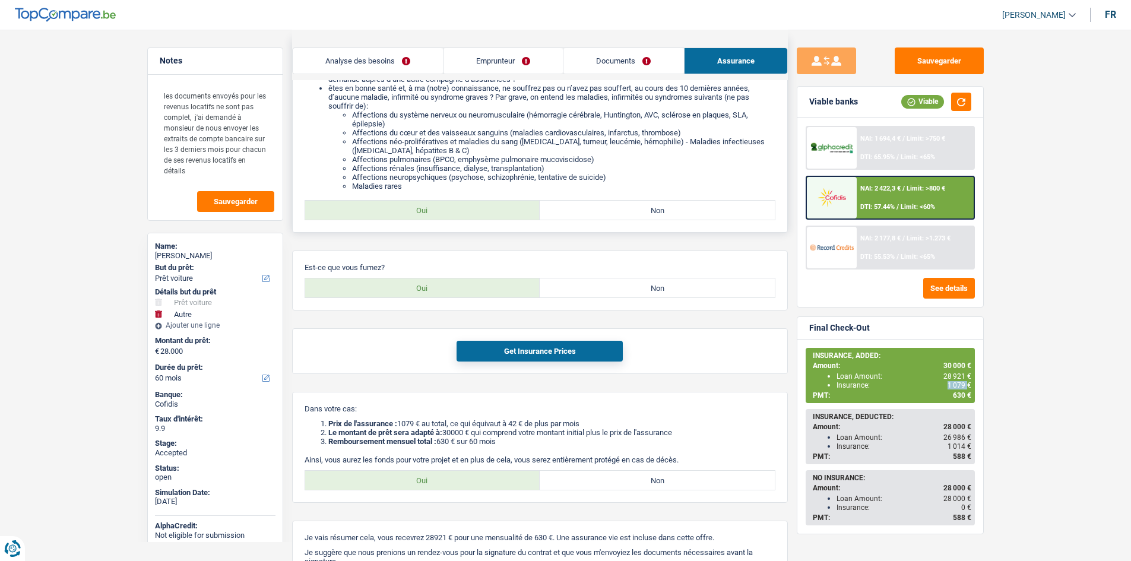
scroll to position [268, 0]
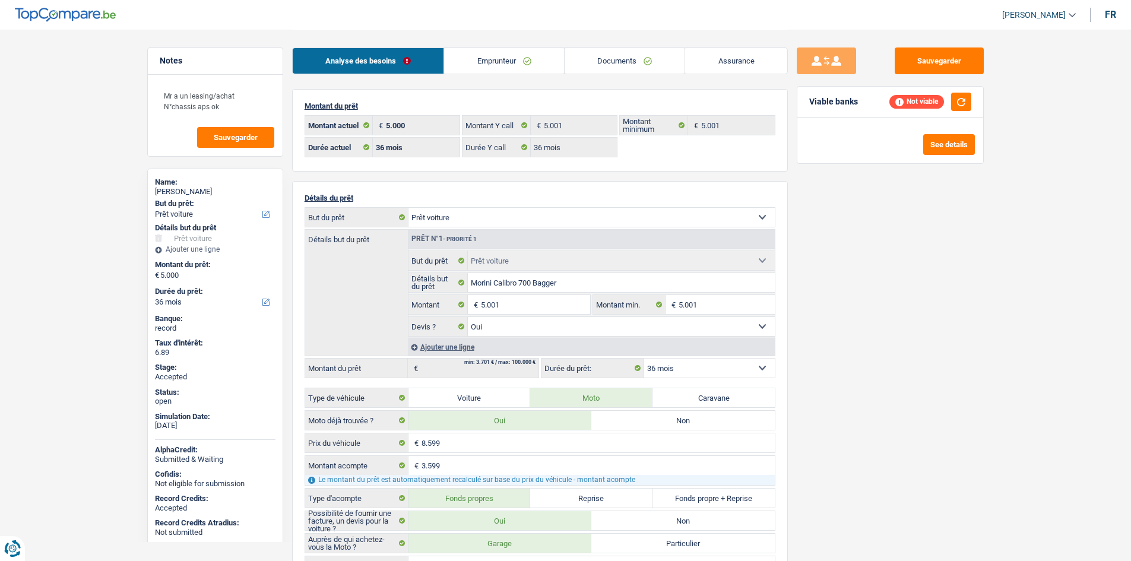
select select "car"
select select "36"
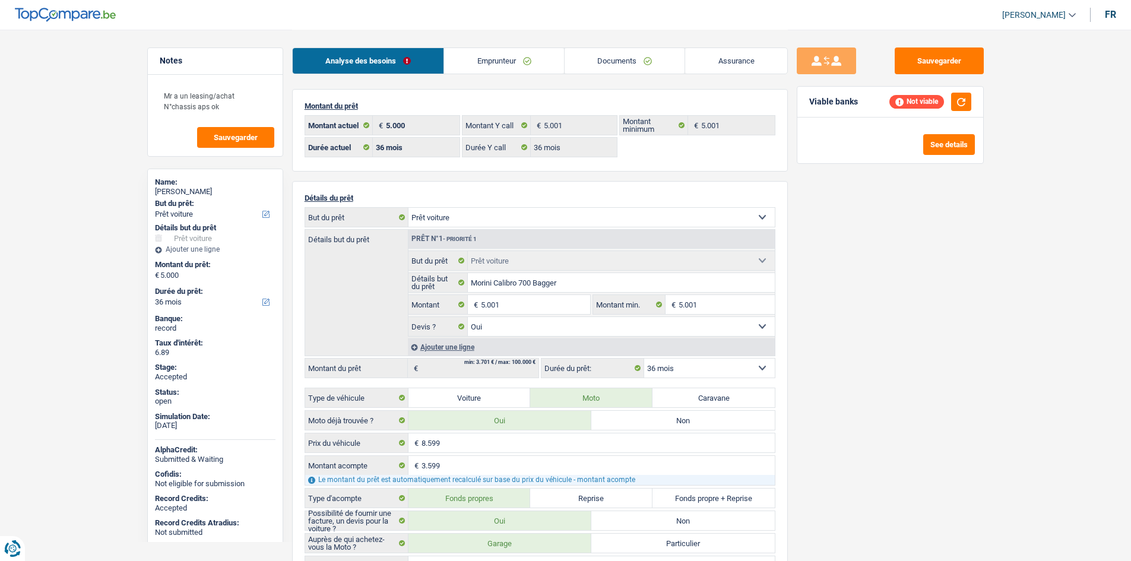
select select "car"
select select "yes"
select select "36"
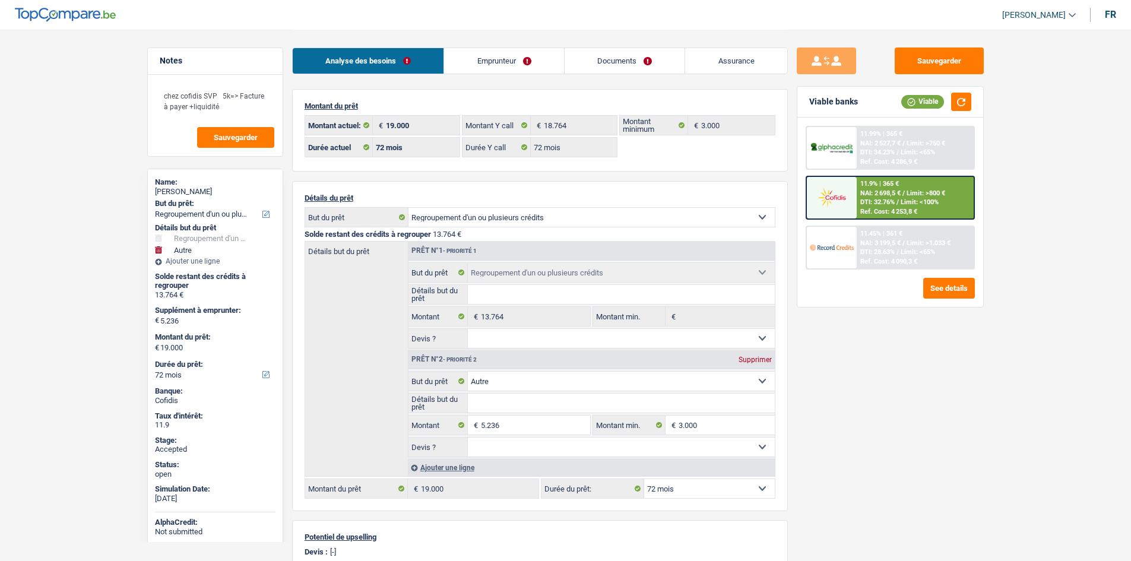
select select "refinancing"
select select "other"
select select "72"
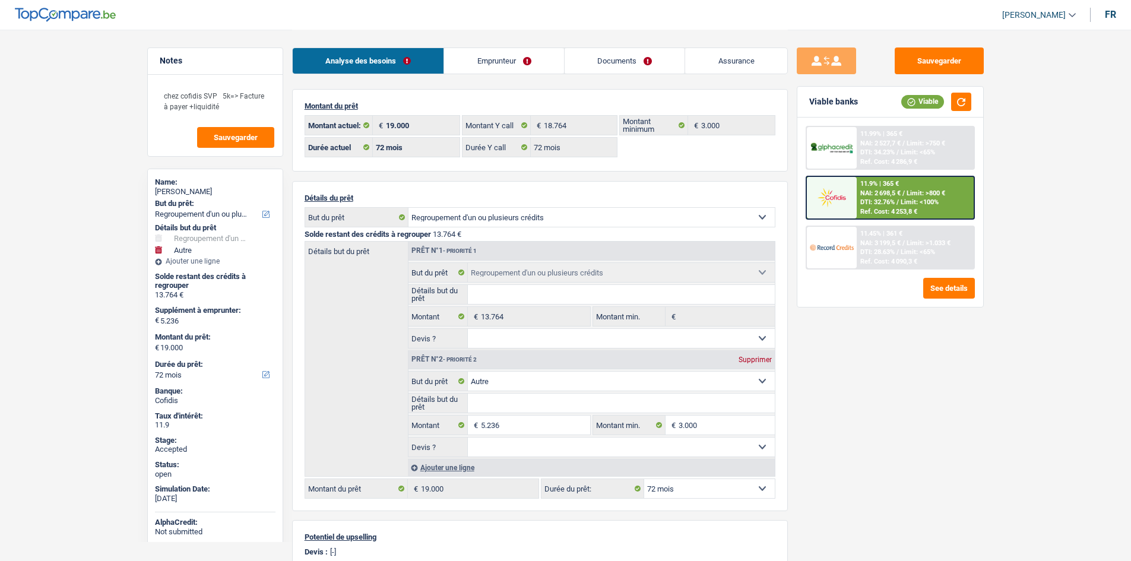
select select "72"
select select "refinancing"
select select "other"
select select "72"
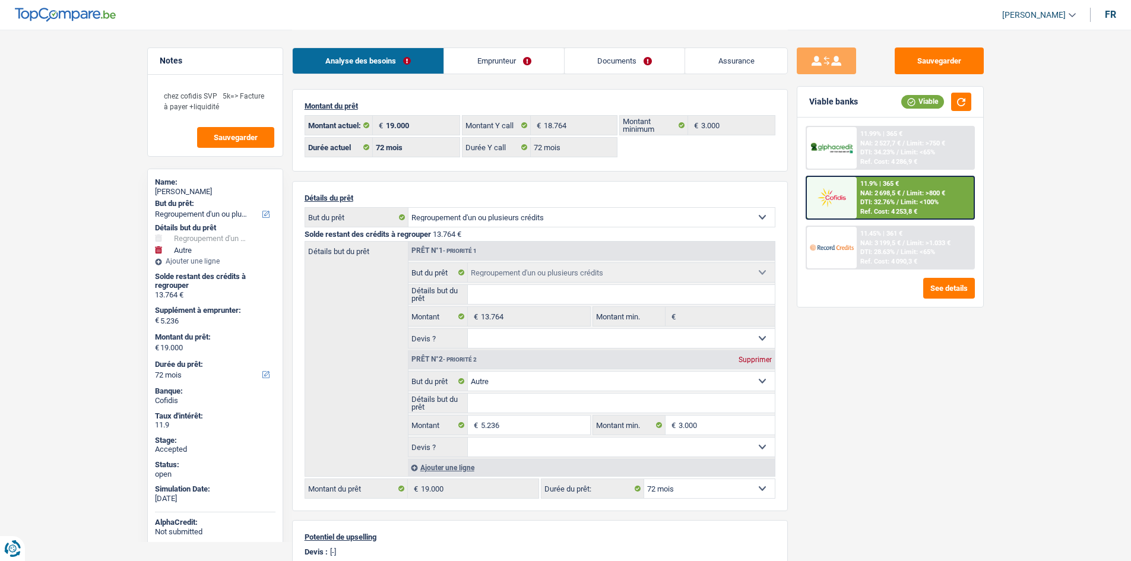
click at [630, 47] on div "Analyse des besoins Emprunteur Documents Assurance" at bounding box center [540, 55] width 496 height 50
click at [641, 58] on link "Documents" at bounding box center [625, 61] width 121 height 26
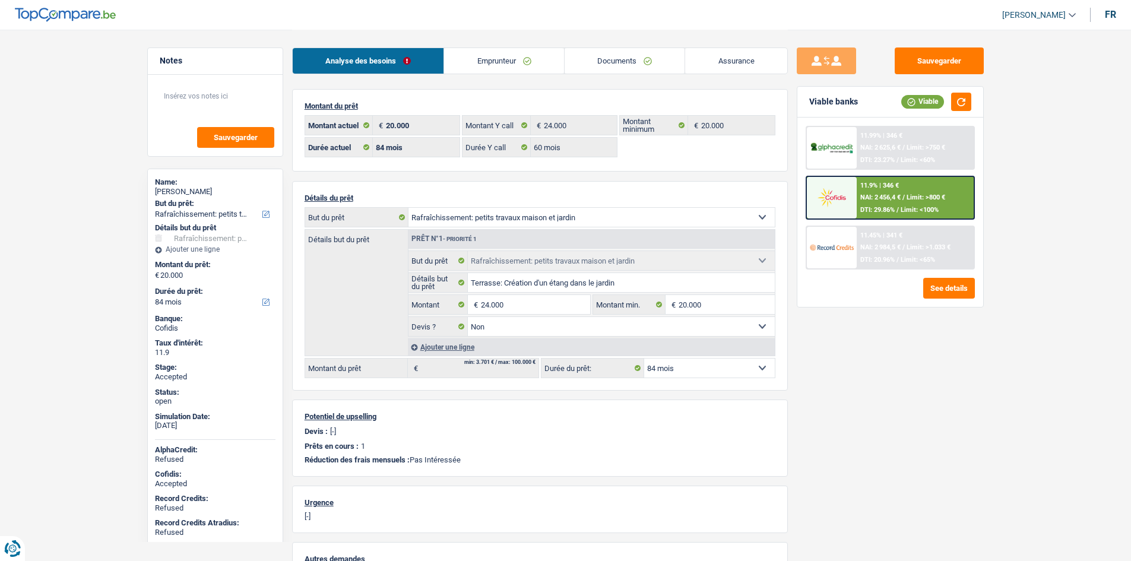
select select "houseOrGarden"
select select "84"
select select "60"
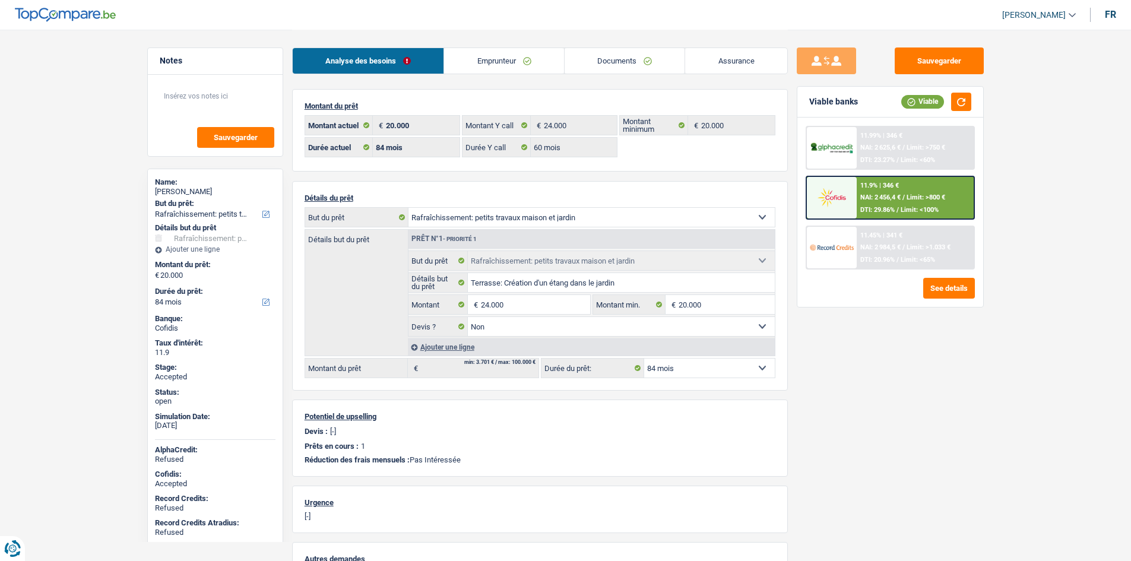
select select "houseOrGarden"
select select "false"
select select "84"
click at [618, 61] on link "Documents" at bounding box center [625, 61] width 121 height 26
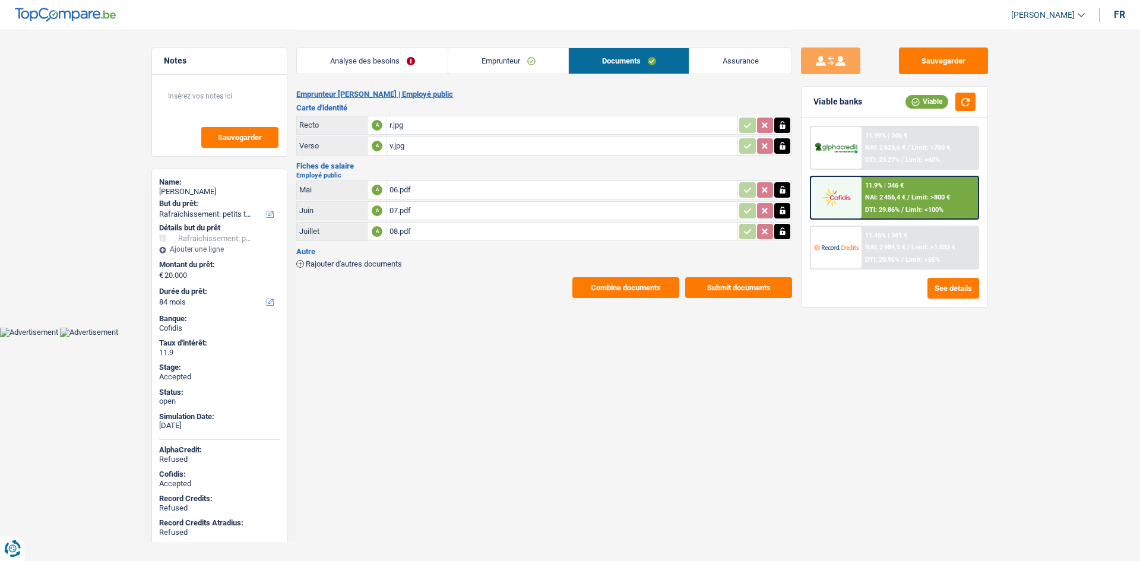
click at [641, 104] on h3 "Carte d'identité" at bounding box center [544, 108] width 496 height 8
click at [528, 62] on link "Emprunteur" at bounding box center [508, 61] width 120 height 26
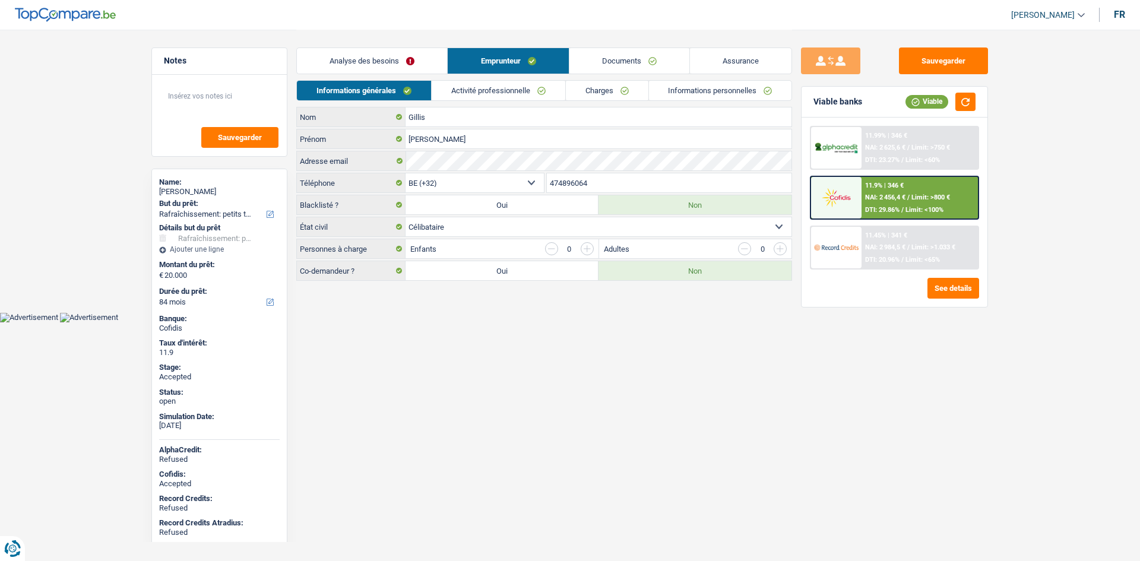
click at [613, 85] on link "Charges" at bounding box center [607, 91] width 83 height 20
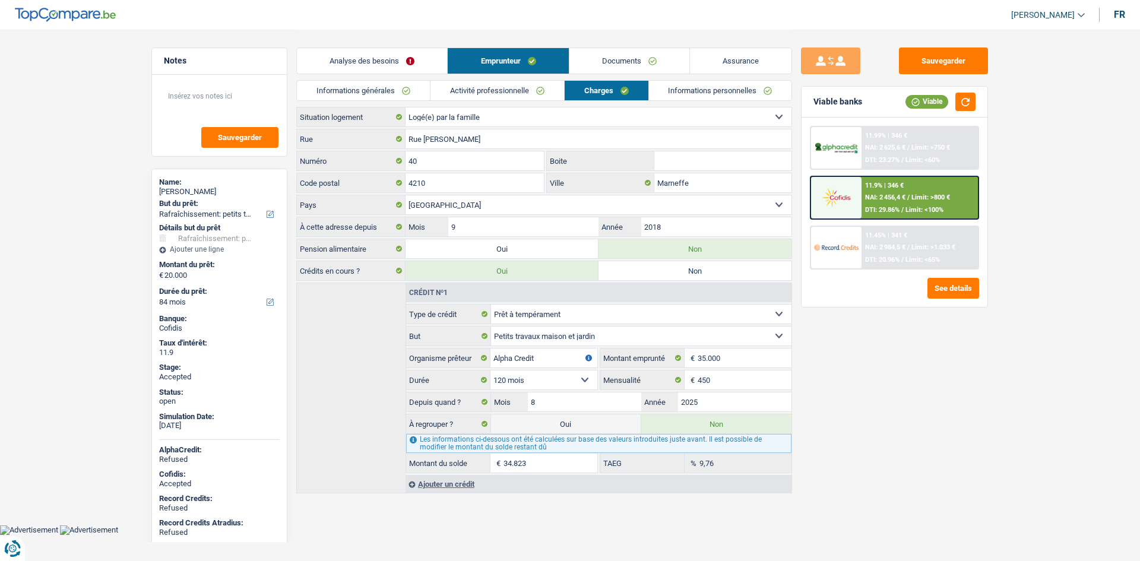
click at [881, 374] on div "Sauvegarder Viable banks Viable 11.99% | 346 € NAI: 2 625,6 € / Limit: >750 € D…" at bounding box center [894, 294] width 205 height 495
click at [1021, 249] on main "Notes Sauvegarder Name: Corinne Gillis But du prêt: Confort maison: meubles, te…" at bounding box center [570, 262] width 1140 height 525
click at [1026, 246] on main "Notes Sauvegarder Name: Corinne Gillis But du prêt: Confort maison: meubles, te…" at bounding box center [570, 262] width 1140 height 525
drag, startPoint x: 100, startPoint y: 262, endPoint x: 242, endPoint y: 15, distance: 284.8
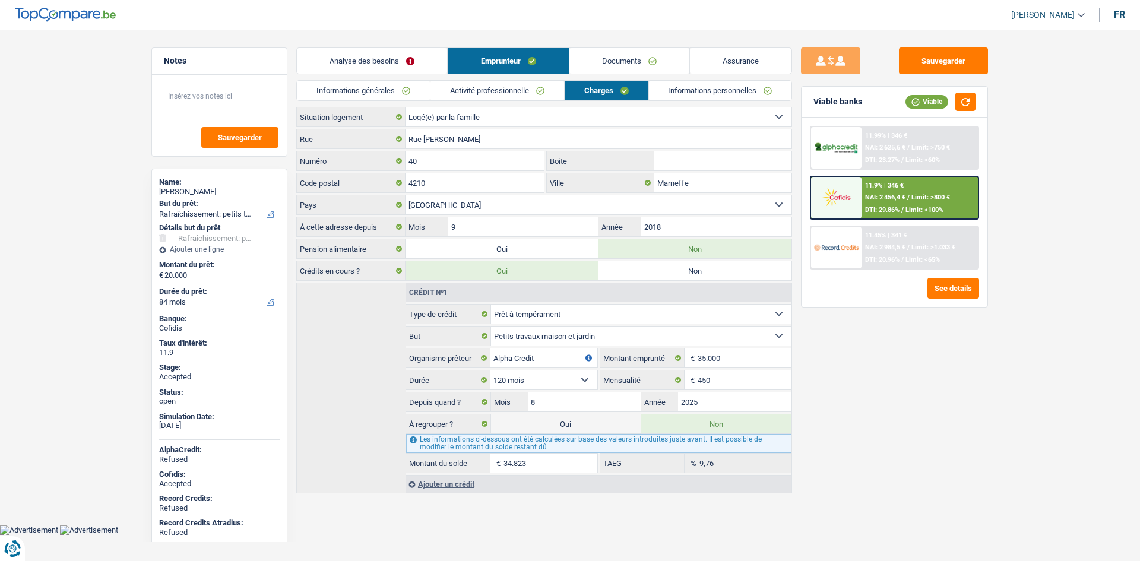
click at [102, 262] on main "Notes Sauvegarder Name: Corinne Gillis But du prêt: Confort maison: meubles, te…" at bounding box center [570, 262] width 1140 height 525
click at [201, 187] on div "Corinne Gillis" at bounding box center [219, 191] width 121 height 9
copy div "Corinne Gillis"
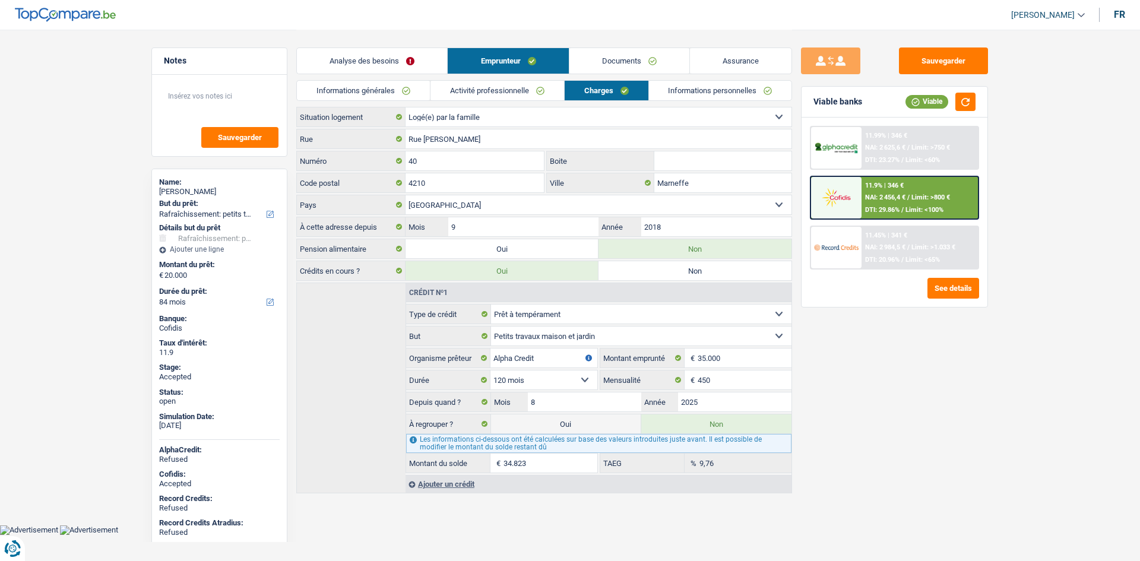
click at [383, 79] on div "Analyse des besoins Emprunteur Documents Assurance" at bounding box center [544, 55] width 496 height 50
click at [401, 95] on link "Informations générales" at bounding box center [363, 91] width 133 height 20
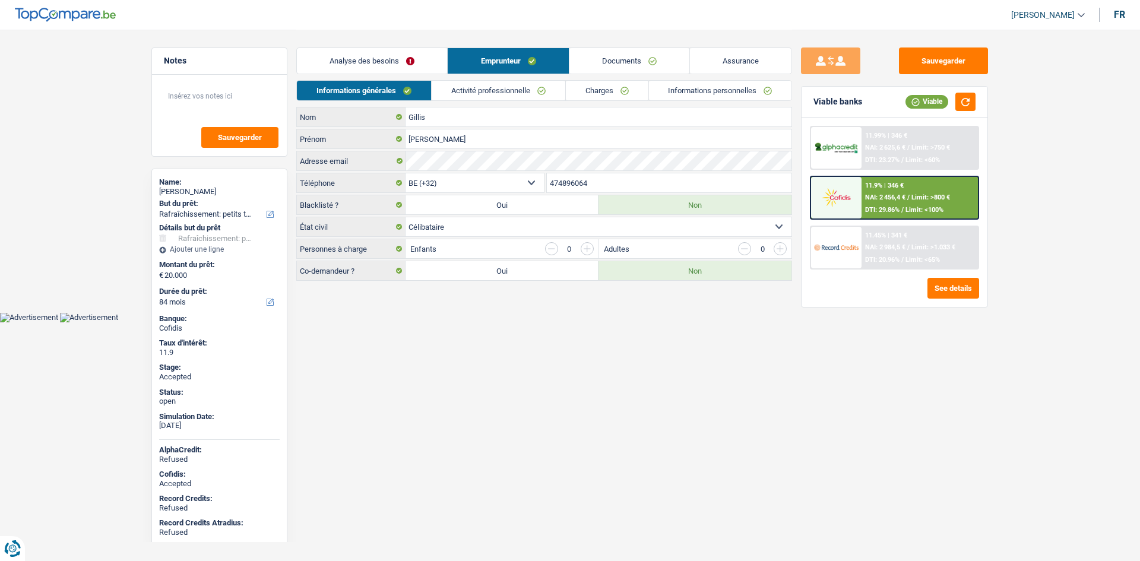
click at [609, 179] on input "474896064" at bounding box center [669, 182] width 245 height 19
click at [473, 85] on link "Activité professionnelle" at bounding box center [499, 91] width 134 height 20
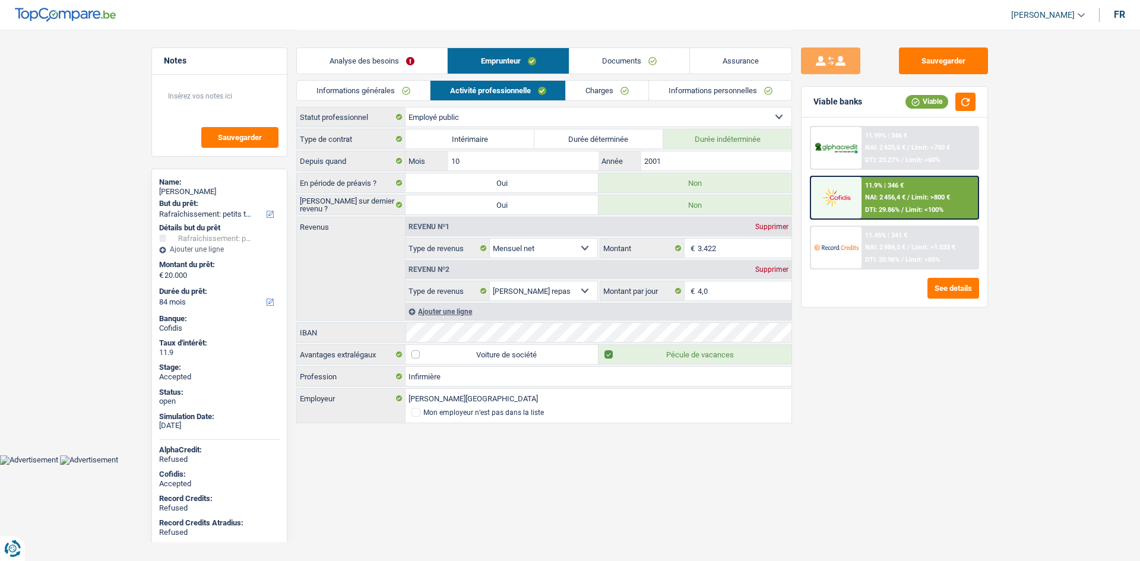
click at [636, 88] on link "Charges" at bounding box center [607, 91] width 83 height 20
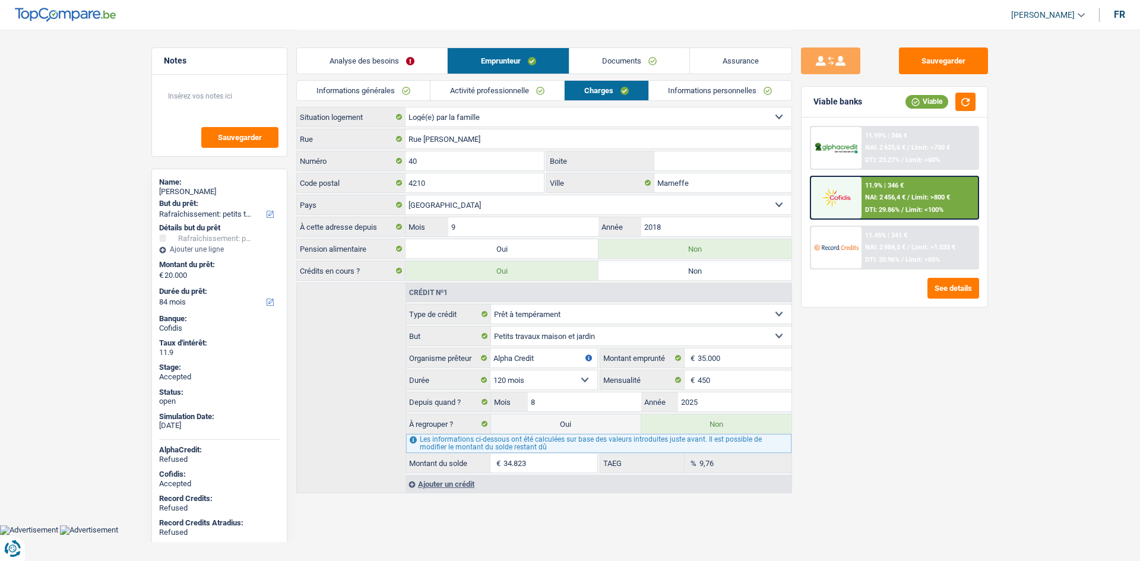
click at [687, 93] on link "Informations personnelles" at bounding box center [720, 91] width 143 height 20
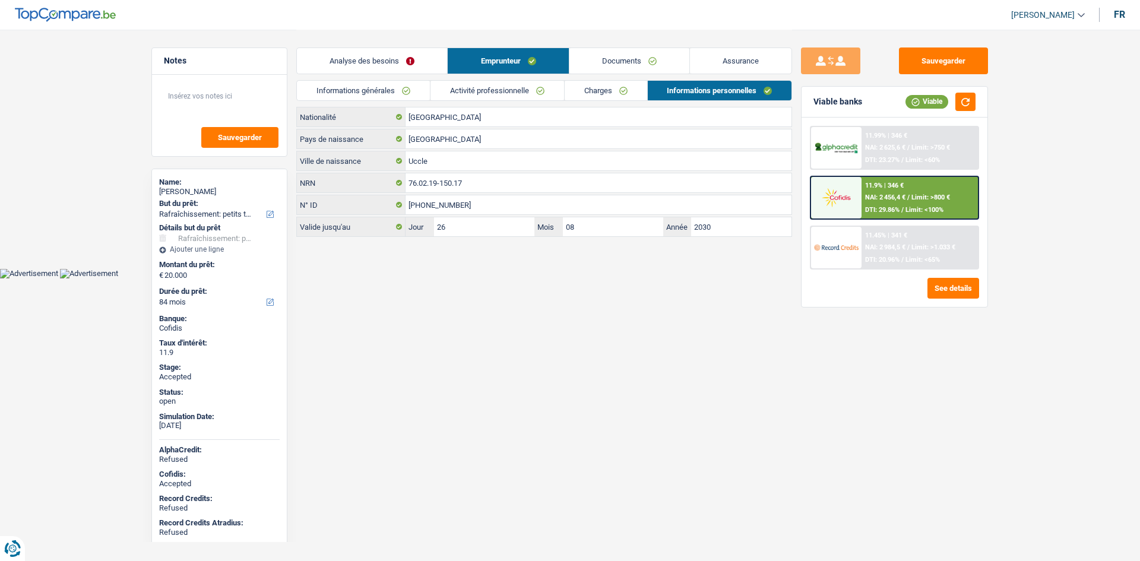
click at [707, 77] on div "Analyse des besoins Emprunteur Documents Assurance" at bounding box center [544, 55] width 496 height 50
click at [715, 67] on link "Assurance" at bounding box center [741, 61] width 102 height 26
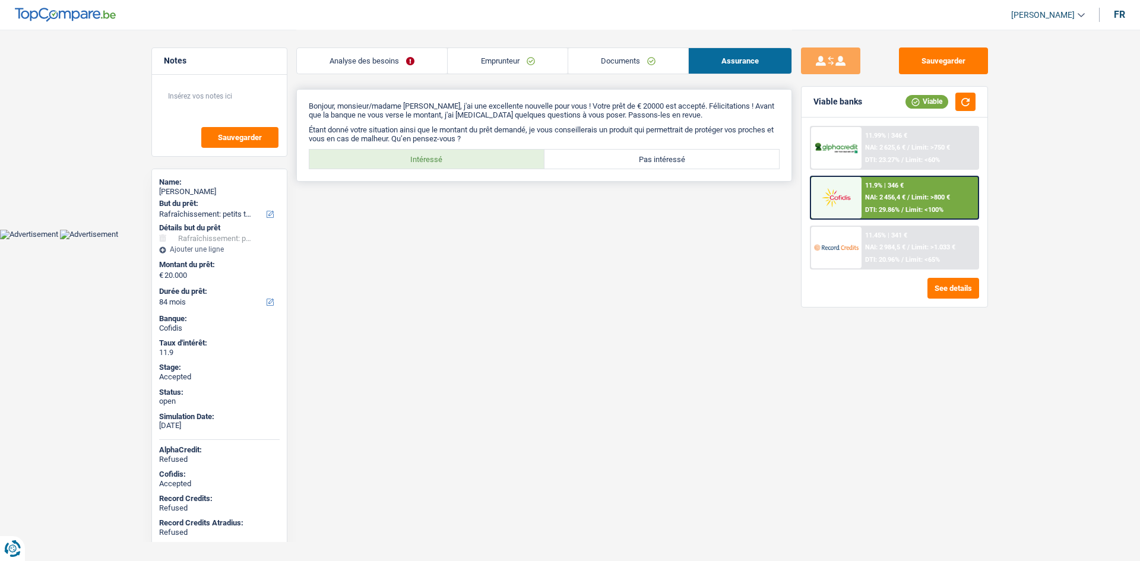
click at [417, 151] on label "Intéressé" at bounding box center [426, 159] width 235 height 19
click at [417, 151] on input "Intéressé" at bounding box center [426, 159] width 235 height 19
radio input "true"
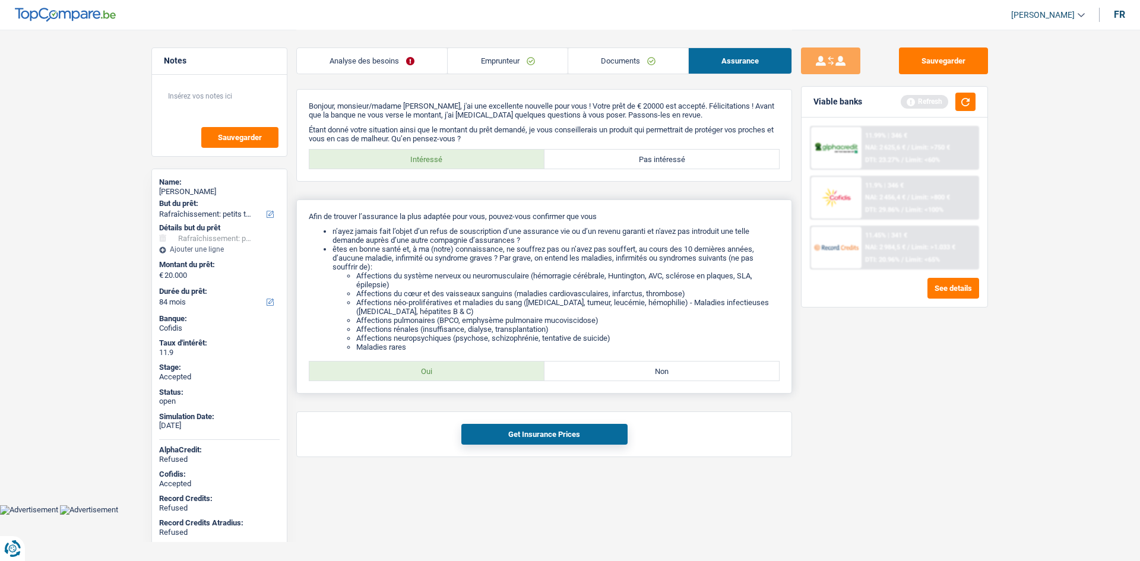
click at [473, 381] on div "Oui Non Tous les champs sont obligatoires. Veuillez sélectionner une option" at bounding box center [544, 371] width 471 height 20
click at [505, 373] on label "Oui" at bounding box center [426, 371] width 235 height 19
click at [505, 373] on input "Oui" at bounding box center [426, 371] width 235 height 19
radio input "true"
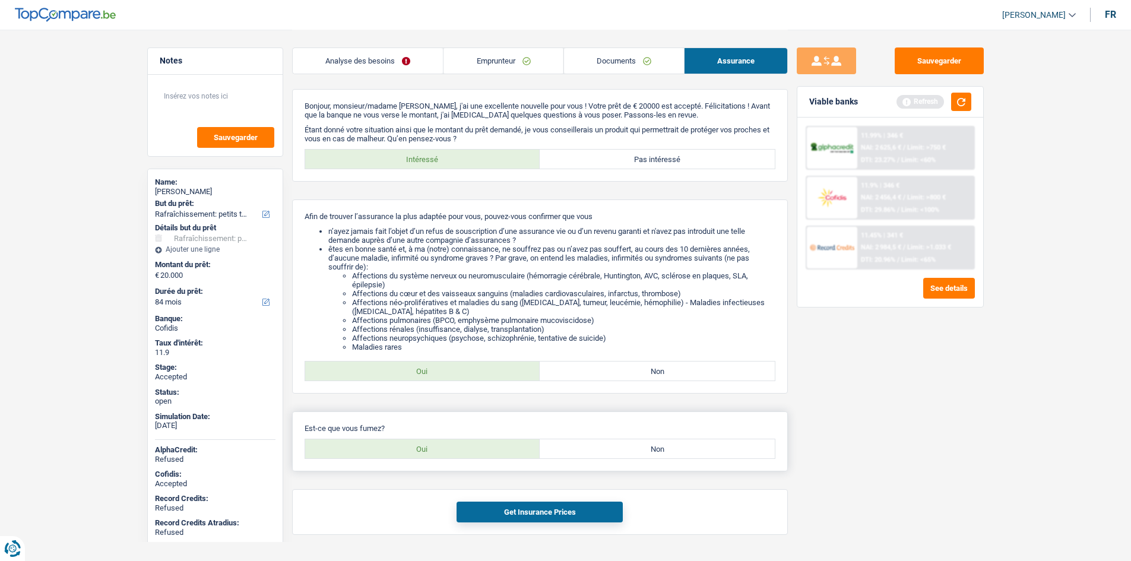
click at [492, 445] on label "Oui" at bounding box center [422, 448] width 235 height 19
click at [492, 445] on input "Oui" at bounding box center [422, 448] width 235 height 19
radio input "true"
click at [535, 507] on button "Get Insurance Prices" at bounding box center [540, 512] width 166 height 21
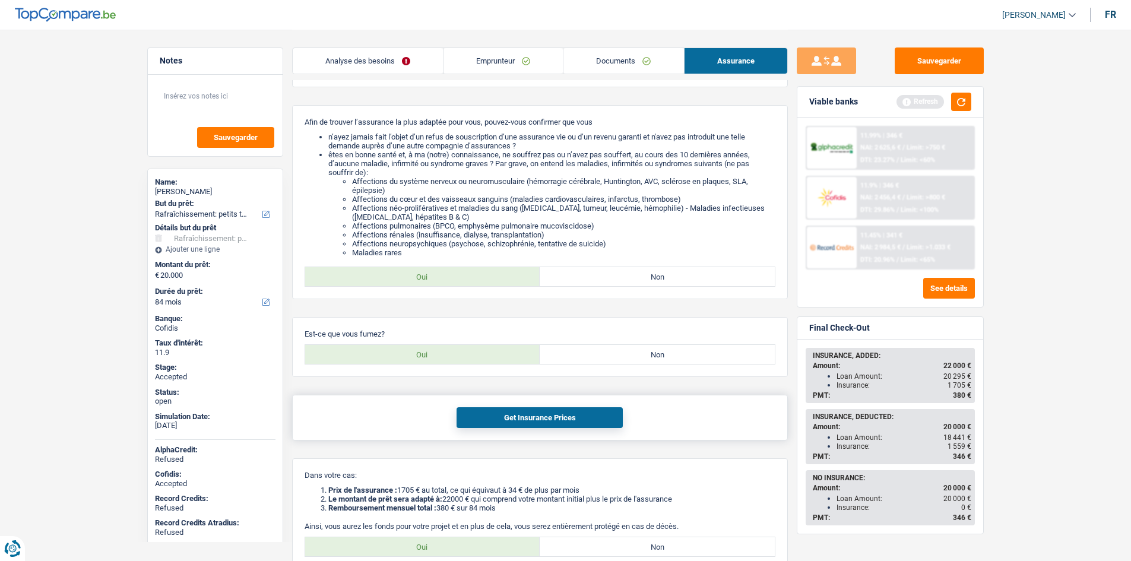
scroll to position [202, 0]
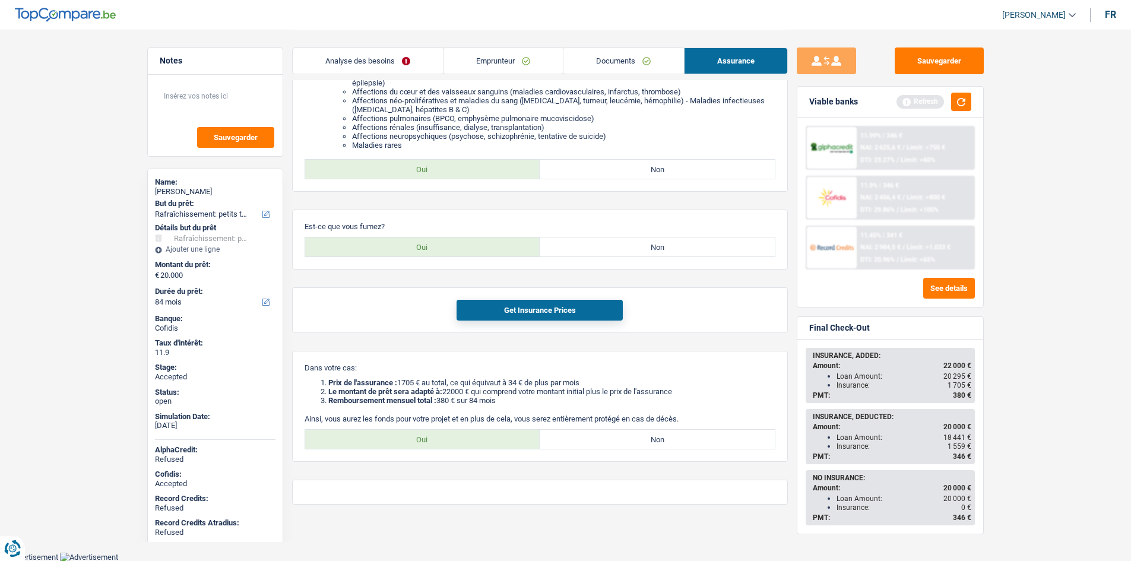
click at [657, 342] on div "Bonjour, monsieur/madame Corinne Gillis, j'ai une excellente nouvelle pour vous…" at bounding box center [540, 195] width 496 height 617
click at [414, 446] on label "Oui" at bounding box center [422, 439] width 235 height 19
click at [414, 446] on input "Oui" at bounding box center [422, 439] width 235 height 19
radio input "true"
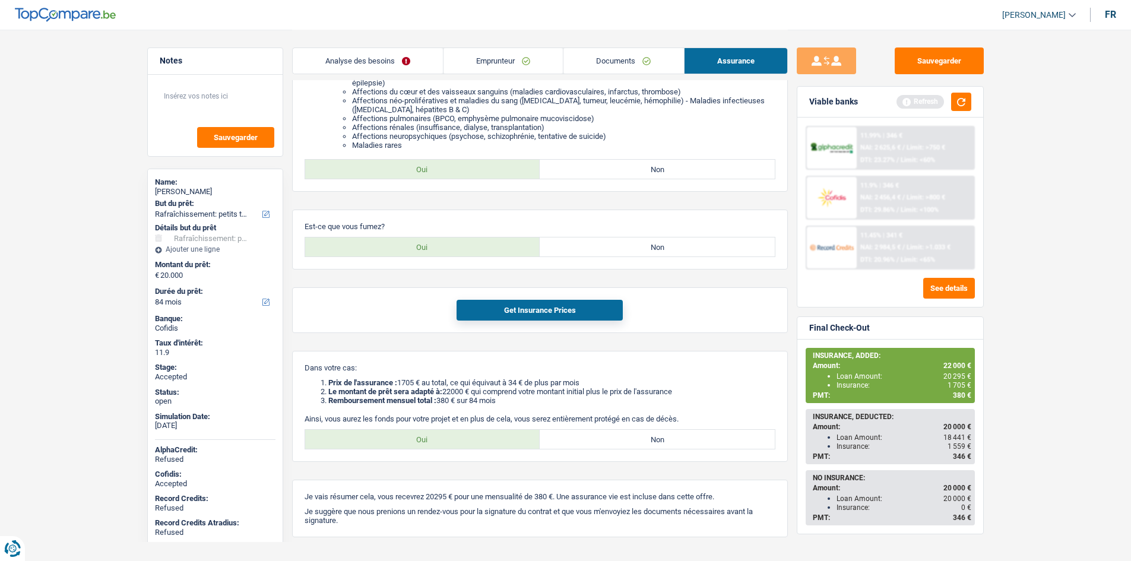
click at [87, 105] on main "Notes Sauvegarder Name: Corinne Gillis But du prêt: Confort maison: meubles, te…" at bounding box center [565, 191] width 1131 height 787
click at [1039, 248] on main "Notes Sauvegarder Name: Corinne Gillis But du prêt: Confort maison: meubles, te…" at bounding box center [565, 191] width 1131 height 787
click at [965, 104] on button "button" at bounding box center [961, 102] width 20 height 18
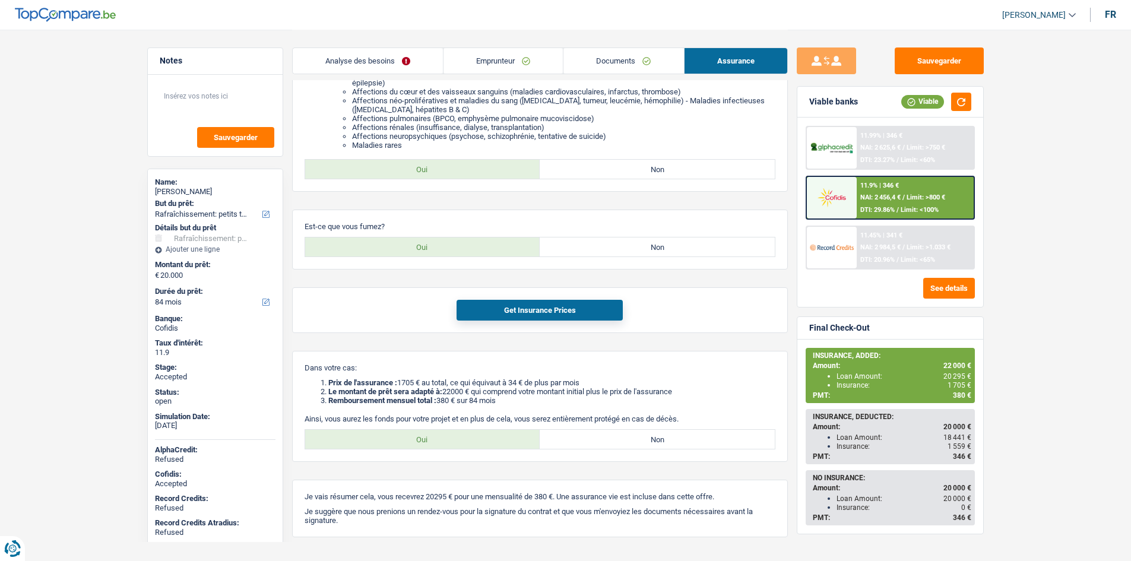
click at [957, 381] on span "1 705 €" at bounding box center [959, 385] width 24 height 8
copy span "1 705"
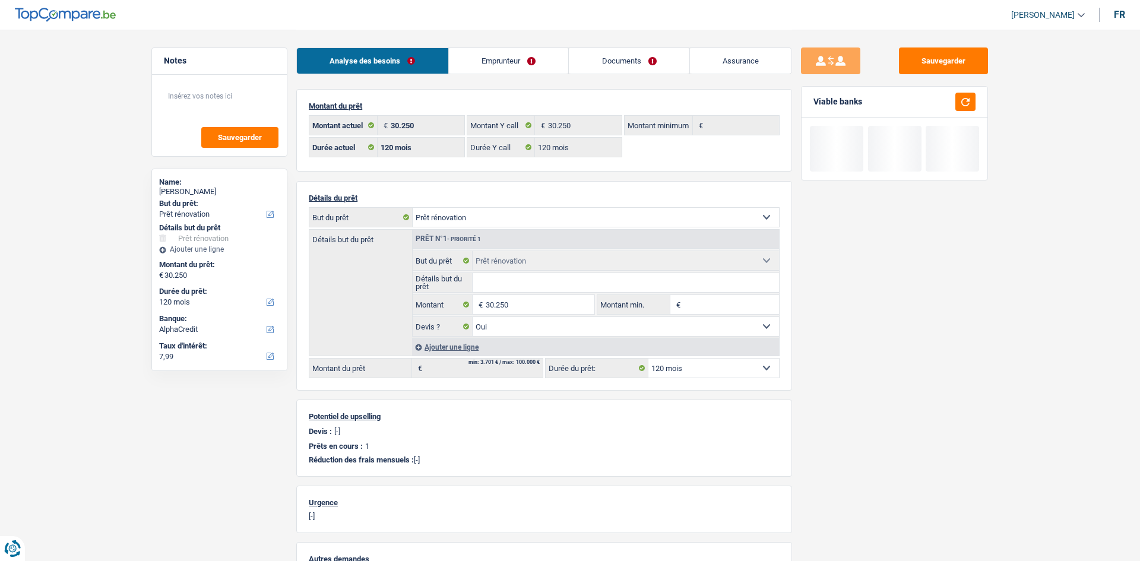
select select "renovation"
select select "120"
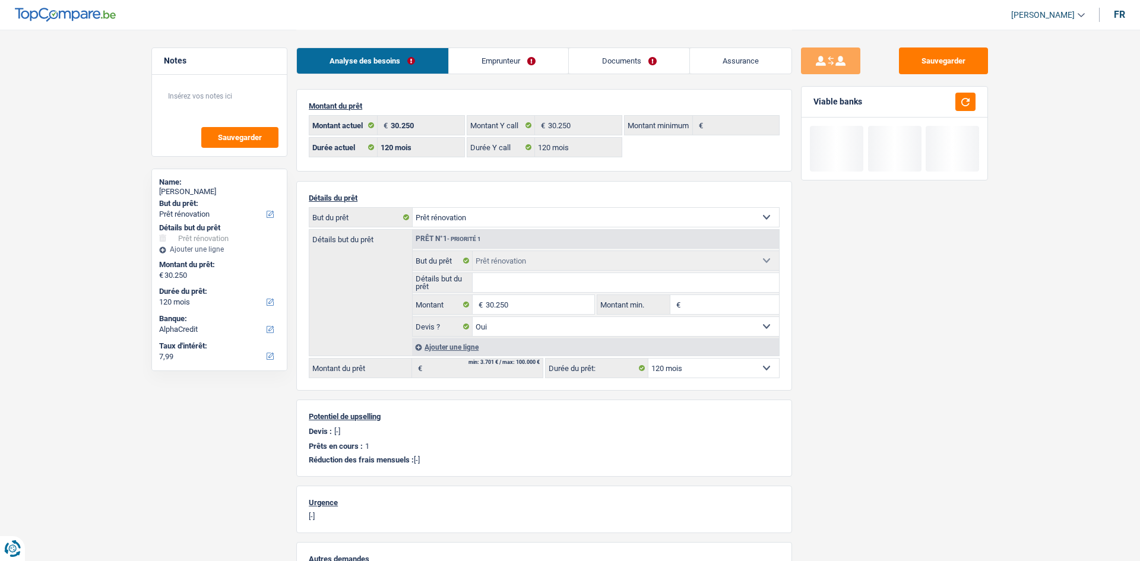
select select "renovation"
select select "yes"
select select "120"
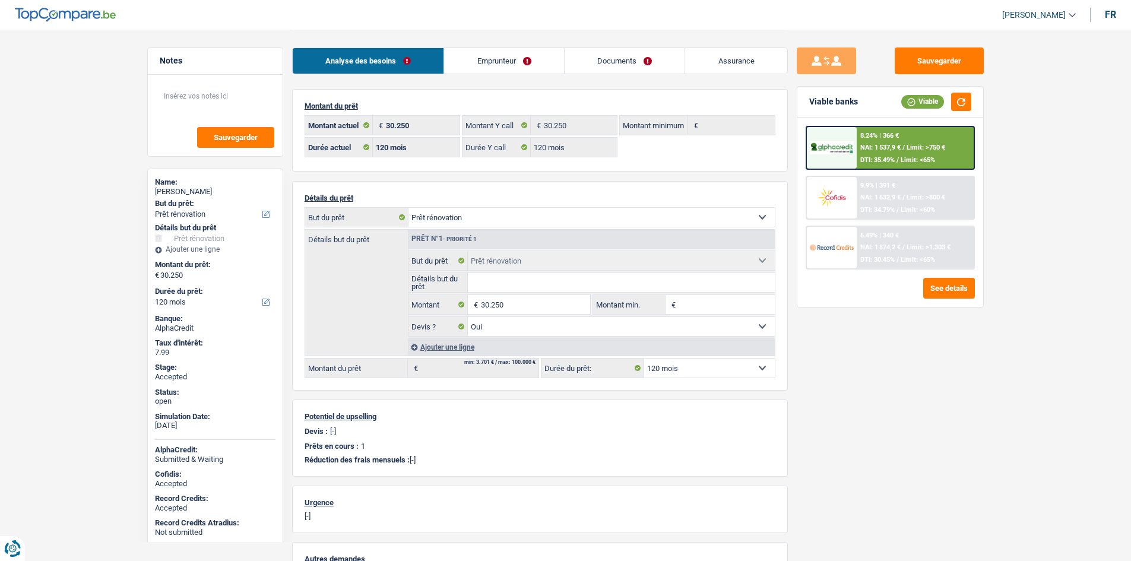
click at [964, 363] on div "Sauvegarder Viable banks Viable 8.24% | 366 € NAI: 1 537,9 € / Limit: >750 € DT…" at bounding box center [890, 294] width 205 height 495
click at [733, 62] on link "Assurance" at bounding box center [736, 61] width 102 height 26
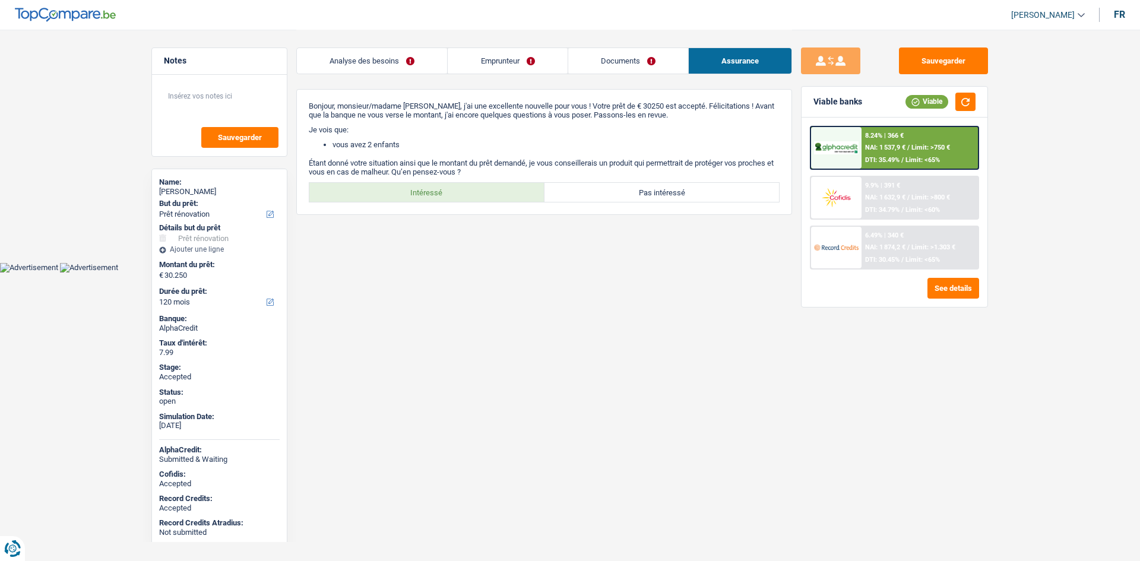
click at [750, 272] on html "Vous avez le contrôle de vos données Nous utilisons des cookies, tout comme nos…" at bounding box center [570, 136] width 1140 height 272
click at [407, 55] on link "Analyse des besoins" at bounding box center [372, 61] width 150 height 26
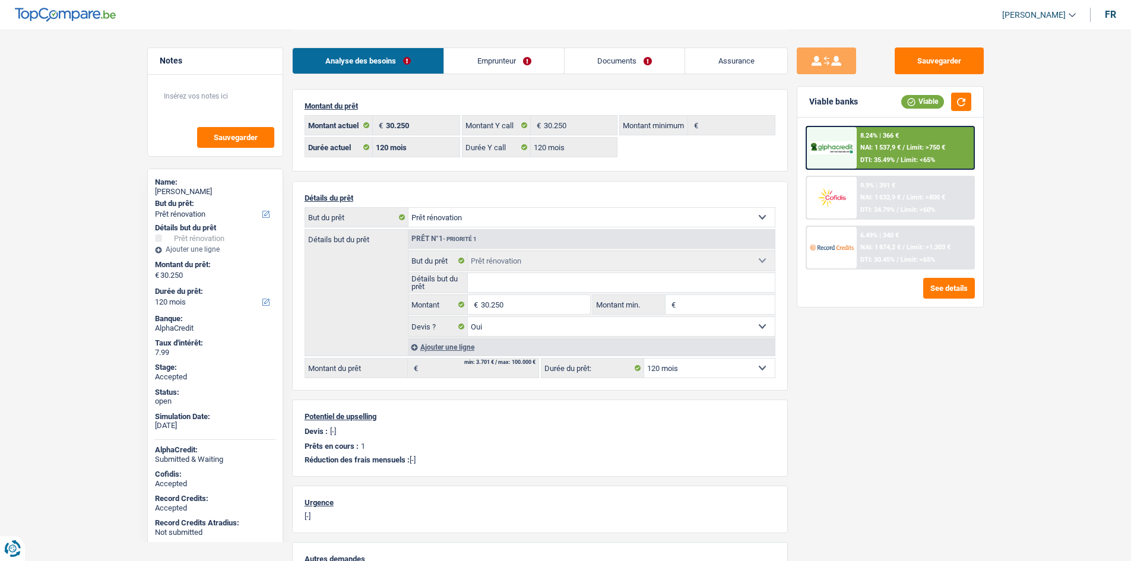
click at [532, 219] on select "Confort maison: meubles, textile, peinture, électroménager, outillage non-profe…" at bounding box center [591, 217] width 366 height 19
select select "household"
click at [408, 208] on select "Confort maison: meubles, textile, peinture, électroménager, outillage non-profe…" at bounding box center [591, 217] width 366 height 19
select select "household"
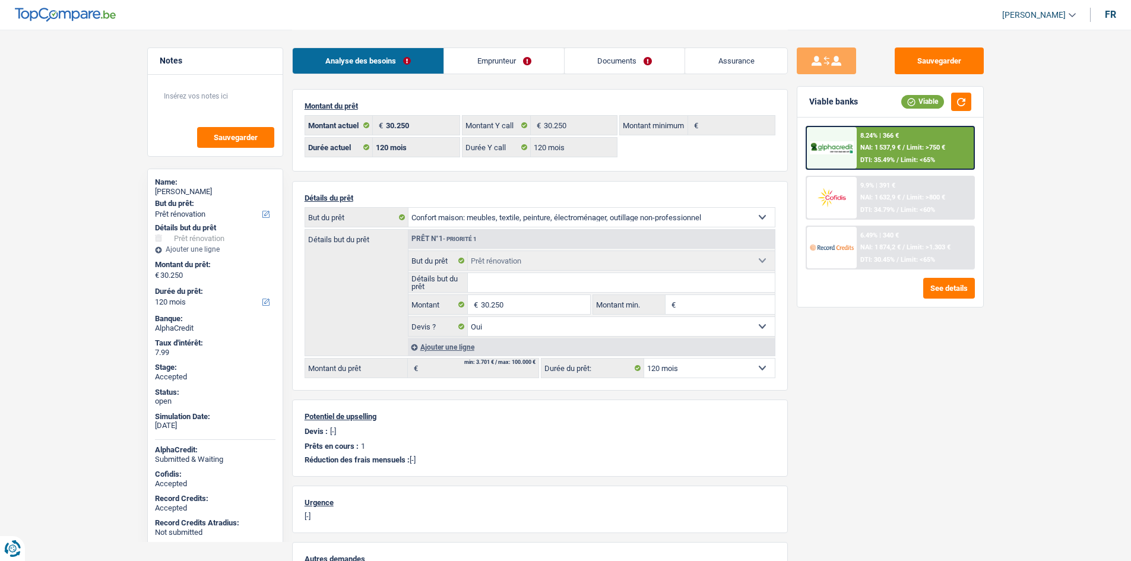
select select "household"
select select
select select "renovation"
select select "yes"
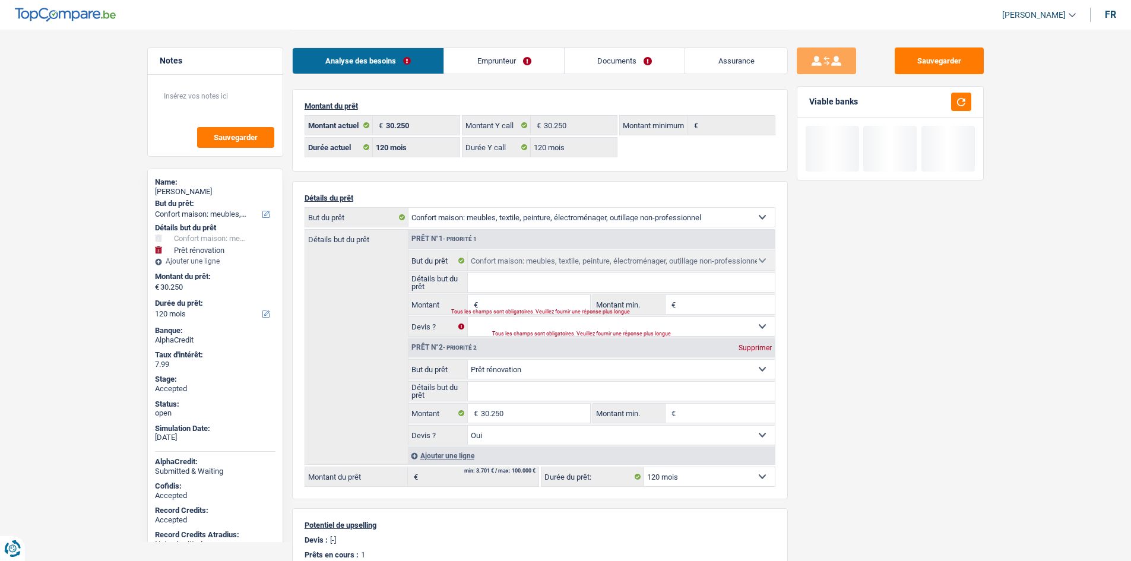
click at [570, 368] on select "Confort maison: meubles, textile, peinture, électroménager, outillage non-profe…" at bounding box center [621, 369] width 307 height 19
select select "household"
click at [468, 360] on select "Confort maison: meubles, textile, peinture, électroménager, outillage non-profe…" at bounding box center [621, 369] width 307 height 19
type input "0"
select select "household"
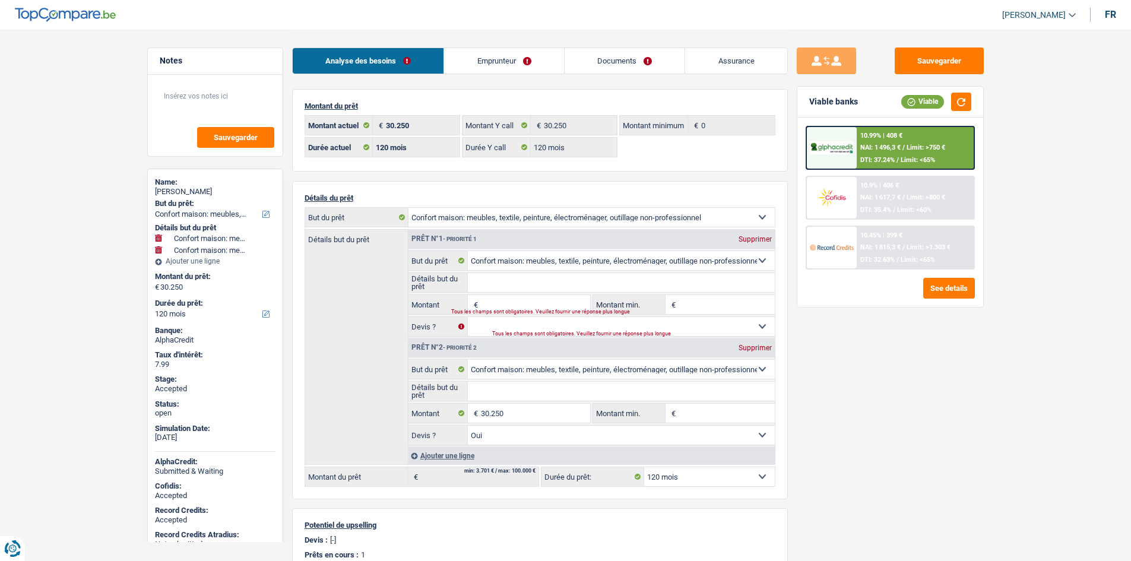
click at [760, 239] on div "Supprimer" at bounding box center [755, 239] width 39 height 7
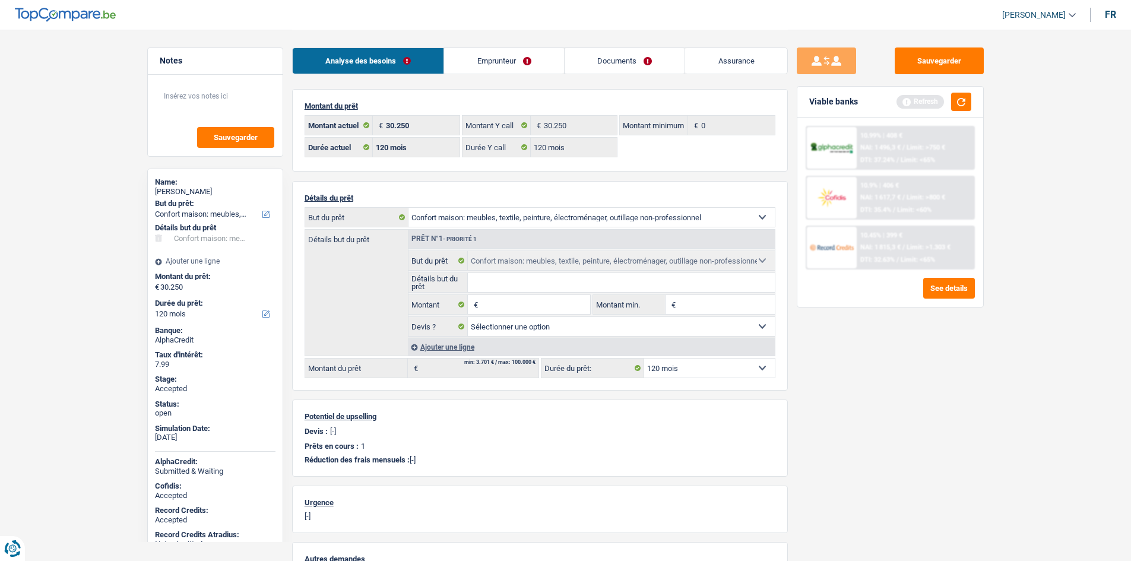
type input "30.250"
select select "yes"
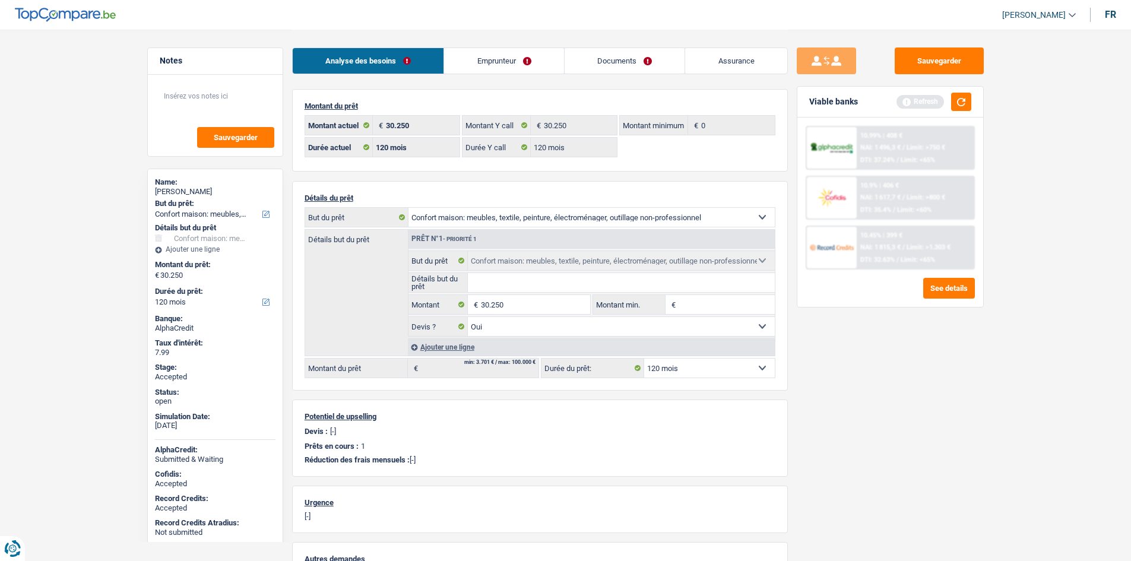
click at [927, 238] on div "10.45% | 399 € NAI: 1 815,3 € / Limit: >1.303 € DTI: 32.63% / Limit: <65%" at bounding box center [915, 248] width 117 height 42
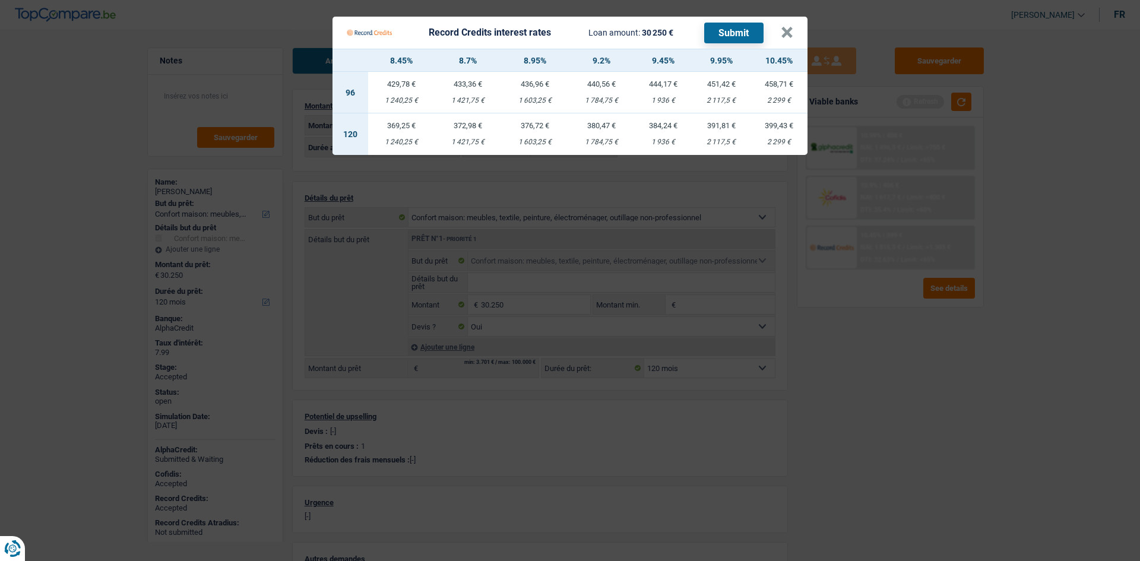
click at [849, 313] on Credits "Record Credits interest rates Loan amount: 30 250 € Submit × 8.45% 8.7% 8.95% 9…" at bounding box center [570, 280] width 1140 height 561
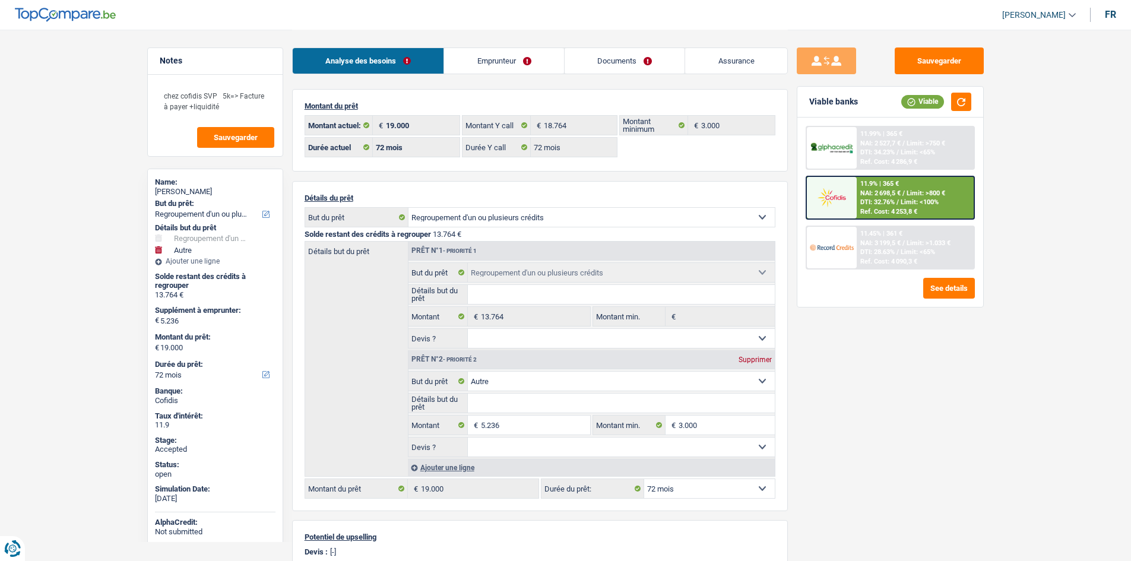
select select "refinancing"
select select "other"
select select "72"
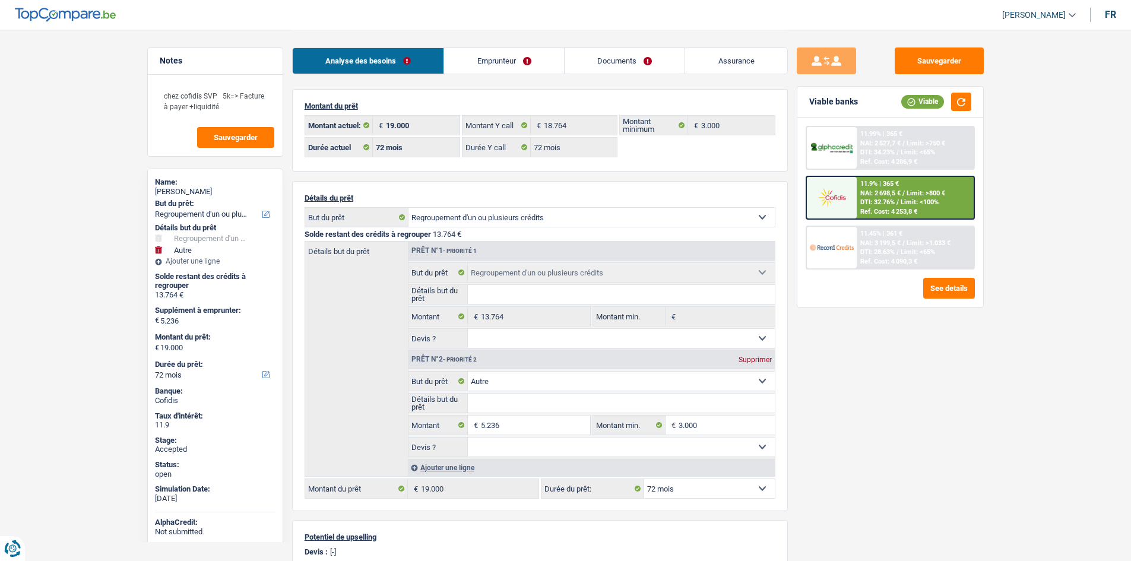
select select "72"
select select "refinancing"
select select "other"
select select "72"
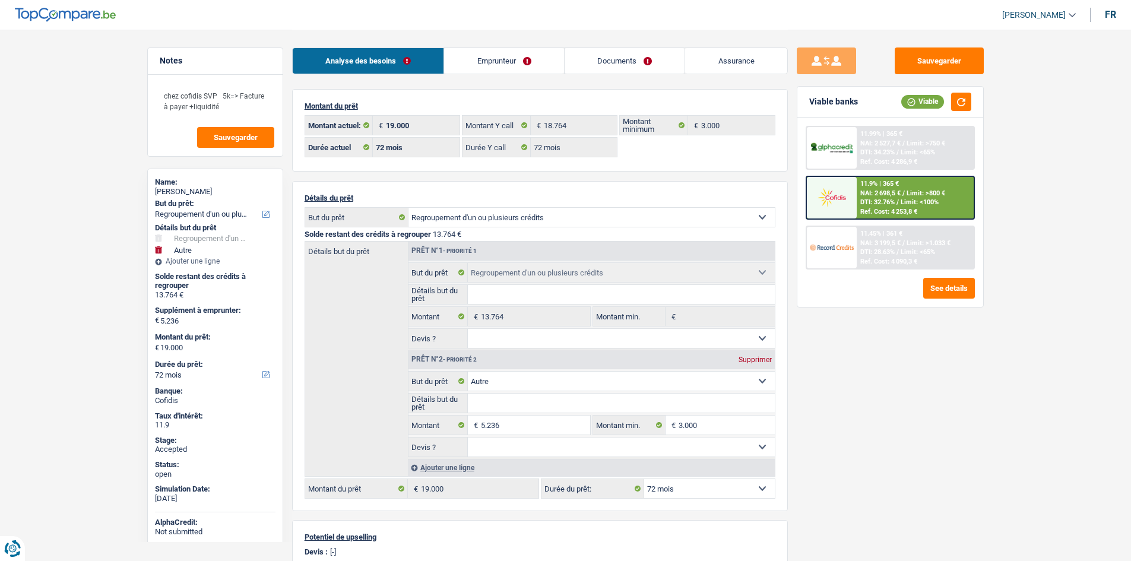
click at [504, 64] on link "Emprunteur" at bounding box center [504, 61] width 120 height 26
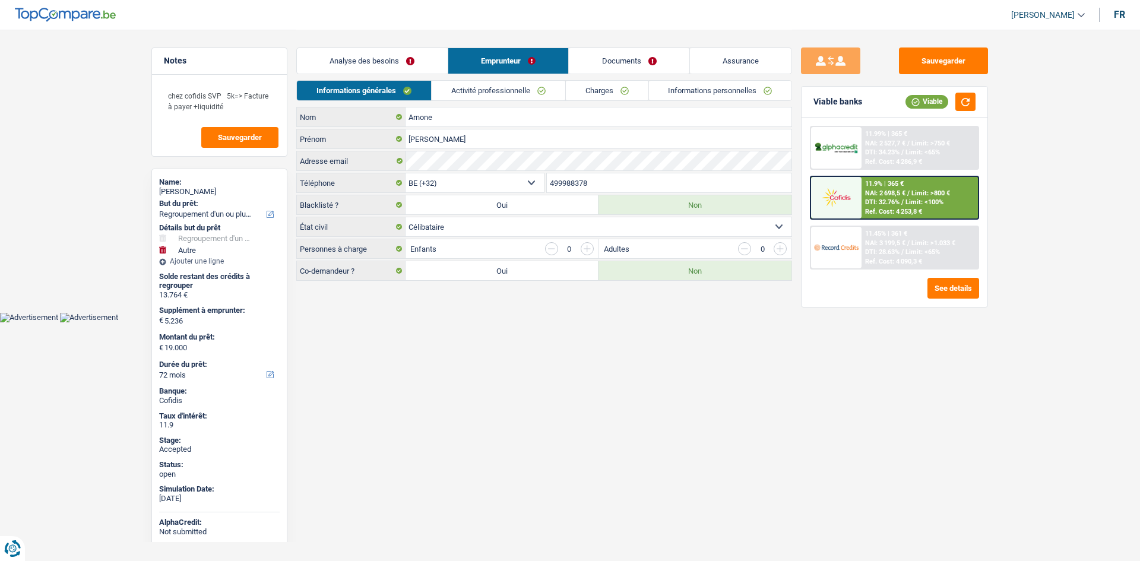
click at [503, 89] on link "Activité professionnelle" at bounding box center [499, 91] width 134 height 20
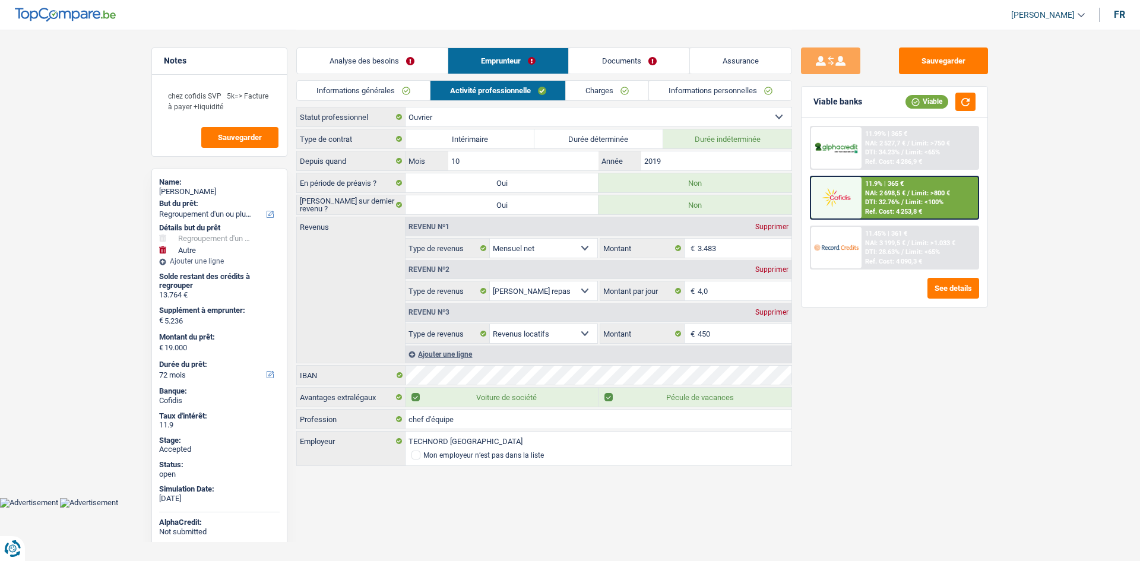
click at [842, 381] on div "Sauvegarder Viable banks Viable 11.99% | 365 € NAI: 2 527,7 € / Limit: >750 € D…" at bounding box center [894, 294] width 205 height 495
click at [617, 88] on link "Charges" at bounding box center [607, 91] width 83 height 20
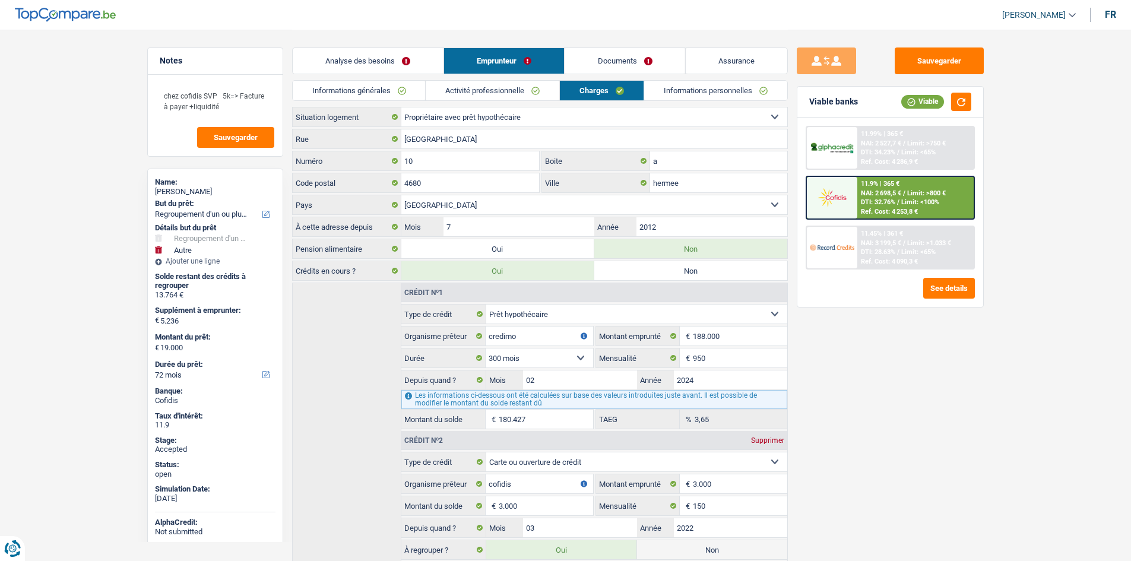
click at [698, 89] on link "Informations personnelles" at bounding box center [715, 91] width 143 height 20
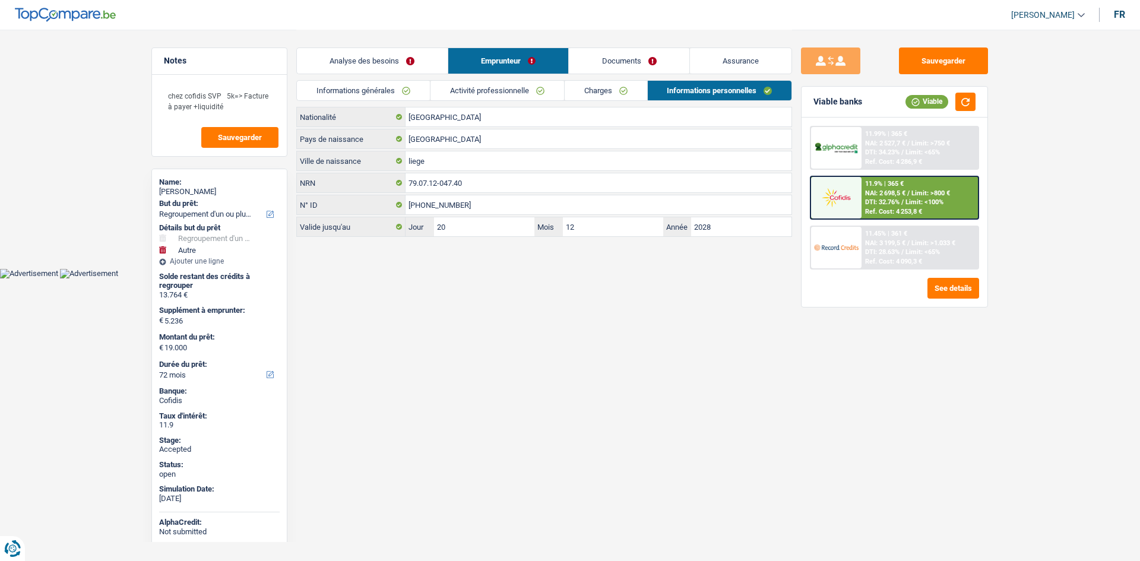
click at [731, 63] on link "Assurance" at bounding box center [741, 61] width 102 height 26
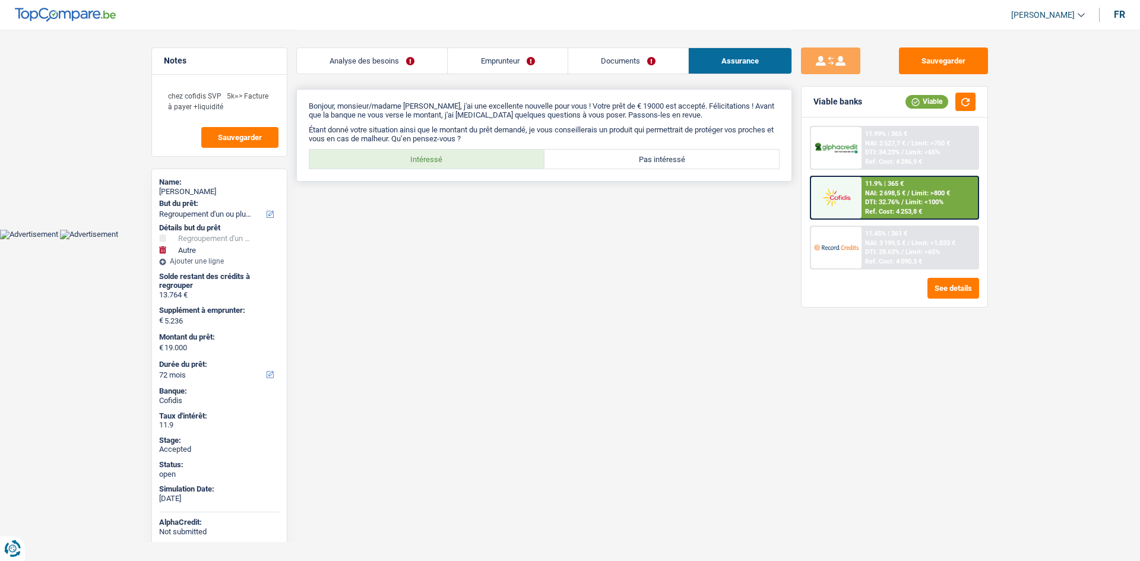
click at [422, 159] on label "Intéressé" at bounding box center [426, 159] width 235 height 19
click at [422, 159] on input "Intéressé" at bounding box center [426, 159] width 235 height 19
radio input "true"
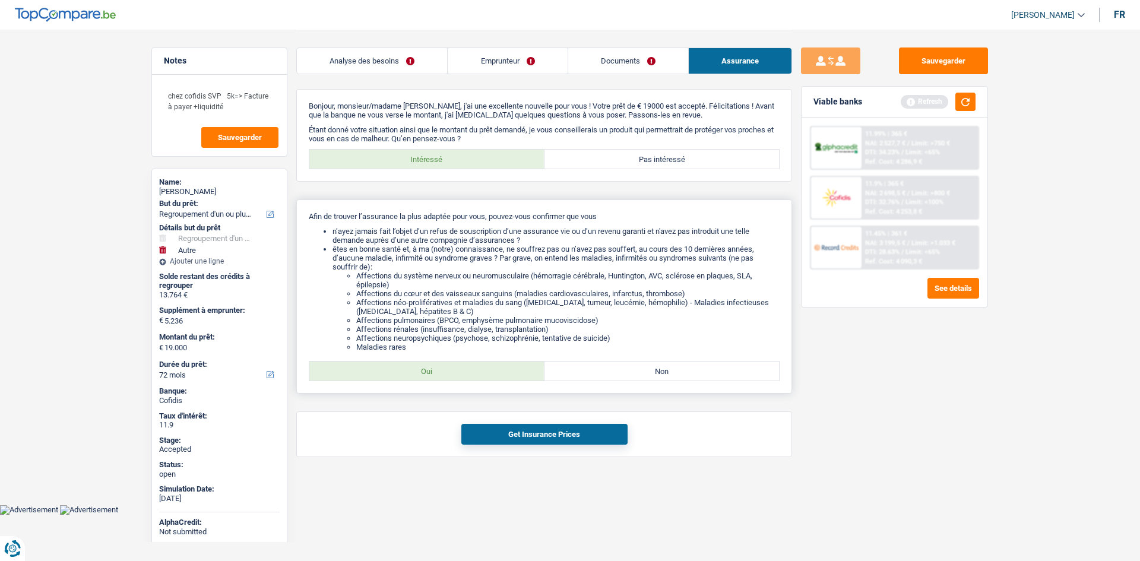
click at [478, 376] on label "Oui" at bounding box center [426, 371] width 235 height 19
click at [478, 376] on input "Oui" at bounding box center [426, 371] width 235 height 19
radio input "true"
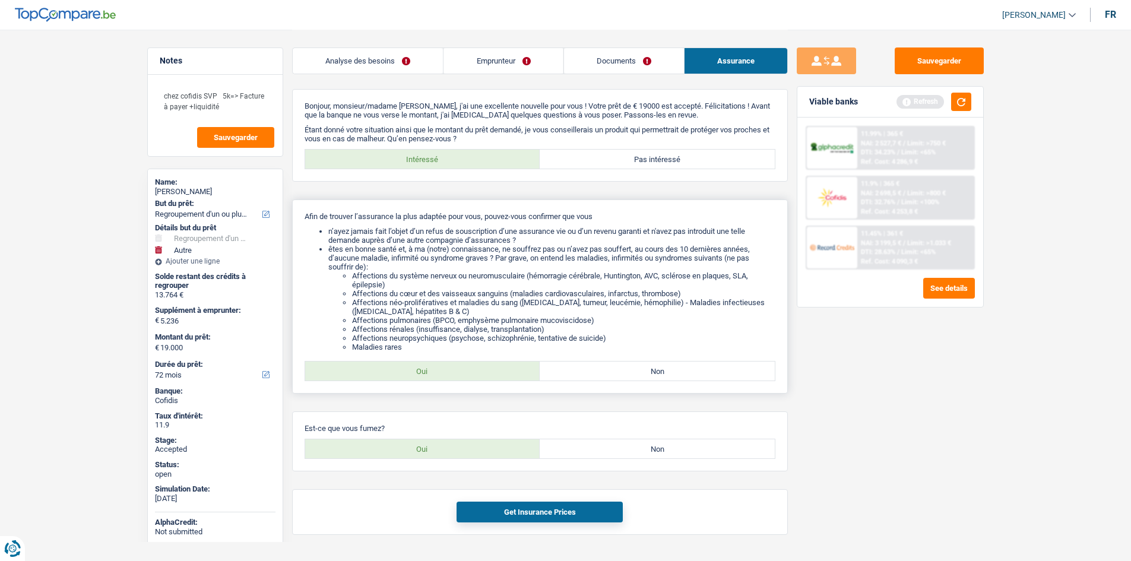
scroll to position [30, 0]
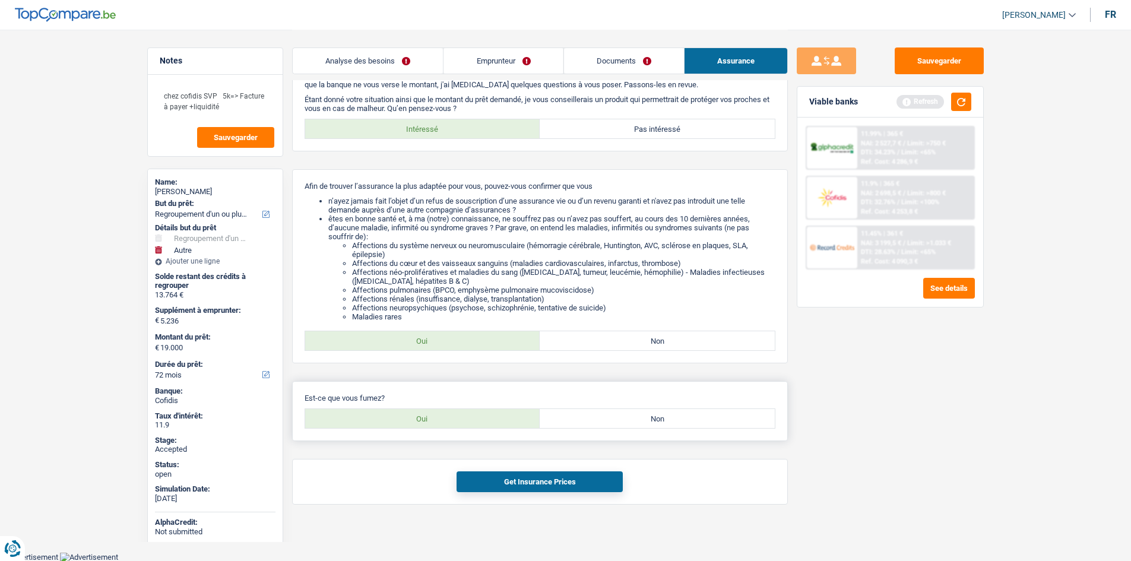
click at [488, 416] on label "Oui" at bounding box center [422, 418] width 235 height 19
click at [488, 416] on input "Oui" at bounding box center [422, 418] width 235 height 19
radio input "true"
click at [549, 487] on button "Get Insurance Prices" at bounding box center [540, 481] width 166 height 21
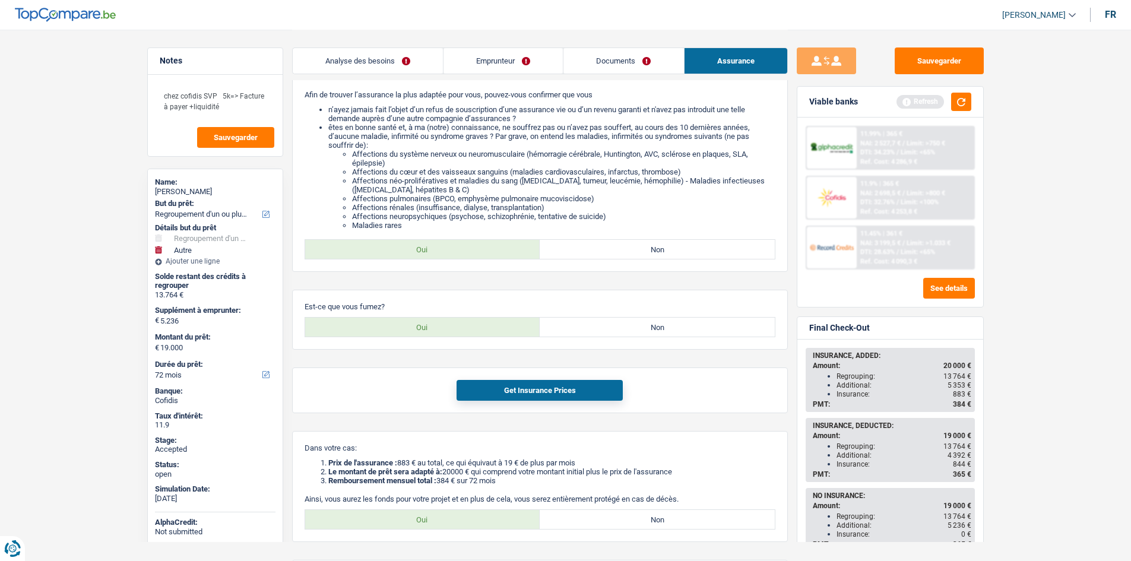
scroll to position [202, 0]
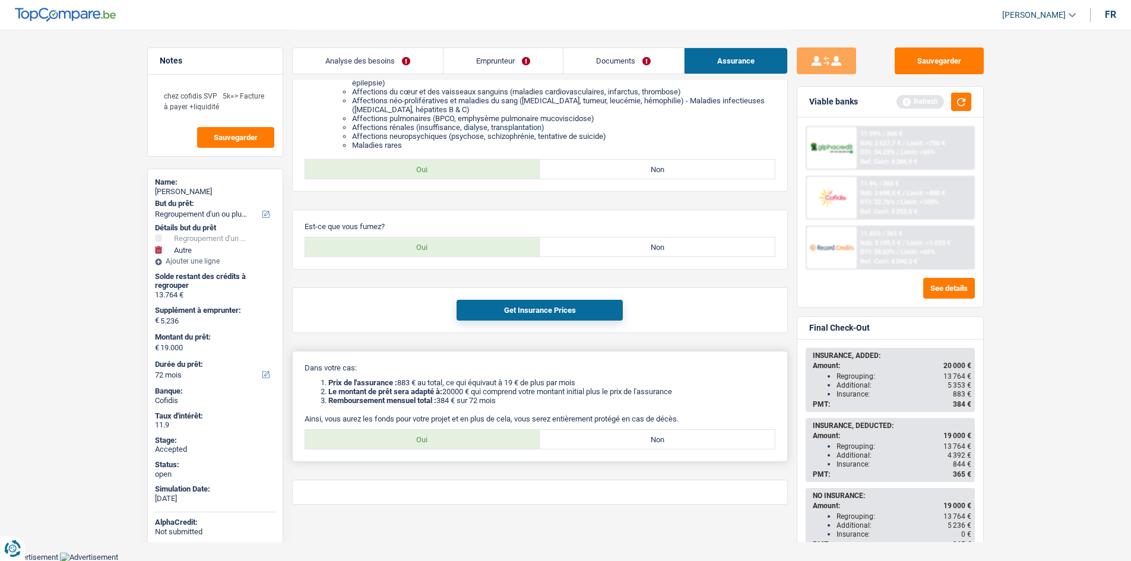
click at [506, 438] on label "Oui" at bounding box center [422, 439] width 235 height 19
click at [506, 438] on input "Oui" at bounding box center [422, 439] width 235 height 19
radio input "true"
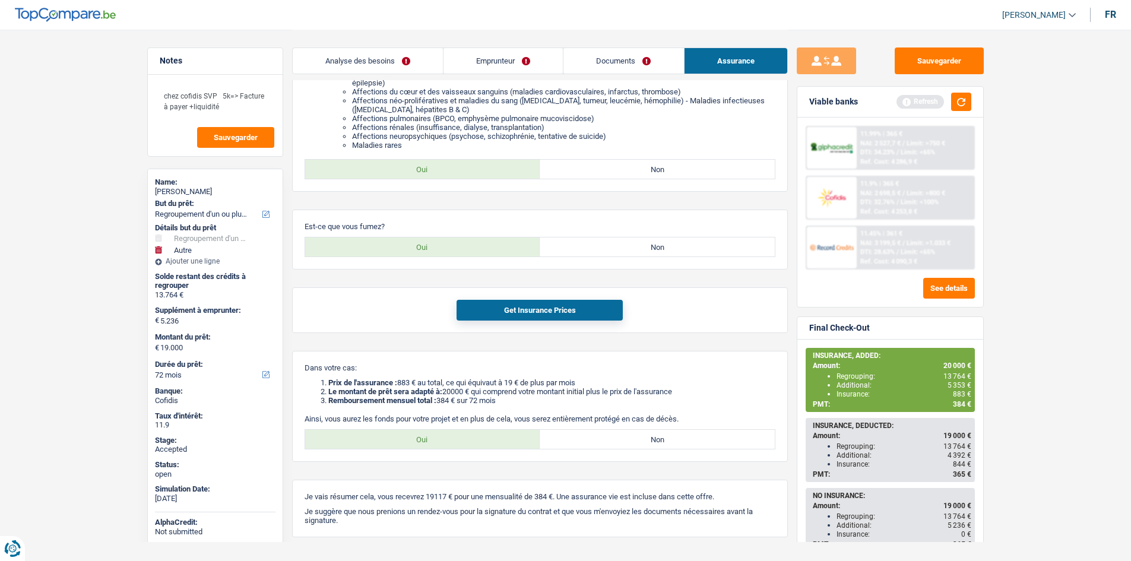
click at [418, 59] on link "Analyse des besoins" at bounding box center [368, 61] width 150 height 26
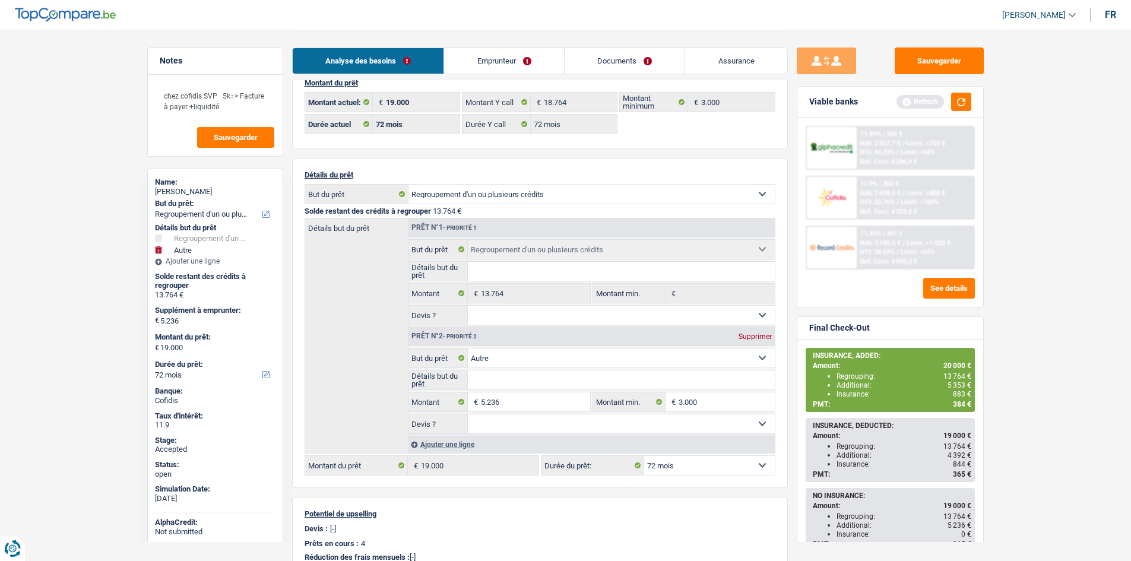
scroll to position [0, 0]
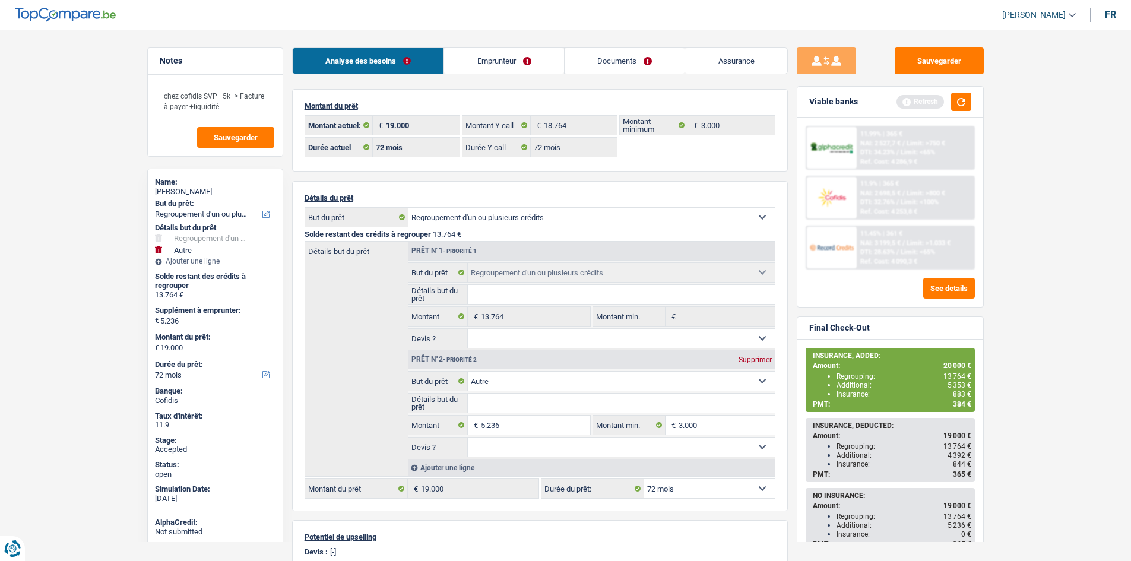
click at [641, 61] on link "Documents" at bounding box center [625, 61] width 121 height 26
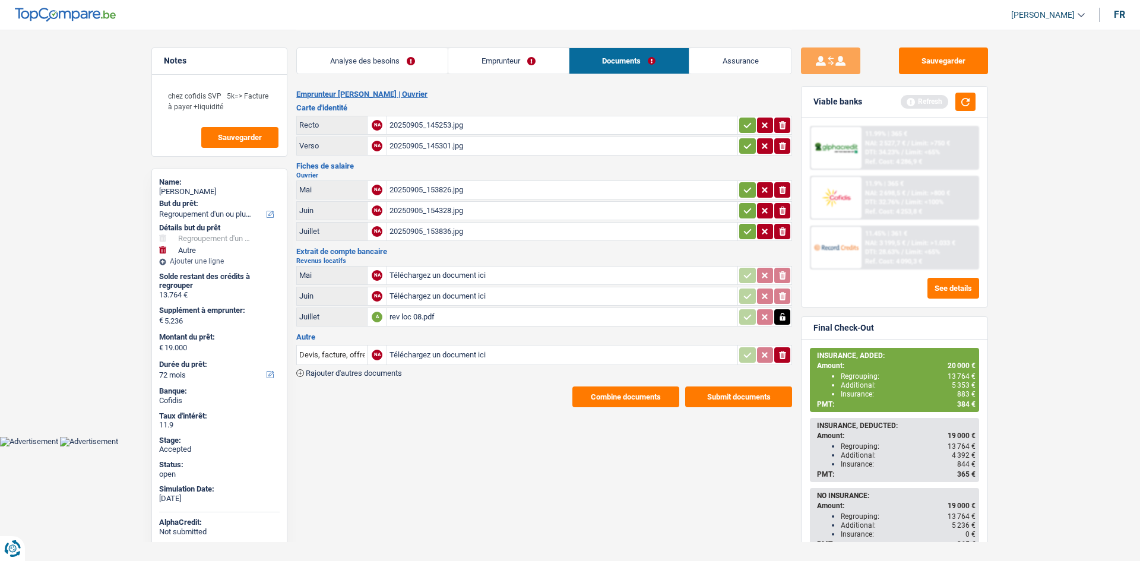
click at [718, 56] on link "Assurance" at bounding box center [740, 61] width 102 height 26
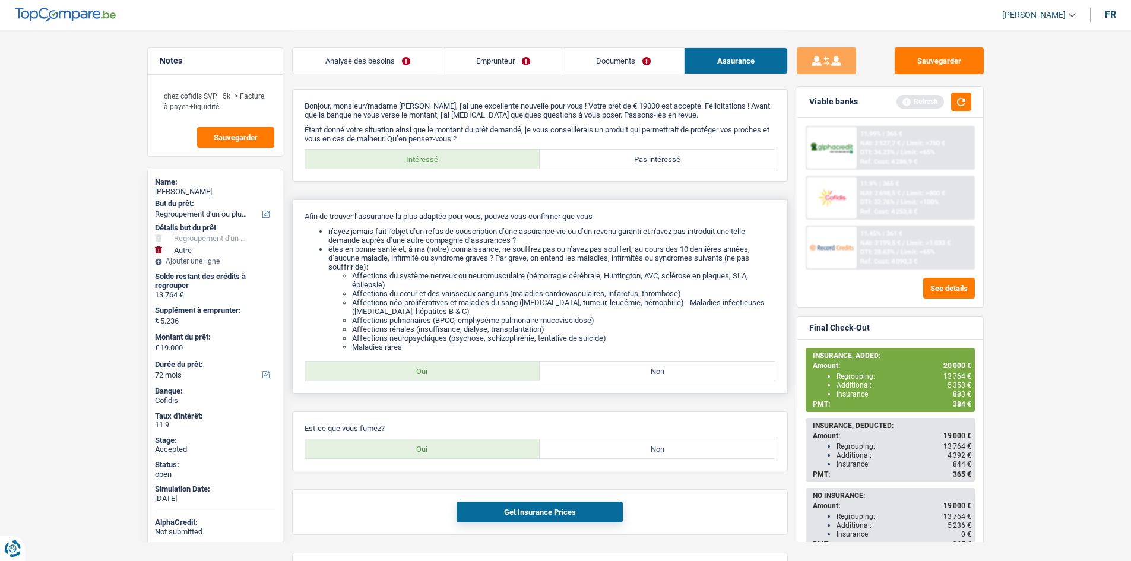
click at [714, 296] on li "Affections du cœur et des vaisseaux sanguins (maladies cardiovasculaires, infar…" at bounding box center [563, 293] width 423 height 9
click at [112, 123] on main "Notes chez cofidis SVP 5k=> Facture à payer +liquidité Sauvegarder Name: [PERSO…" at bounding box center [565, 393] width 1131 height 787
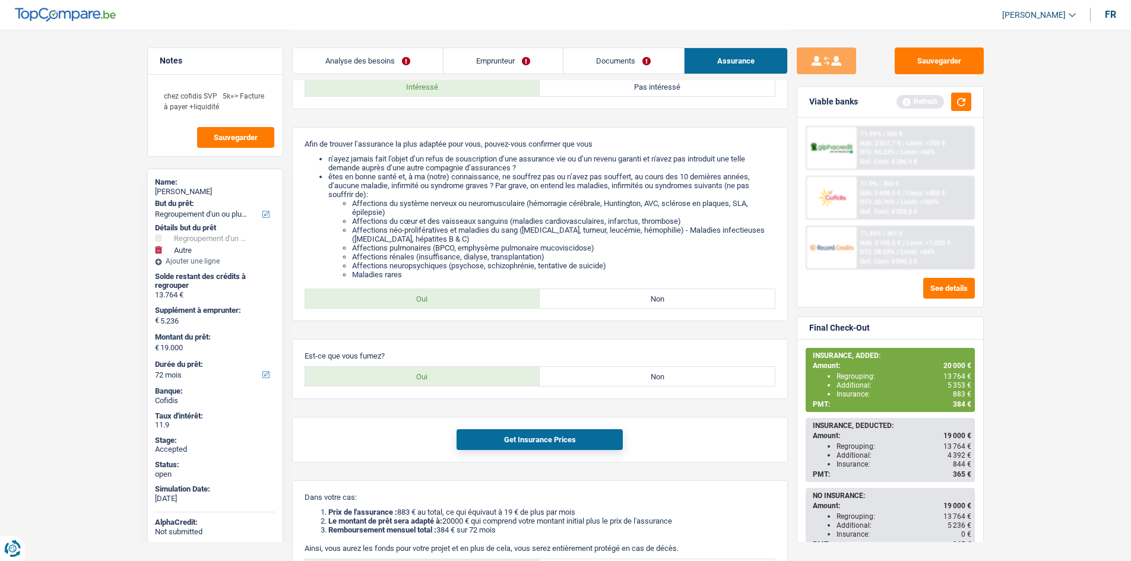
scroll to position [178, 0]
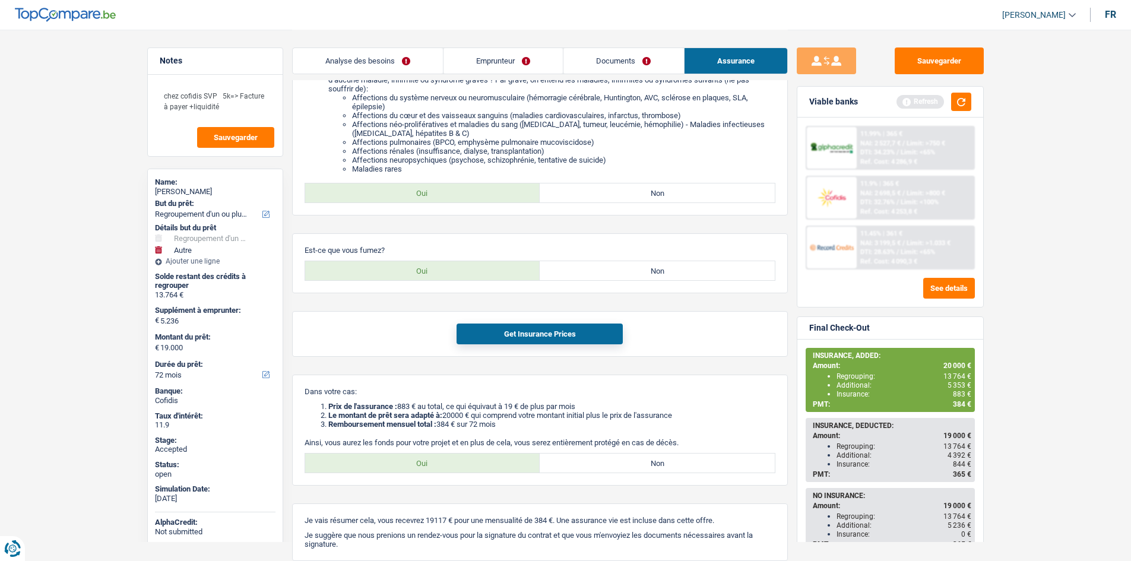
click at [405, 68] on link "Analyse des besoins" at bounding box center [368, 61] width 150 height 26
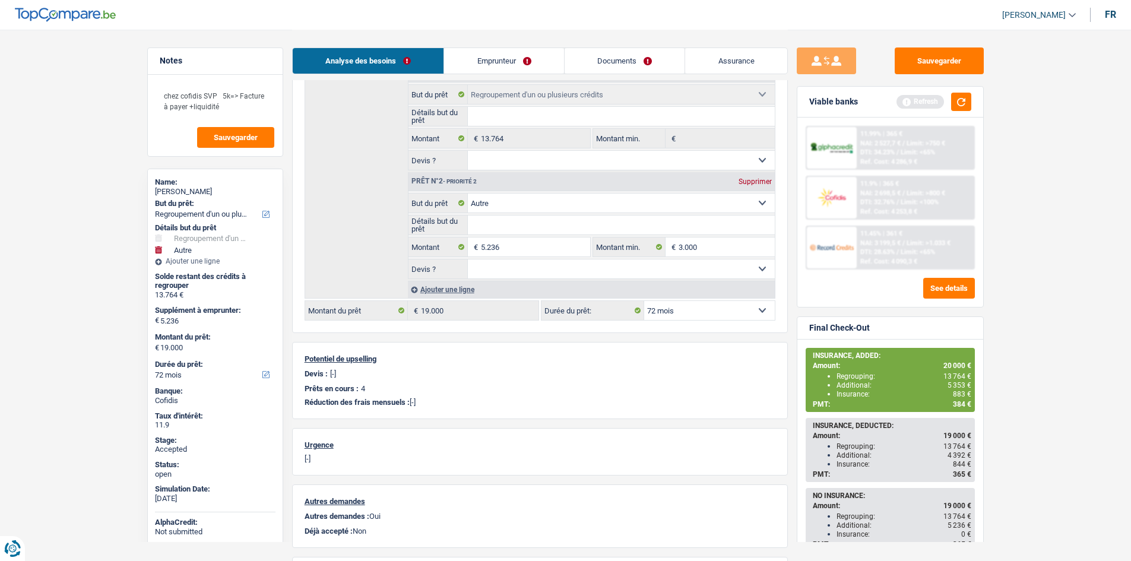
click at [195, 187] on div "[PERSON_NAME]" at bounding box center [215, 191] width 121 height 9
click at [195, 190] on div "[PERSON_NAME]" at bounding box center [215, 191] width 121 height 9
copy div "[PERSON_NAME]"
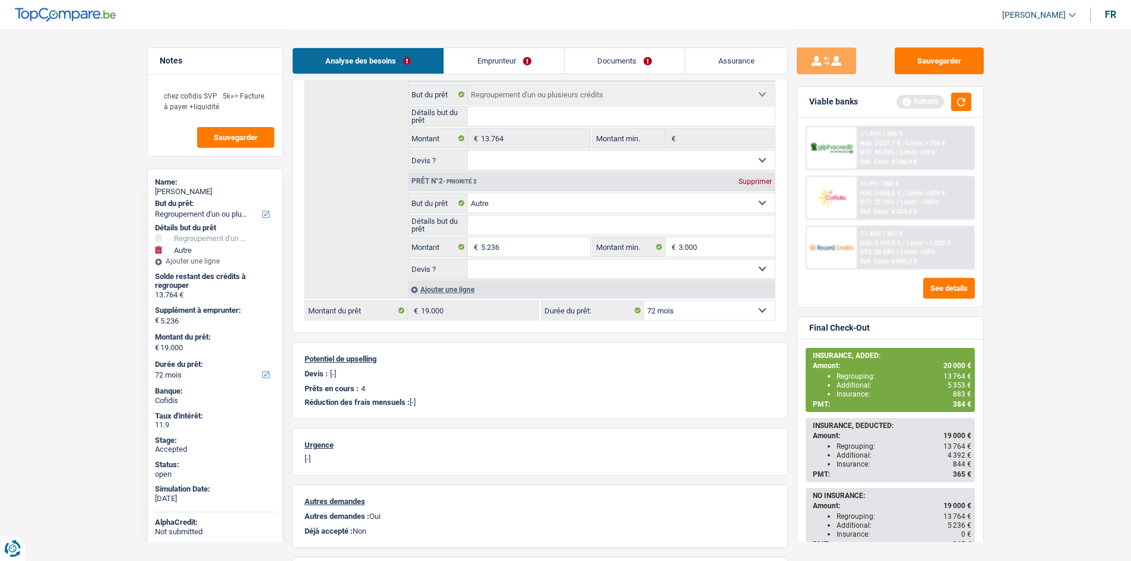
drag, startPoint x: 111, startPoint y: 167, endPoint x: 126, endPoint y: 154, distance: 20.2
click at [112, 167] on main "Notes chez cofidis SVP 5k=> Facture à payer +liquidité Sauvegarder Name: [PERSO…" at bounding box center [565, 261] width 1131 height 878
click at [955, 62] on button "Sauvegarder" at bounding box center [939, 60] width 89 height 27
click at [959, 390] on span "883 €" at bounding box center [962, 394] width 18 height 8
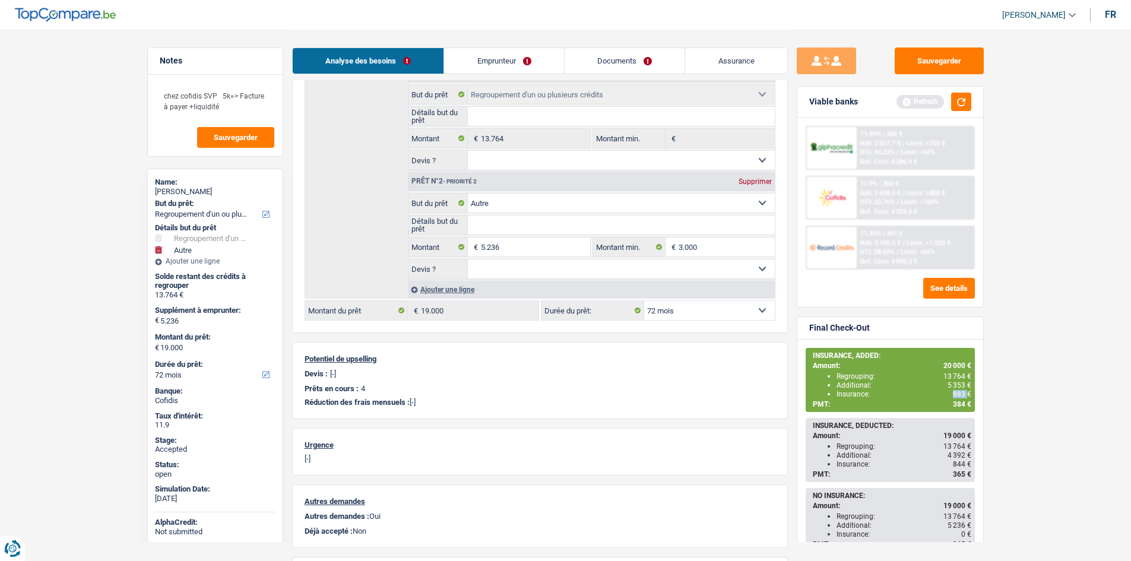
copy span "883"
